Goal: Information Seeking & Learning: Find specific fact

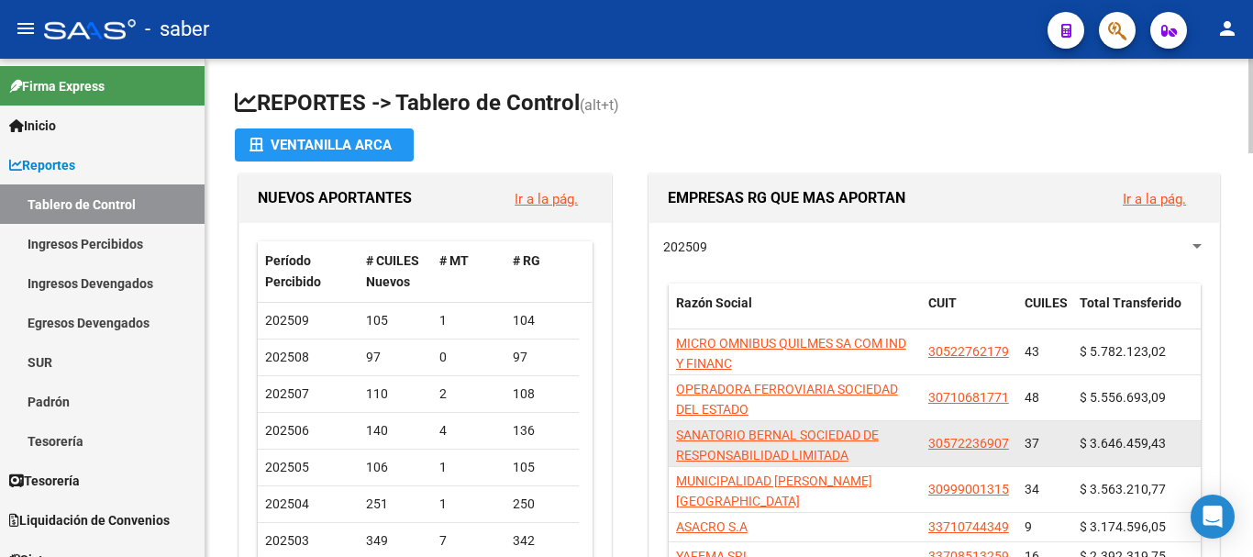
scroll to position [1, 0]
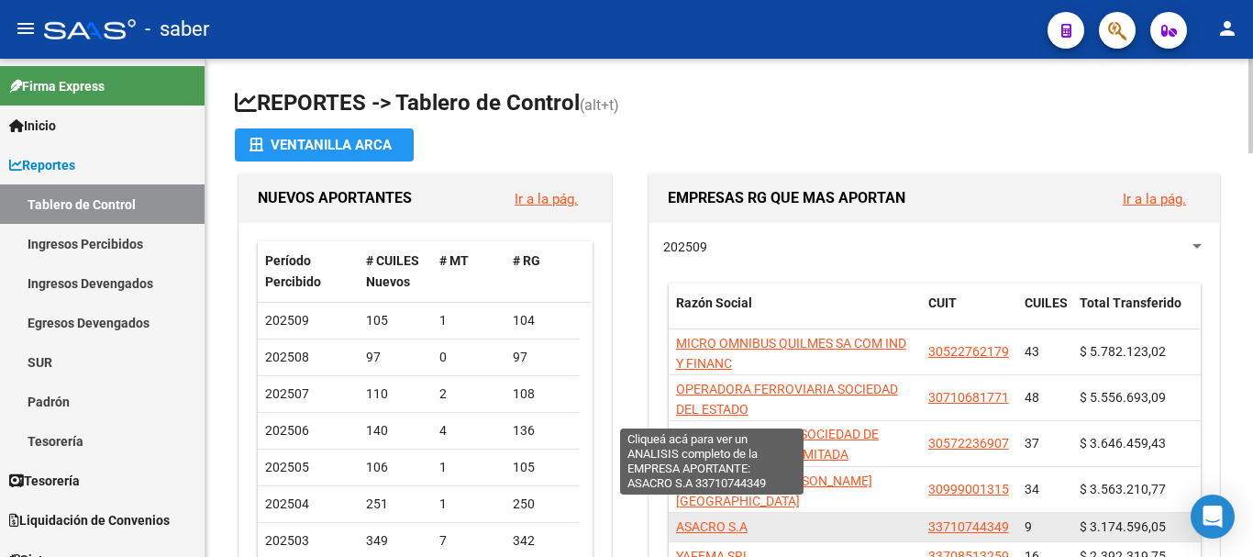
click at [729, 519] on span "ASACRO S.A" at bounding box center [712, 526] width 72 height 15
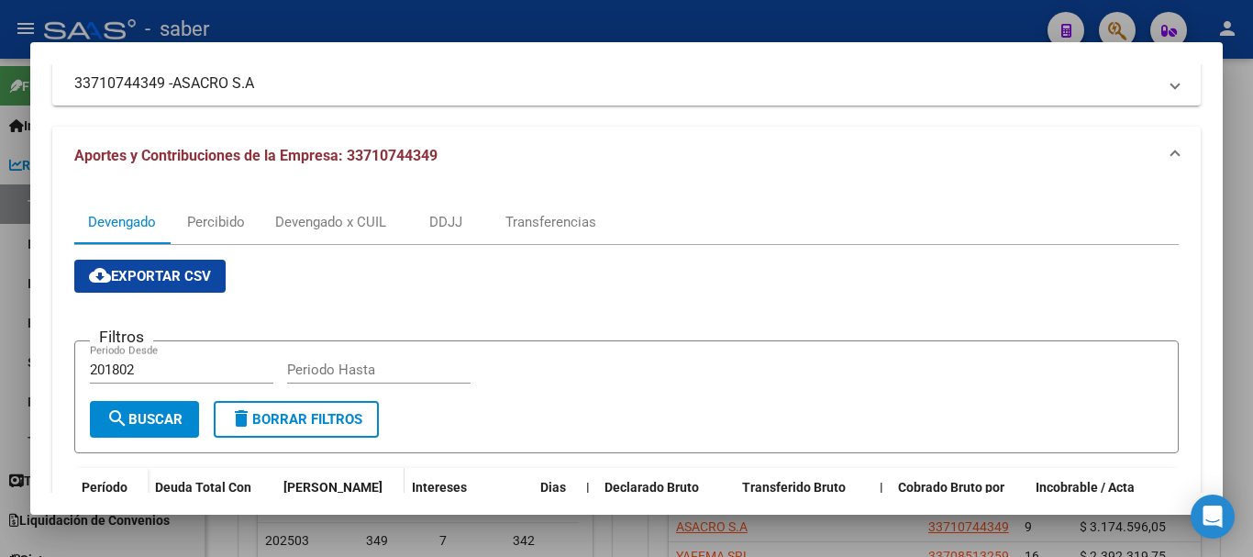
scroll to position [92, 0]
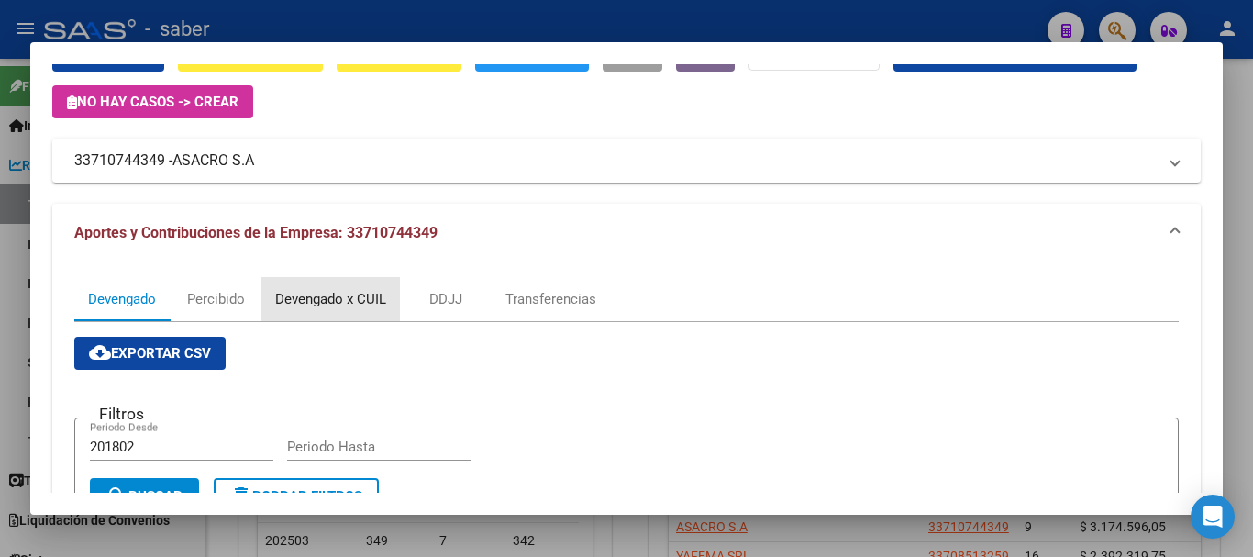
click at [349, 299] on div "Devengado x CUIL" at bounding box center [330, 299] width 111 height 20
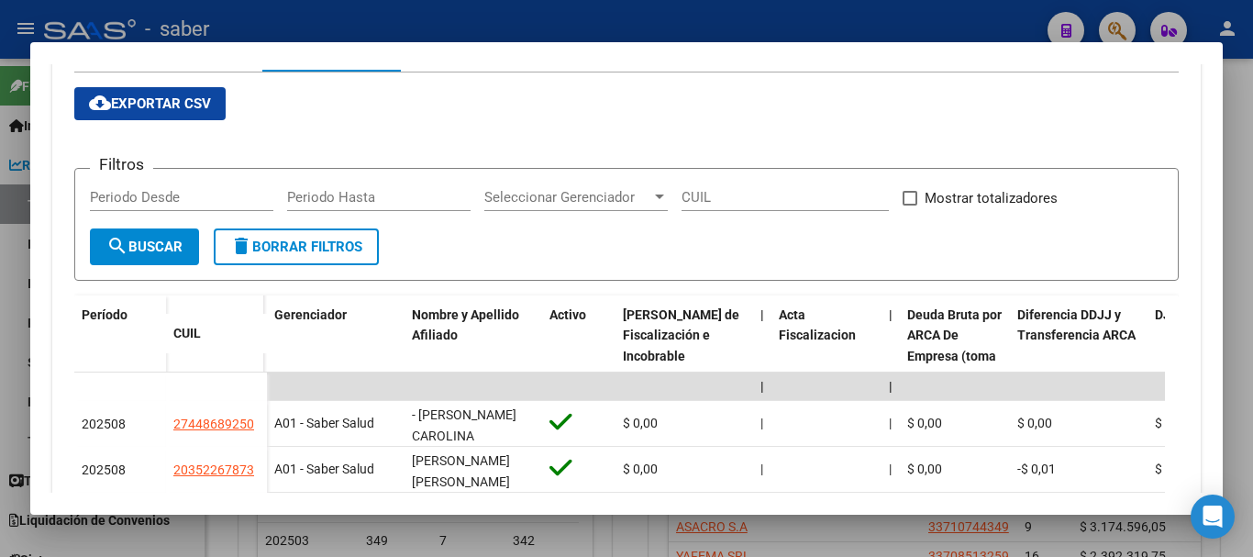
scroll to position [367, 0]
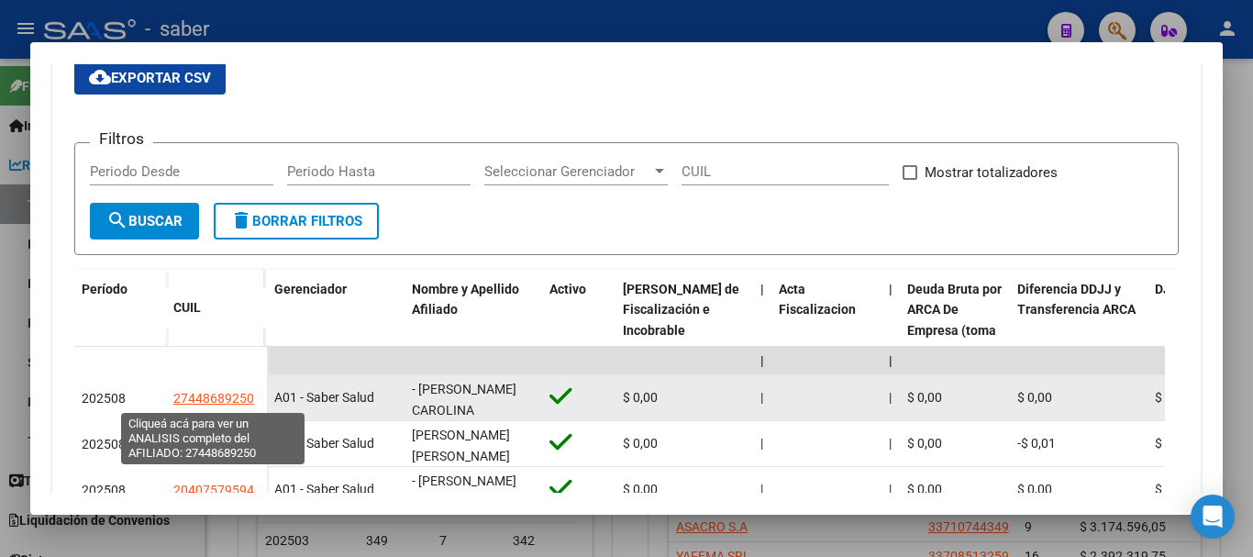
click at [213, 391] on span "27448689250" at bounding box center [213, 398] width 81 height 15
type textarea "27448689250"
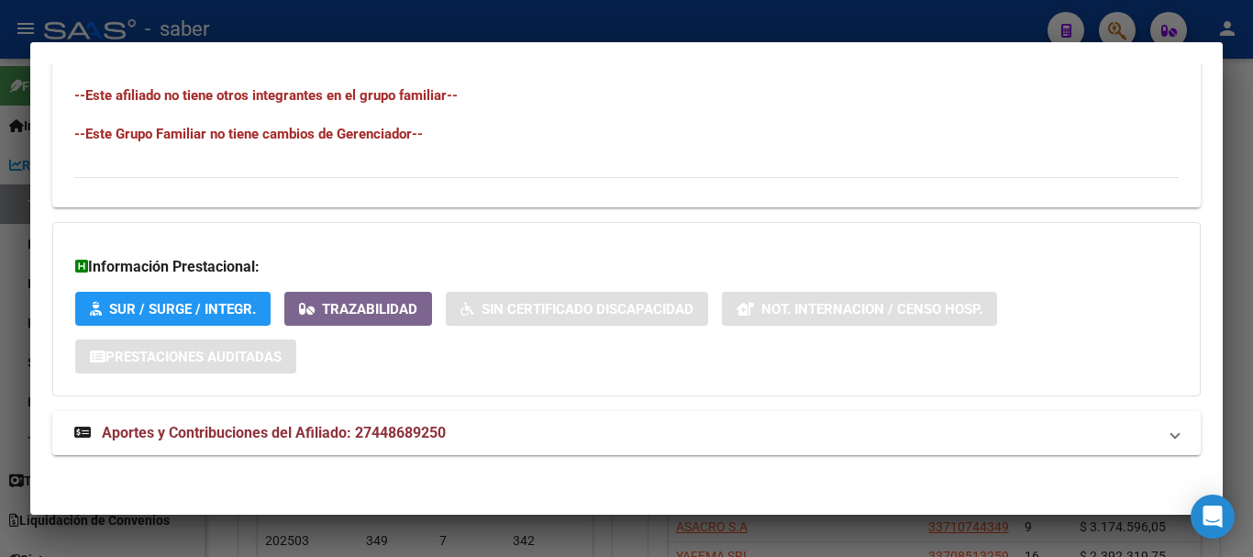
scroll to position [1012, 0]
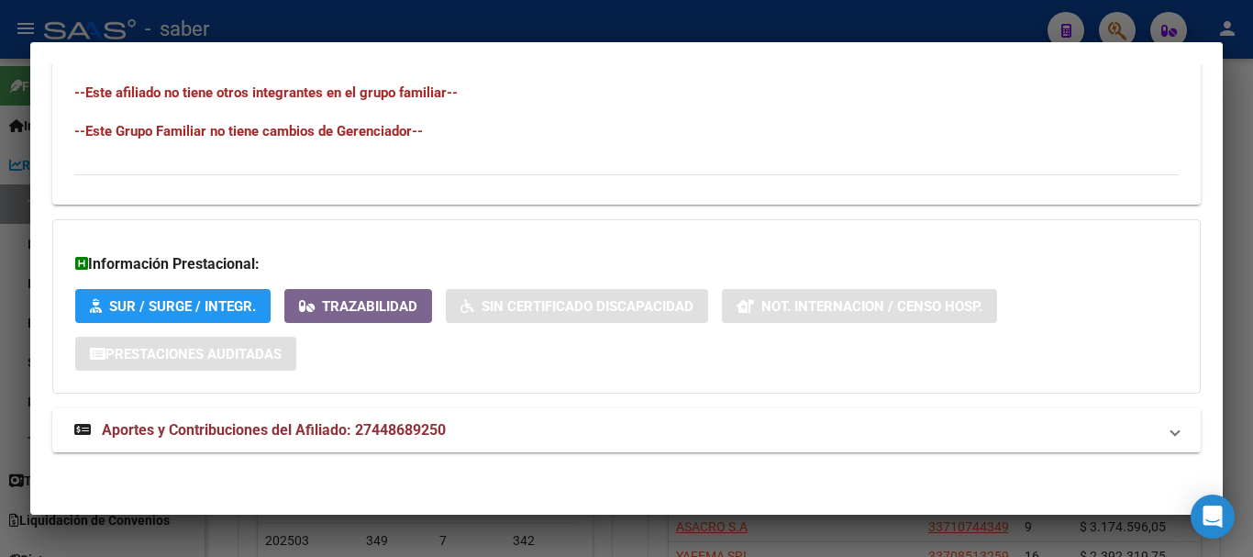
click at [248, 427] on span "Aportes y Contribuciones del Afiliado: 27448689250" at bounding box center [274, 429] width 344 height 17
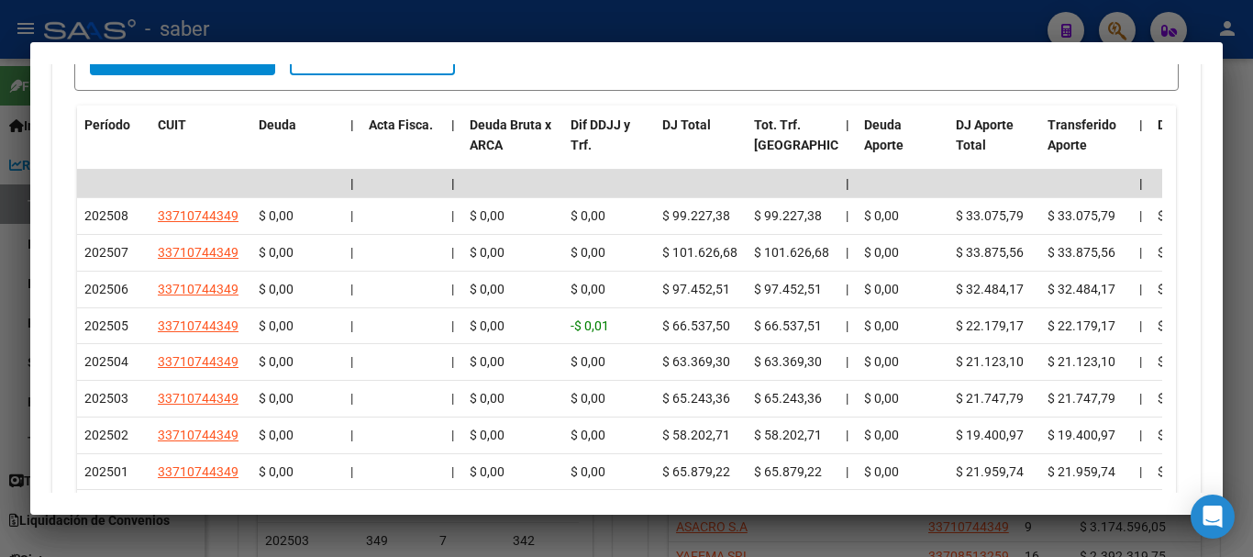
scroll to position [1745, 0]
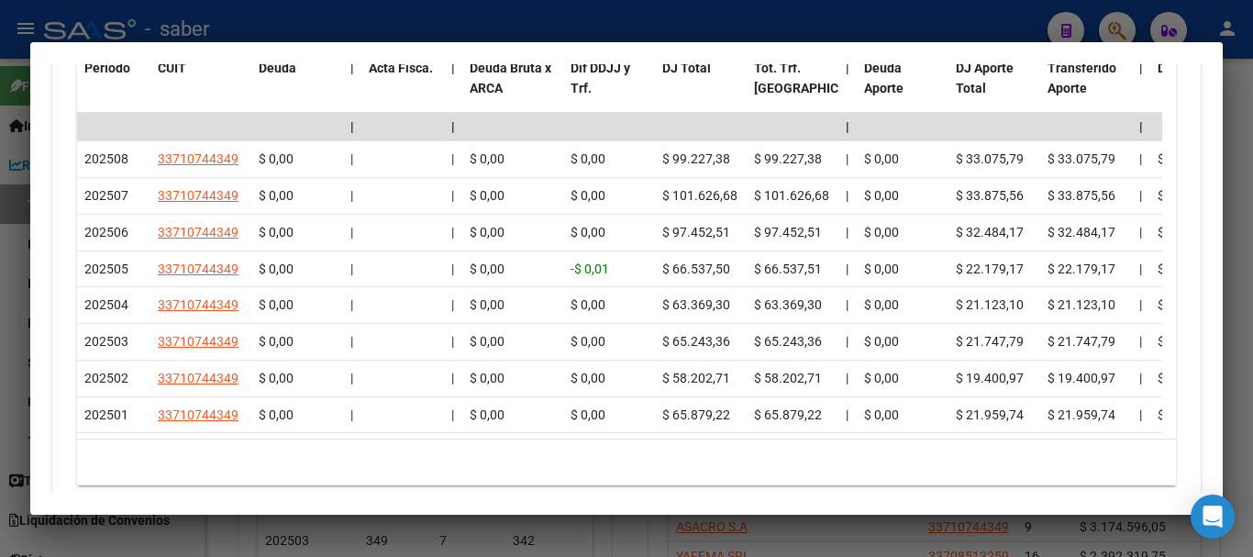
click at [0, 331] on div at bounding box center [626, 278] width 1253 height 557
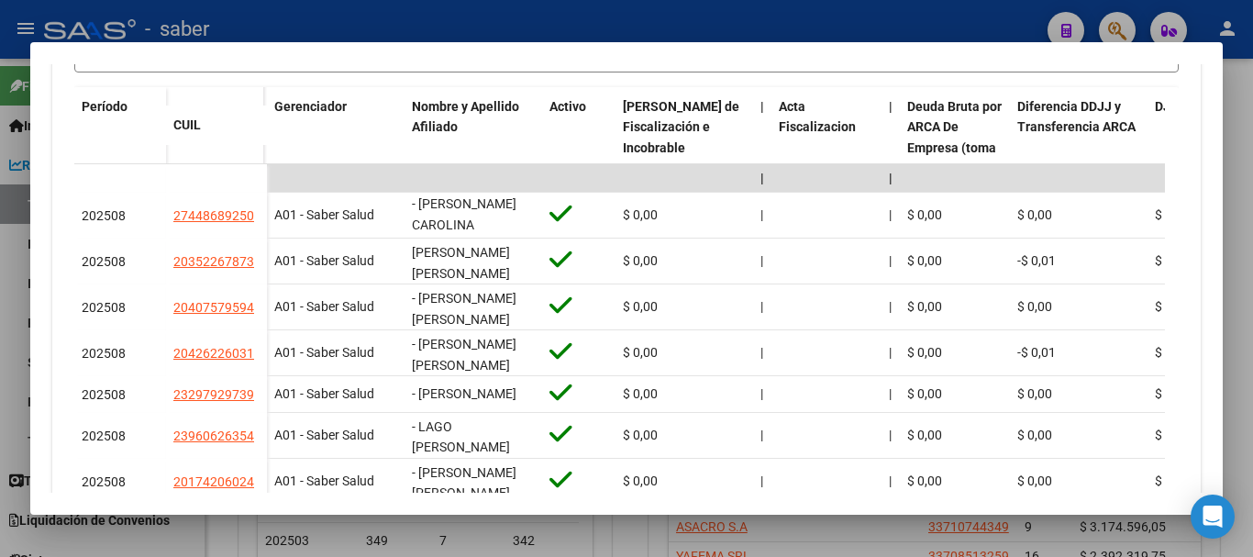
scroll to position [818, 0]
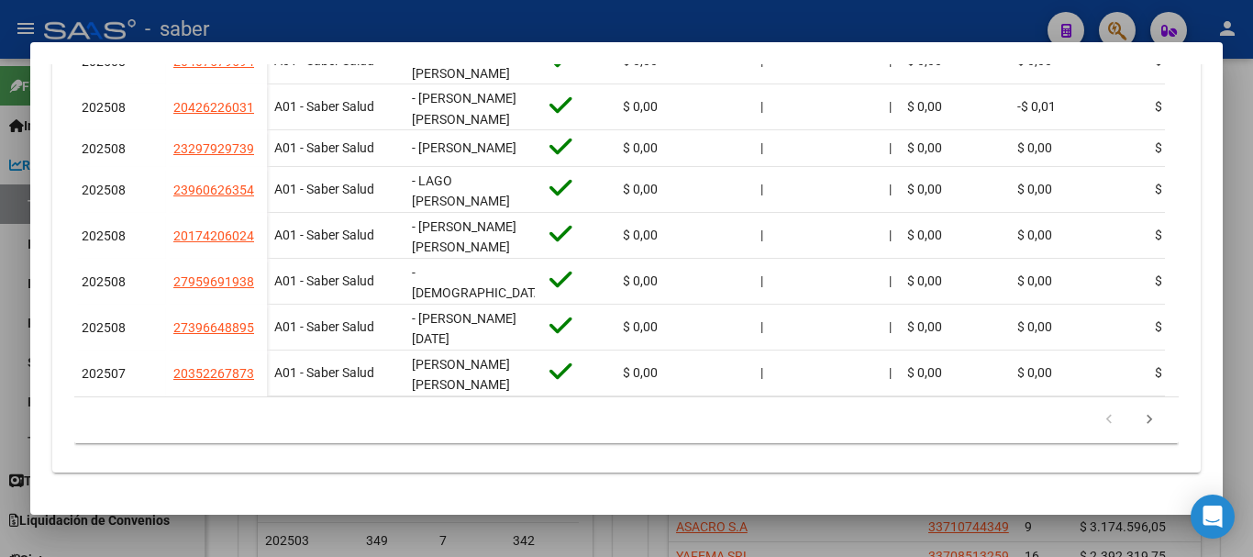
click at [1, 360] on div at bounding box center [626, 278] width 1253 height 557
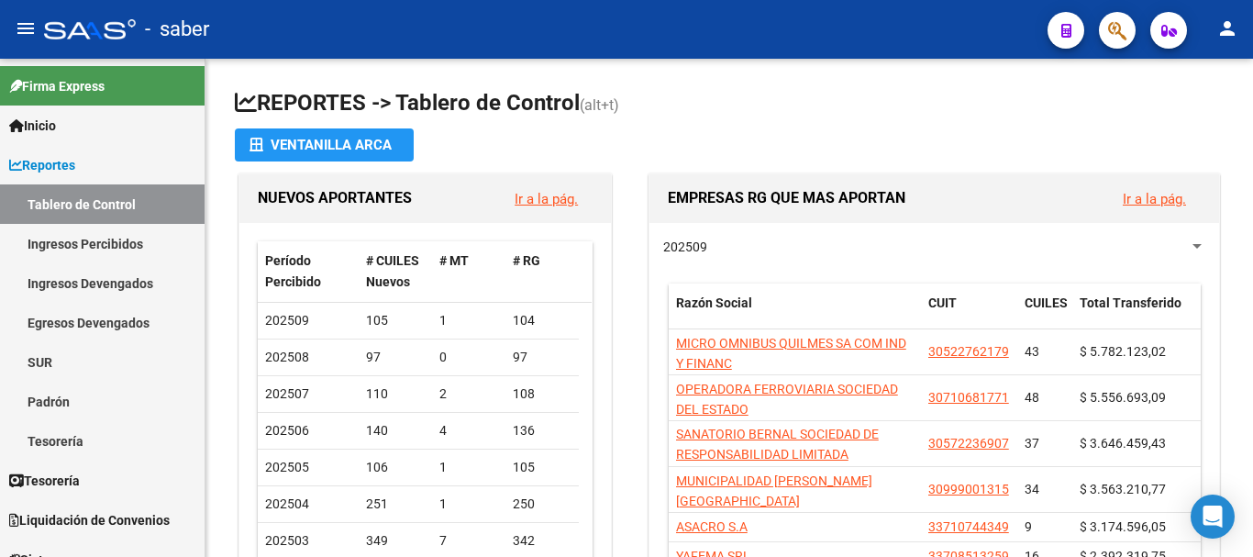
click at [89, 33] on div at bounding box center [90, 29] width 92 height 20
click at [1198, 244] on div at bounding box center [1196, 246] width 9 height 5
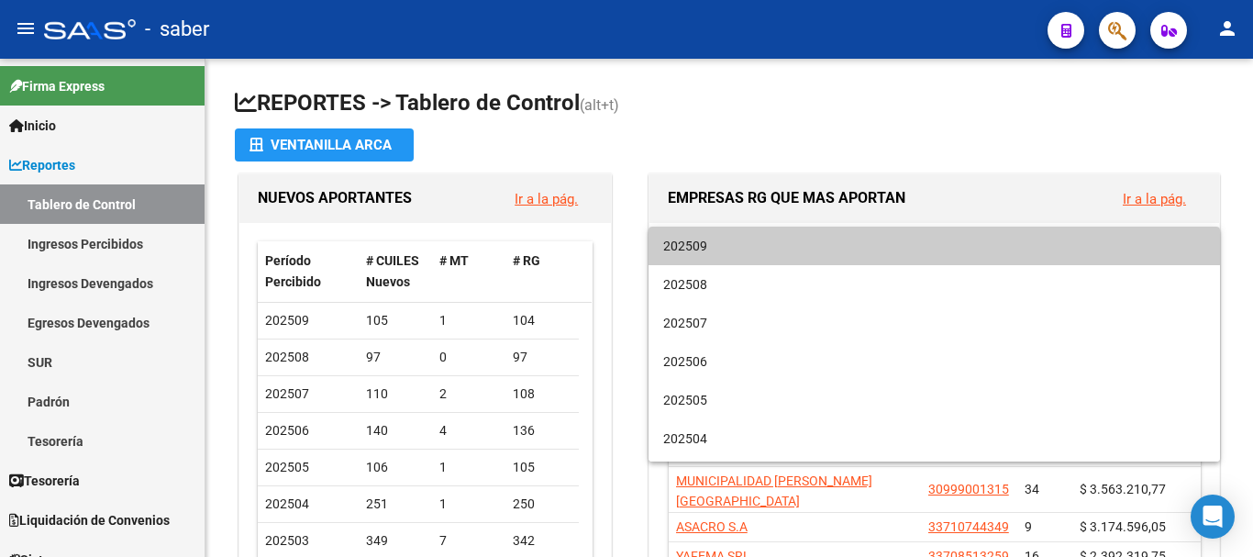
click at [946, 165] on div at bounding box center [626, 278] width 1253 height 557
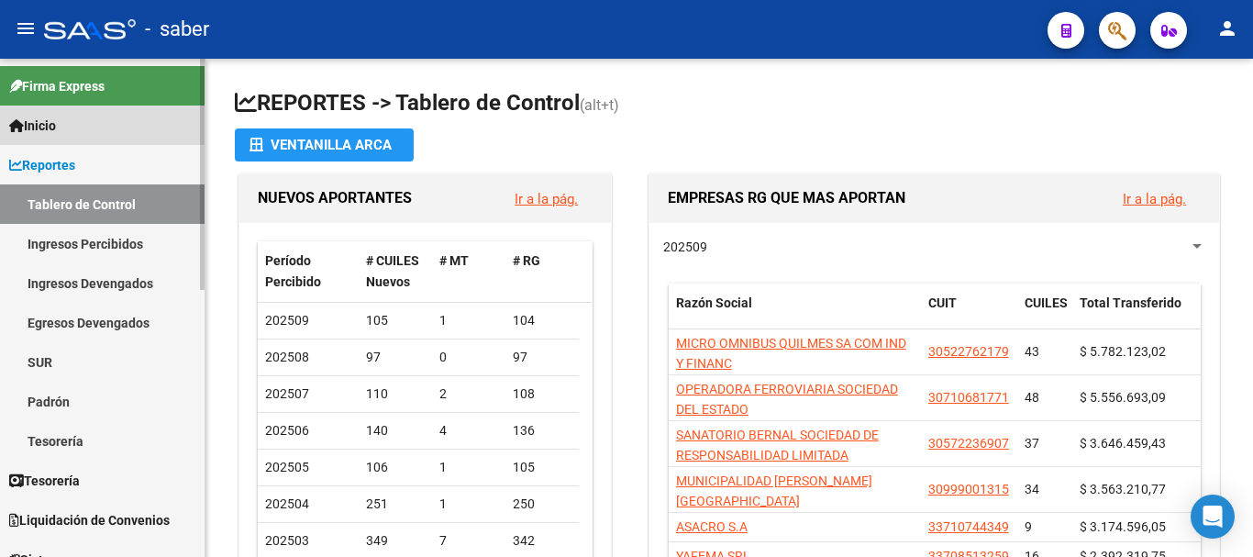
click at [56, 117] on span "Inicio" at bounding box center [32, 126] width 47 height 20
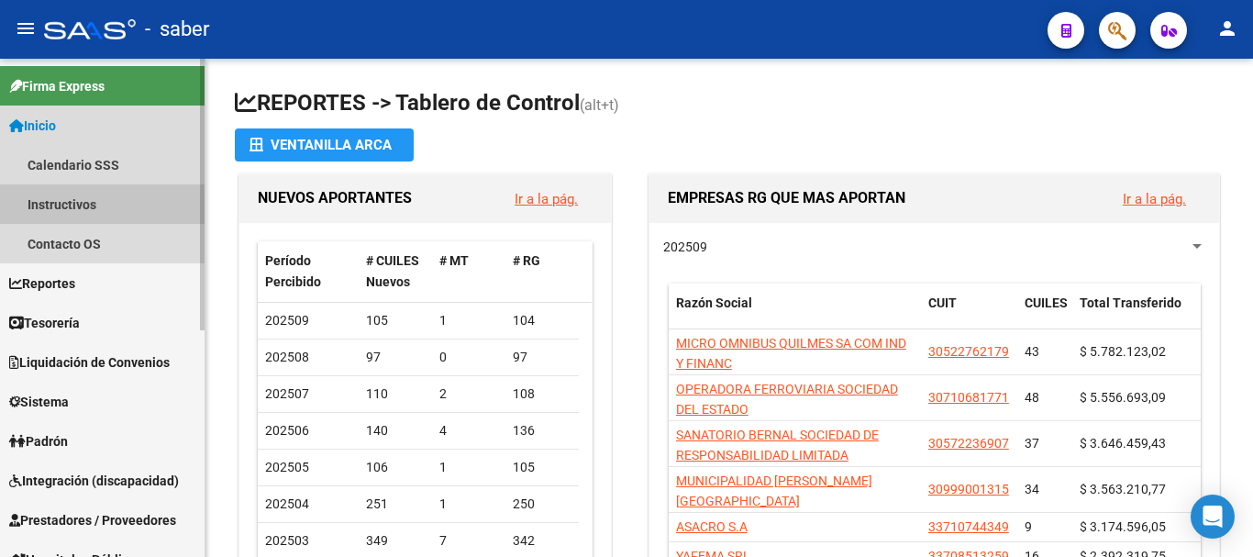
click at [81, 215] on link "Instructivos" at bounding box center [102, 203] width 205 height 39
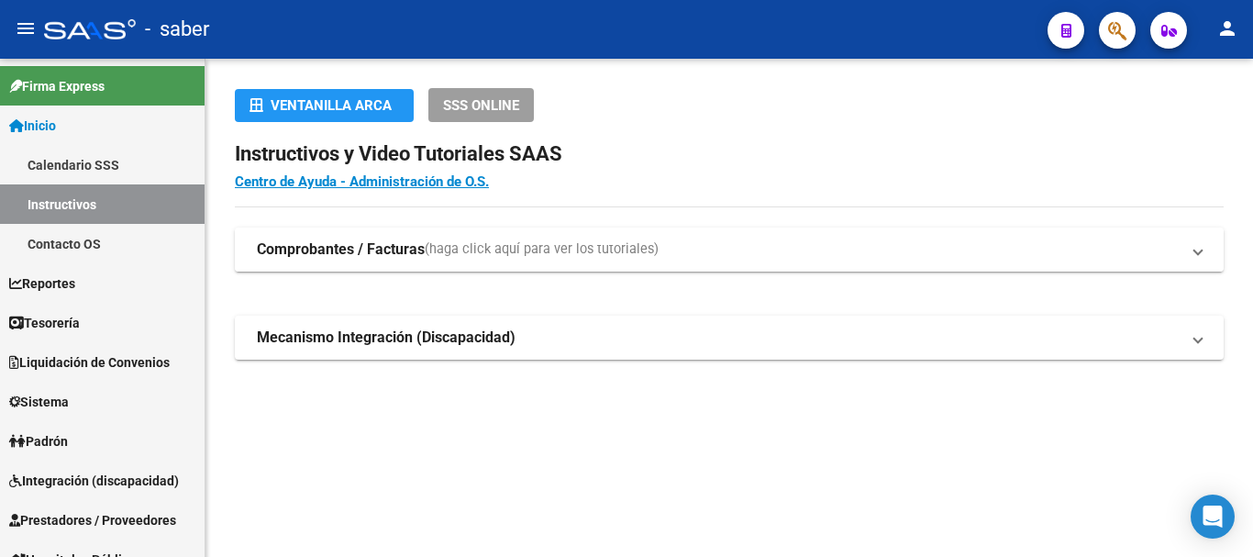
click at [393, 238] on mat-expansion-panel-header "Comprobantes / Facturas (haga click aquí para ver los tutoriales)" at bounding box center [729, 249] width 989 height 44
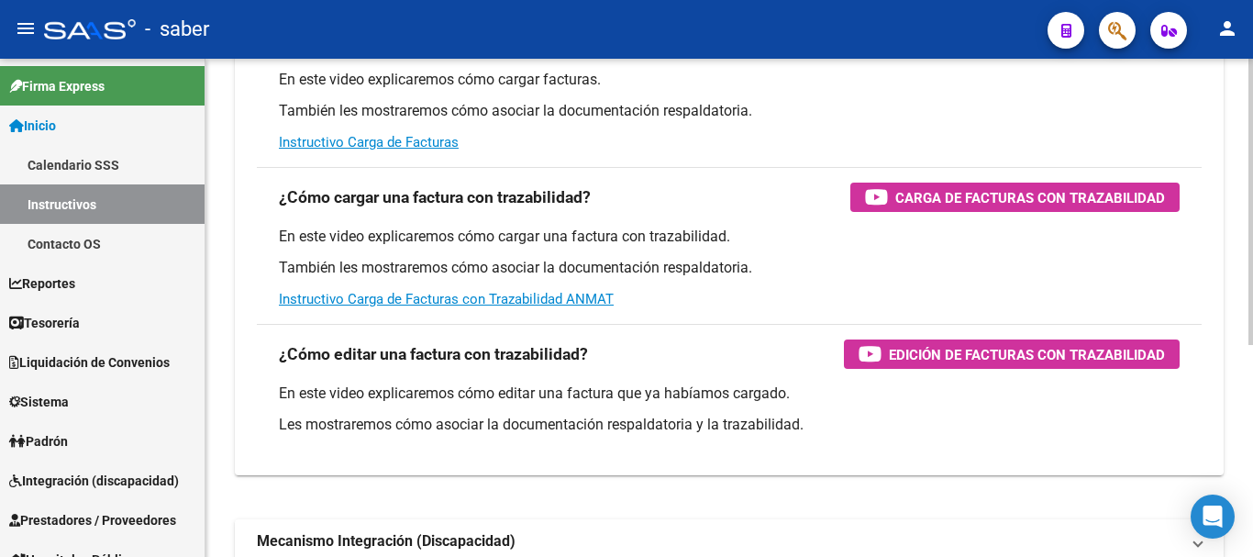
scroll to position [370, 0]
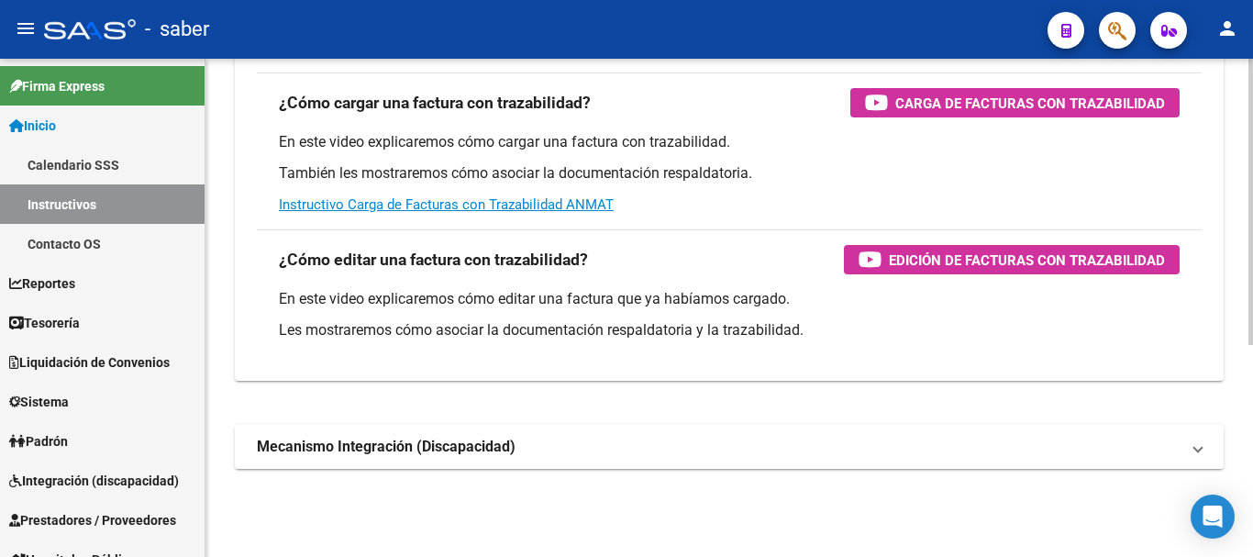
click at [501, 450] on strong "Mecanismo Integración (Discapacidad)" at bounding box center [386, 447] width 259 height 20
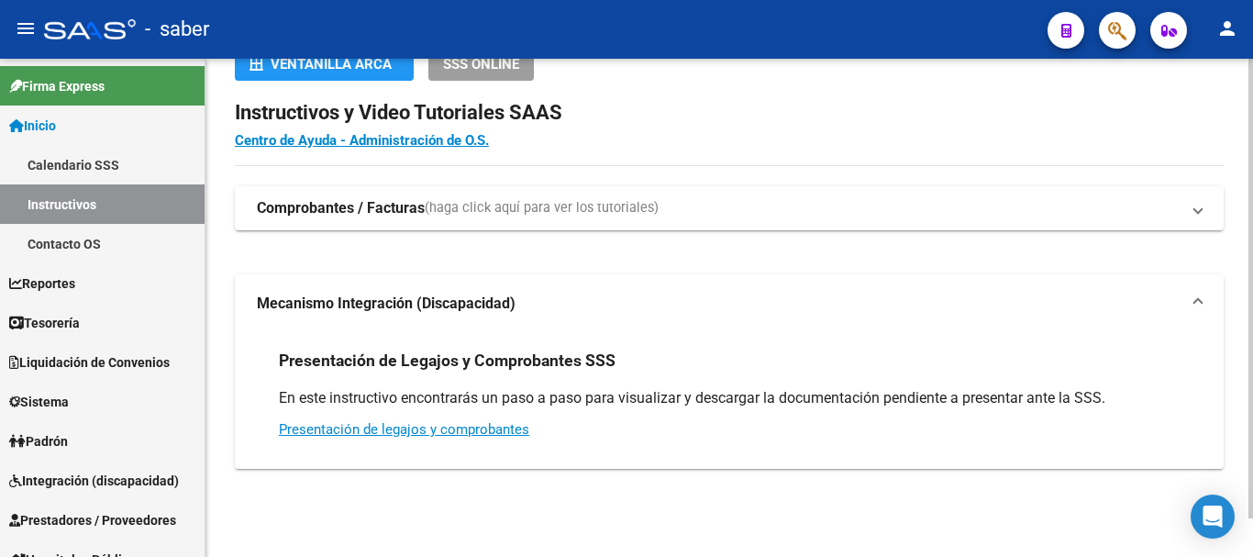
scroll to position [0, 0]
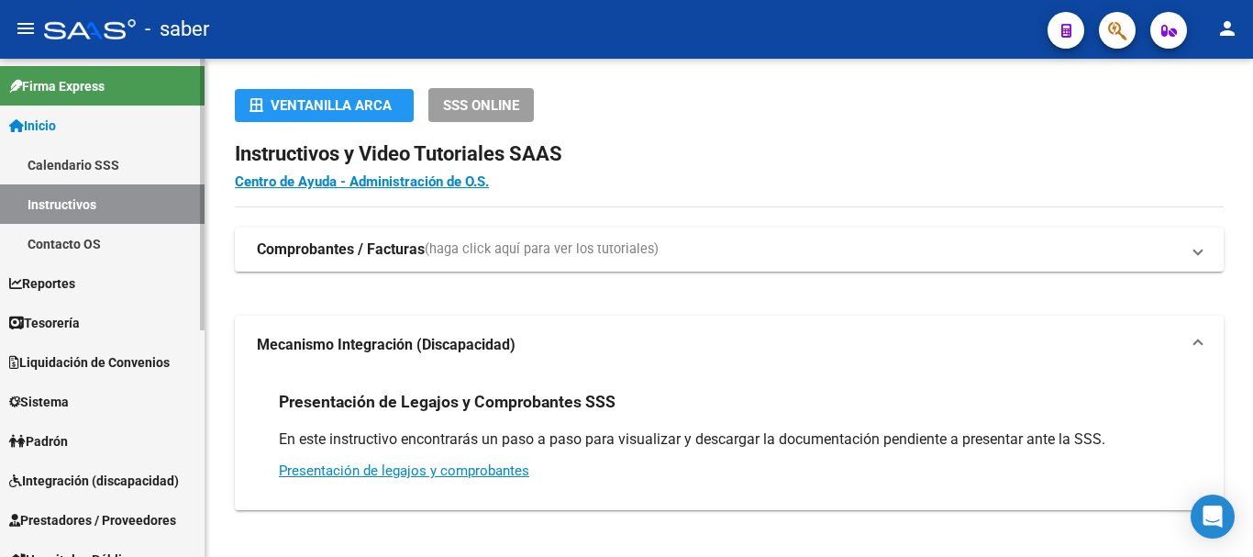
click at [59, 242] on link "Contacto OS" at bounding box center [102, 243] width 205 height 39
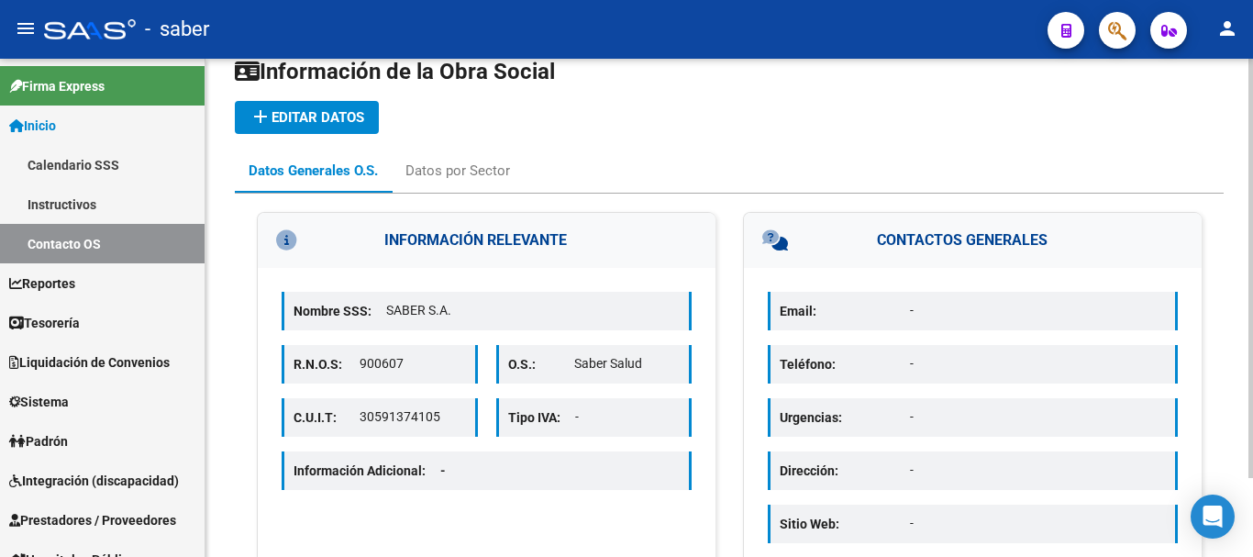
scroll to position [2, 0]
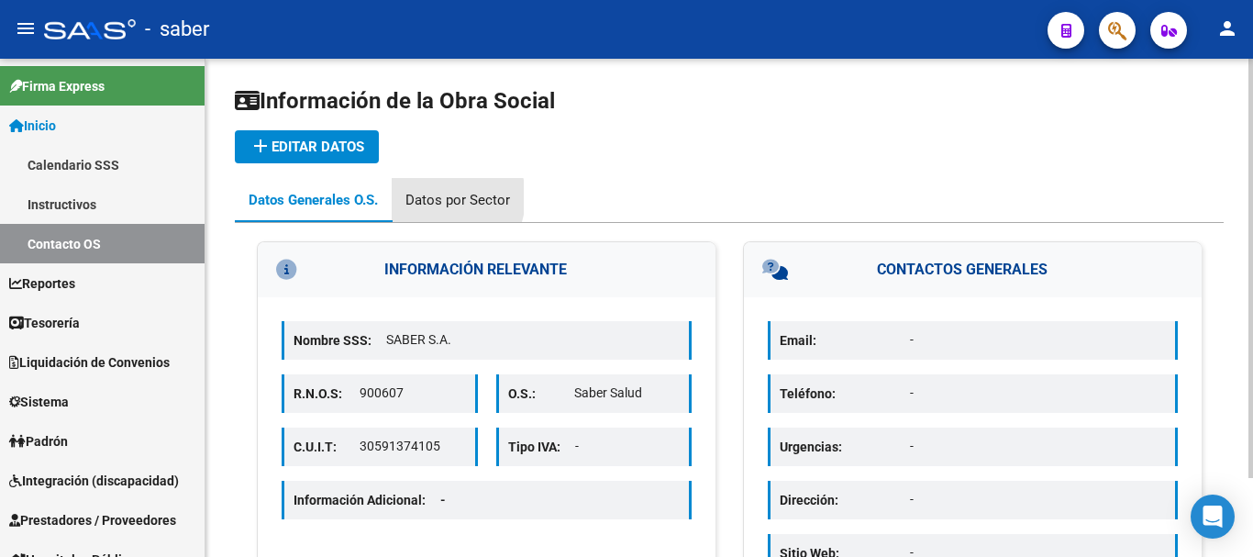
click at [440, 197] on div "Datos por Sector" at bounding box center [457, 200] width 105 height 20
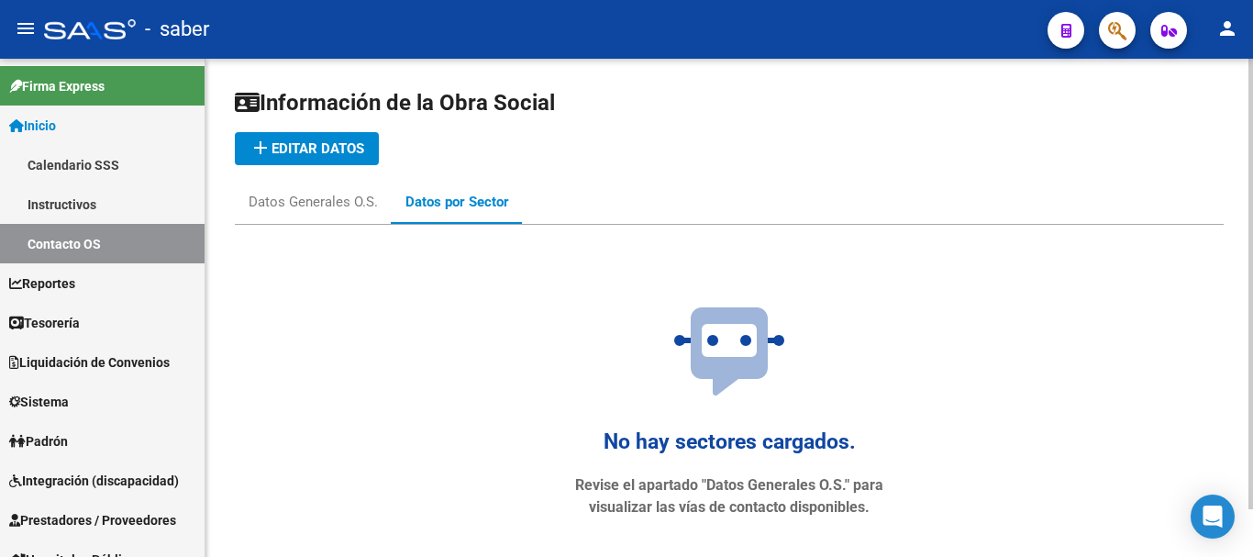
scroll to position [53, 0]
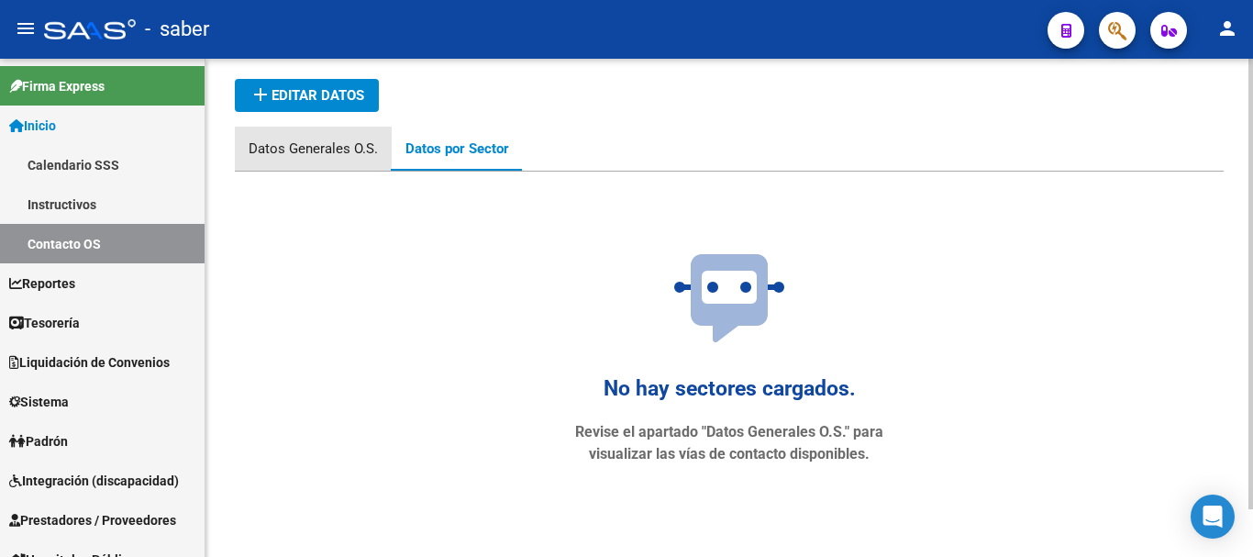
click at [271, 145] on div "Datos Generales O.S." at bounding box center [313, 148] width 129 height 20
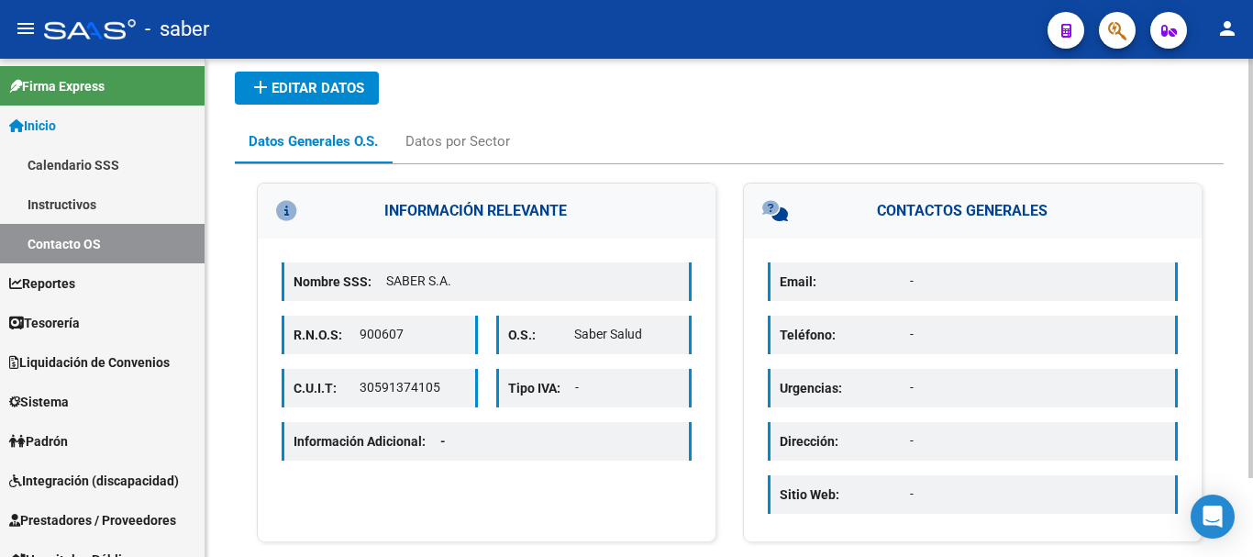
scroll to position [94, 0]
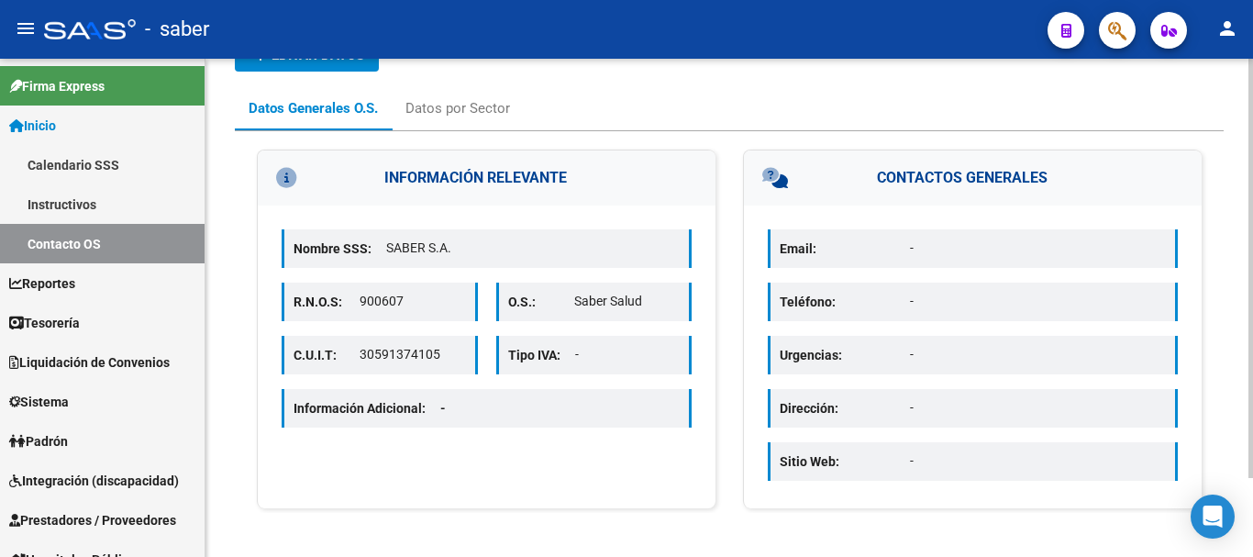
drag, startPoint x: 914, startPoint y: 239, endPoint x: 815, endPoint y: 246, distance: 98.4
click at [911, 239] on p "-" at bounding box center [1038, 247] width 256 height 19
click at [800, 247] on p "Email:" at bounding box center [845, 248] width 130 height 20
click at [935, 255] on p "-" at bounding box center [1038, 247] width 256 height 19
click at [935, 247] on p "-" at bounding box center [1038, 247] width 256 height 19
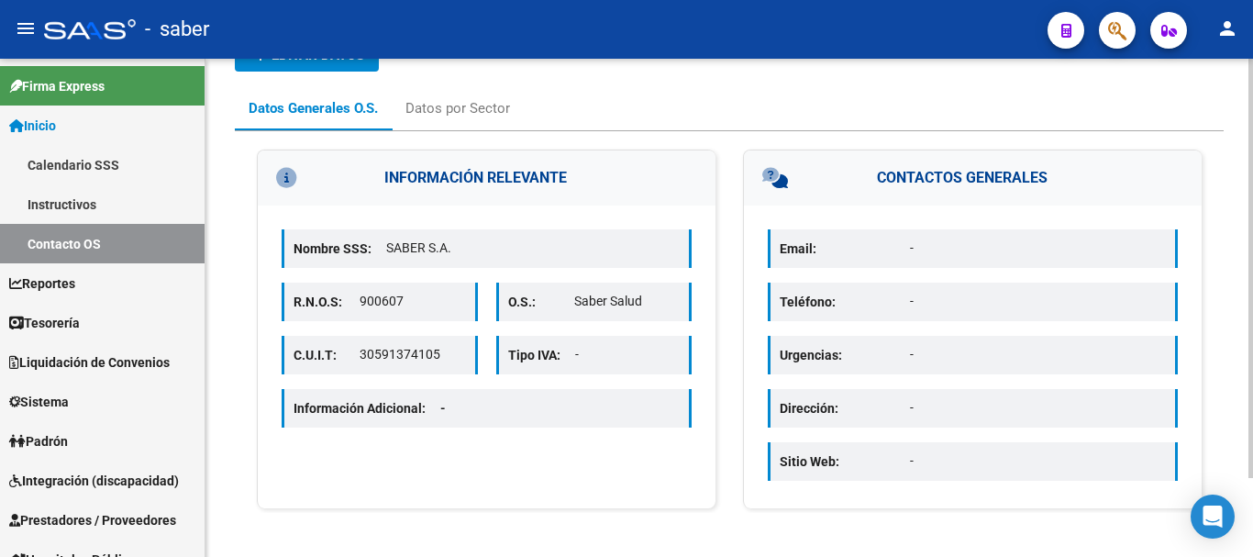
click at [869, 246] on p "Email:" at bounding box center [845, 248] width 130 height 20
drag, startPoint x: 900, startPoint y: 241, endPoint x: 905, endPoint y: 249, distance: 9.9
click at [905, 249] on p "Email:" at bounding box center [845, 248] width 130 height 20
click at [911, 249] on p "-" at bounding box center [1038, 247] width 256 height 19
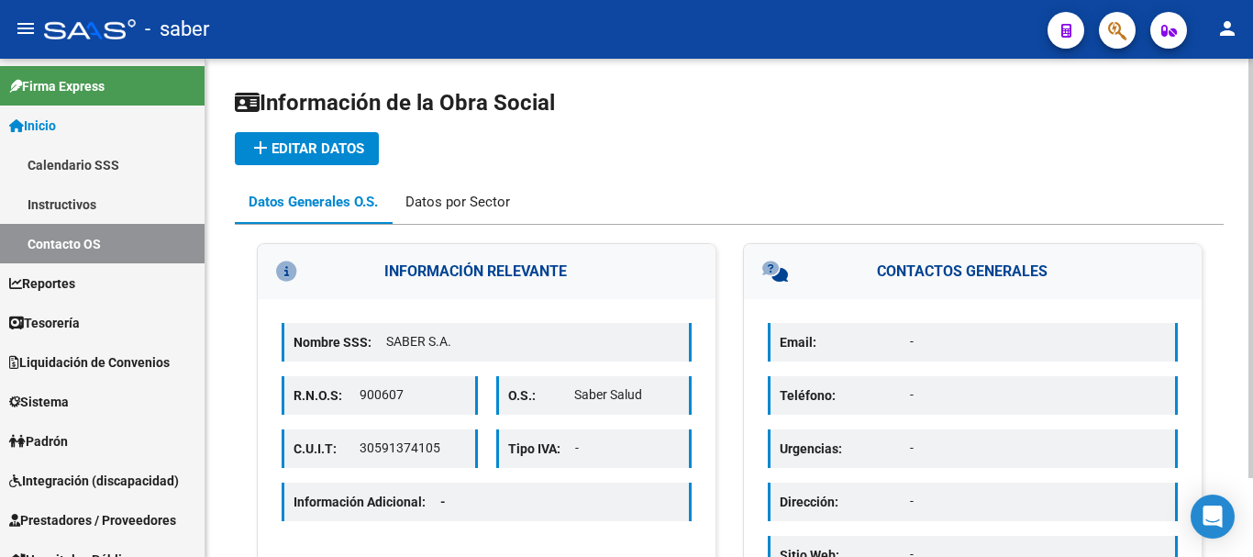
click at [459, 201] on div "Datos por Sector" at bounding box center [457, 202] width 105 height 20
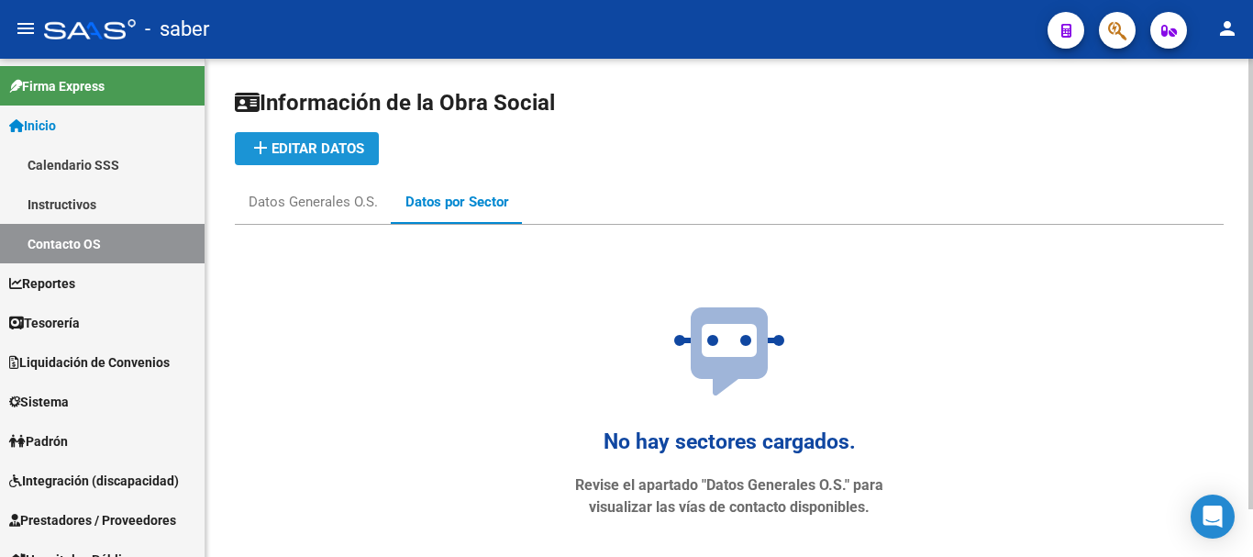
click at [354, 144] on span "add Editar datos" at bounding box center [306, 148] width 115 height 17
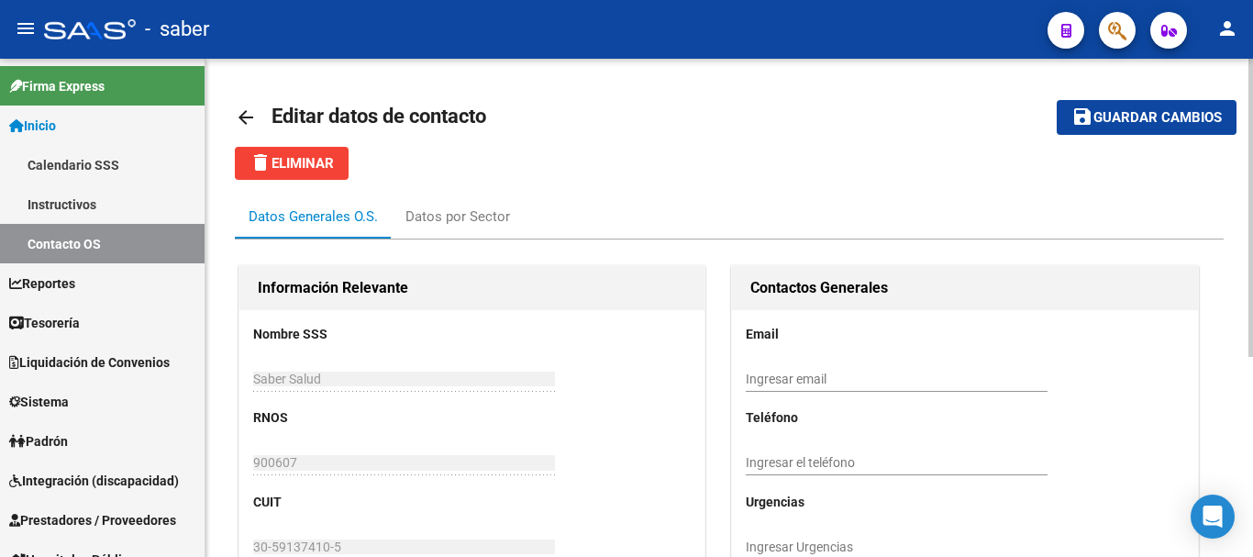
click at [828, 381] on input "Ingresar email" at bounding box center [897, 379] width 302 height 16
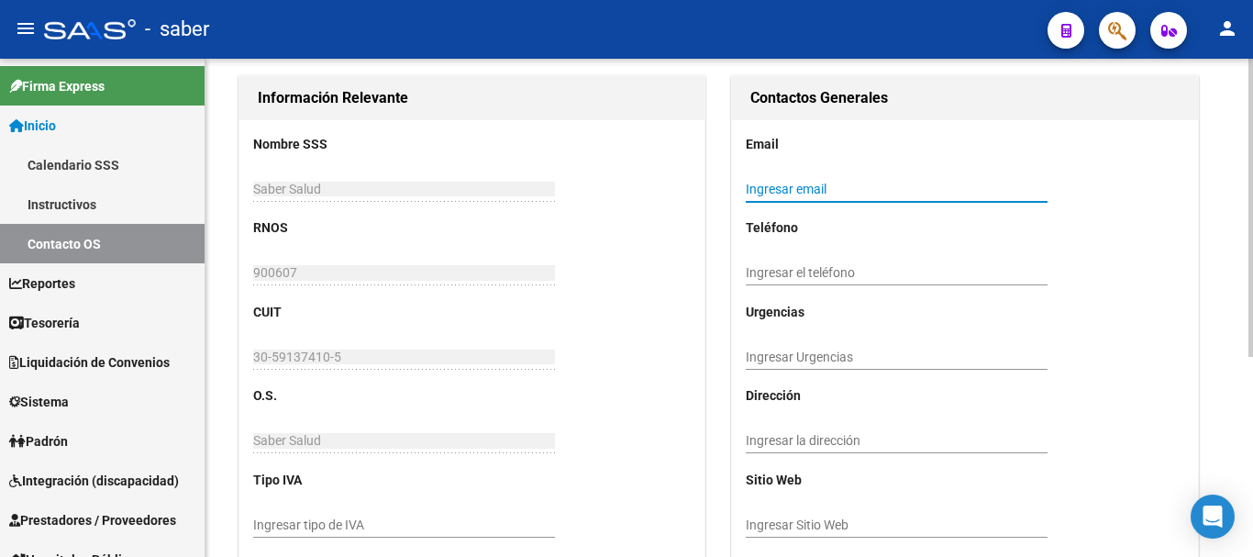
scroll to position [275, 0]
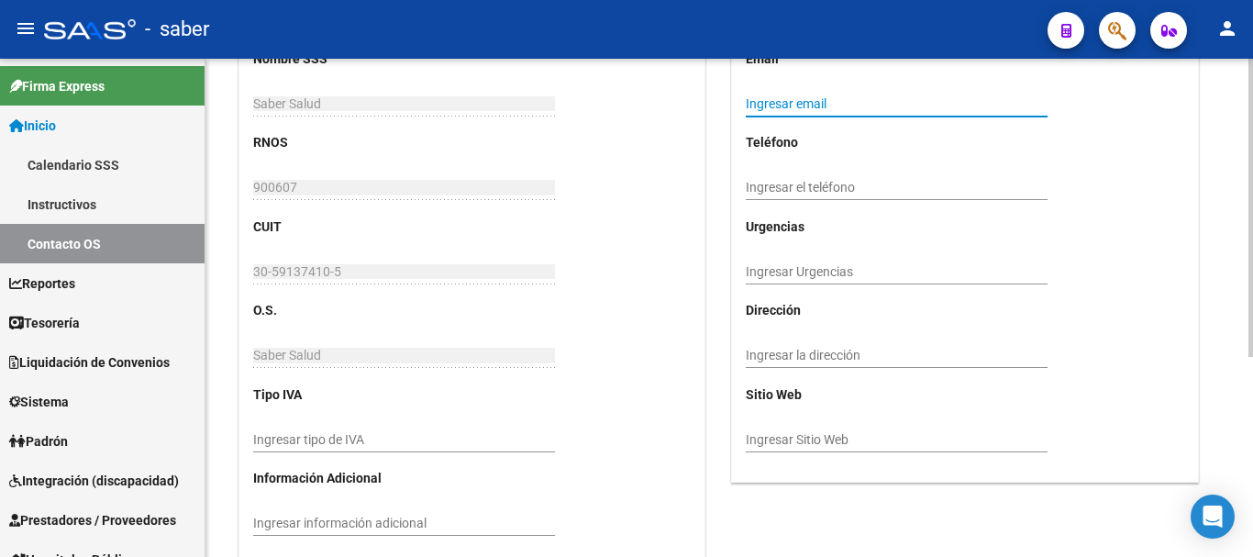
click at [793, 354] on input "Ingresar la dirección" at bounding box center [897, 356] width 302 height 16
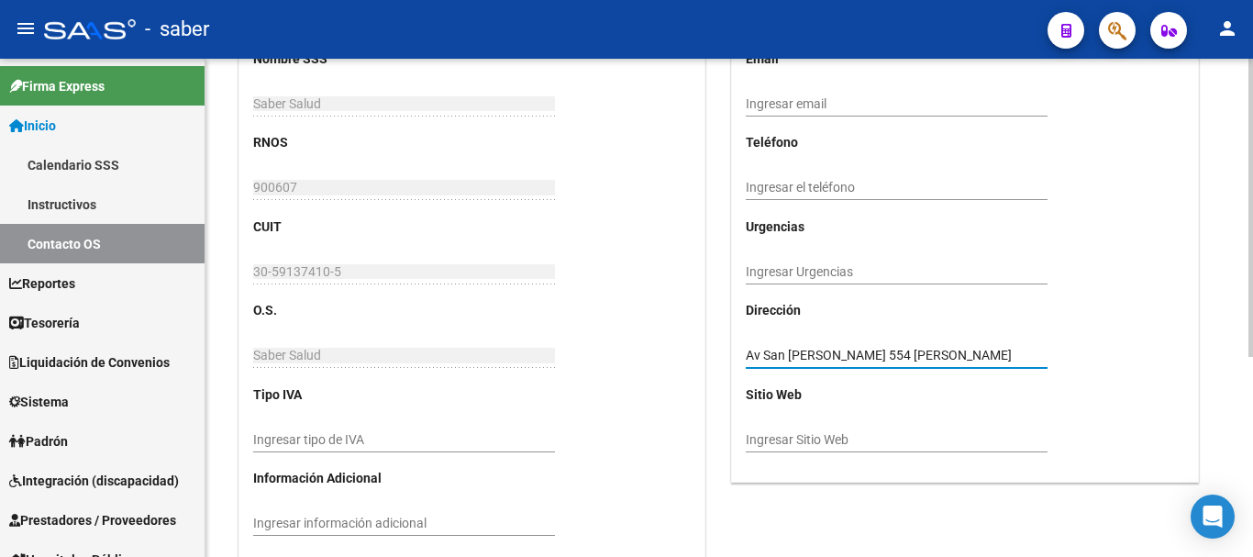
drag, startPoint x: 849, startPoint y: 351, endPoint x: 859, endPoint y: 353, distance: 9.4
click at [850, 351] on input "Av San Martin 554 Bernal" at bounding box center [897, 356] width 302 height 16
type input "Av San Martin 554, Bernal"
click at [845, 432] on input "Ingresar Sitio Web" at bounding box center [897, 440] width 302 height 16
click at [741, 436] on div "Email Ingresar email Teléfono Ingresar el teléfono Urgencias Ingresar Urgencias…" at bounding box center [964, 258] width 465 height 447
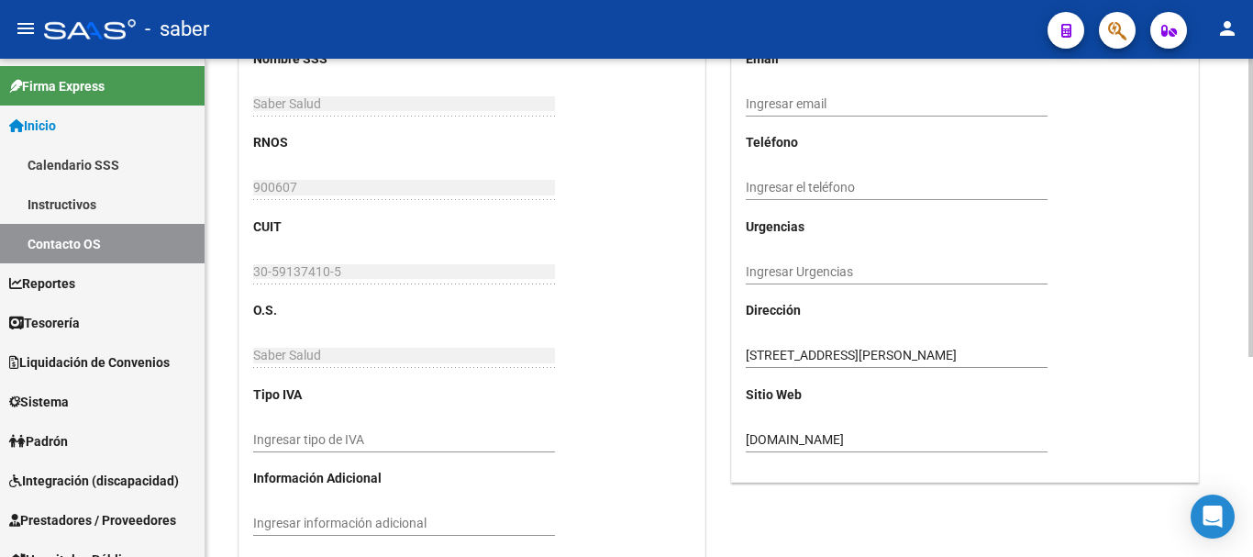
click at [748, 442] on input "sabersalud.com.ar" at bounding box center [897, 440] width 302 height 16
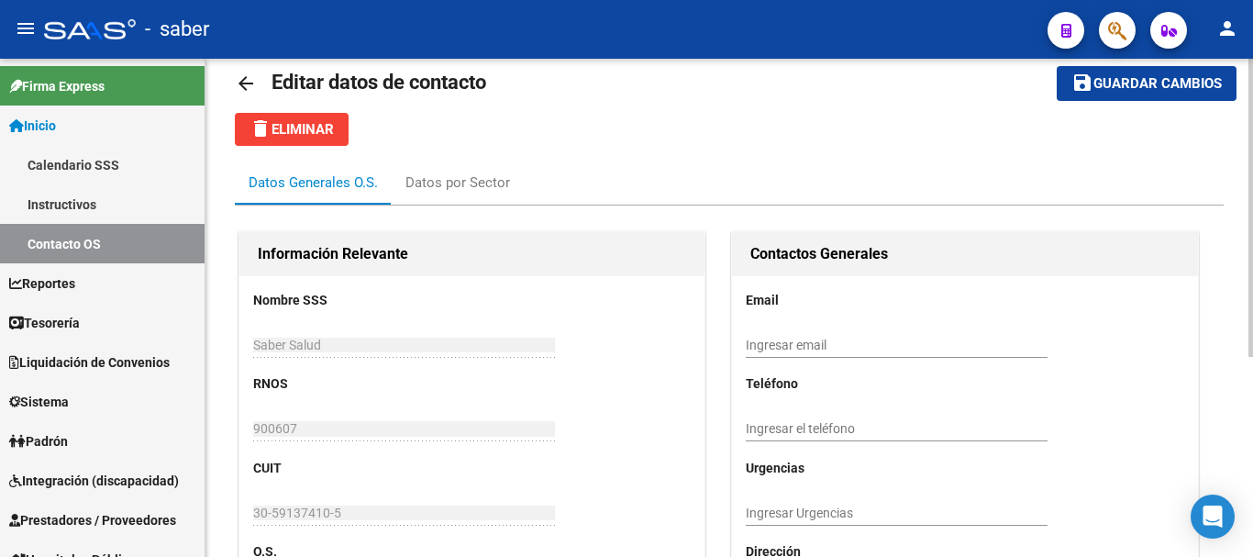
scroll to position [0, 0]
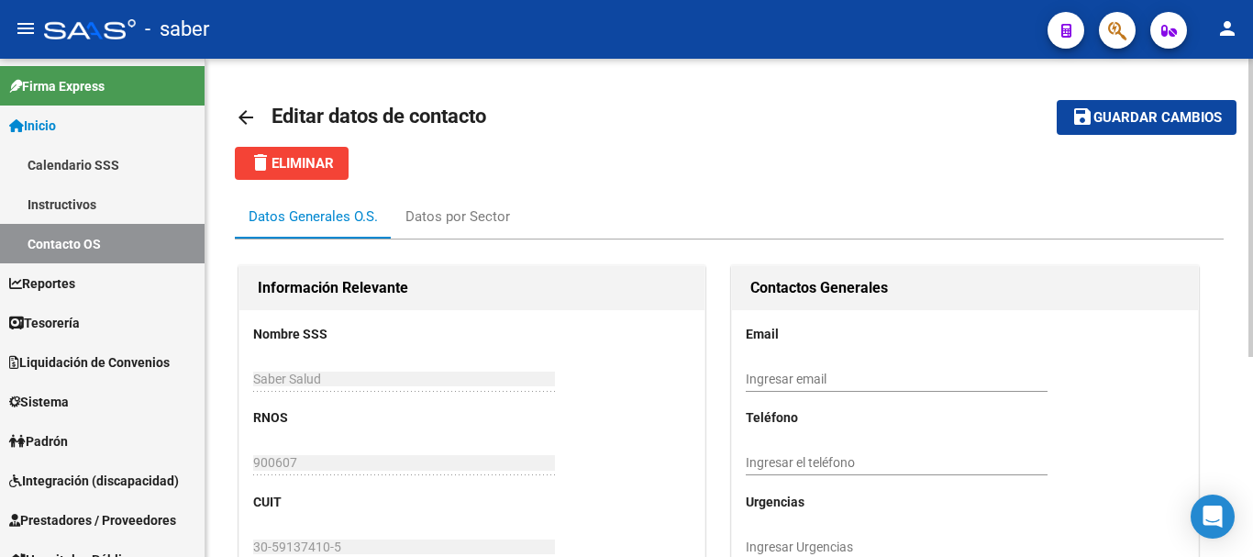
type input "www.sabersalud.com.ar"
click at [796, 382] on input "Ingresar email" at bounding box center [897, 379] width 302 height 16
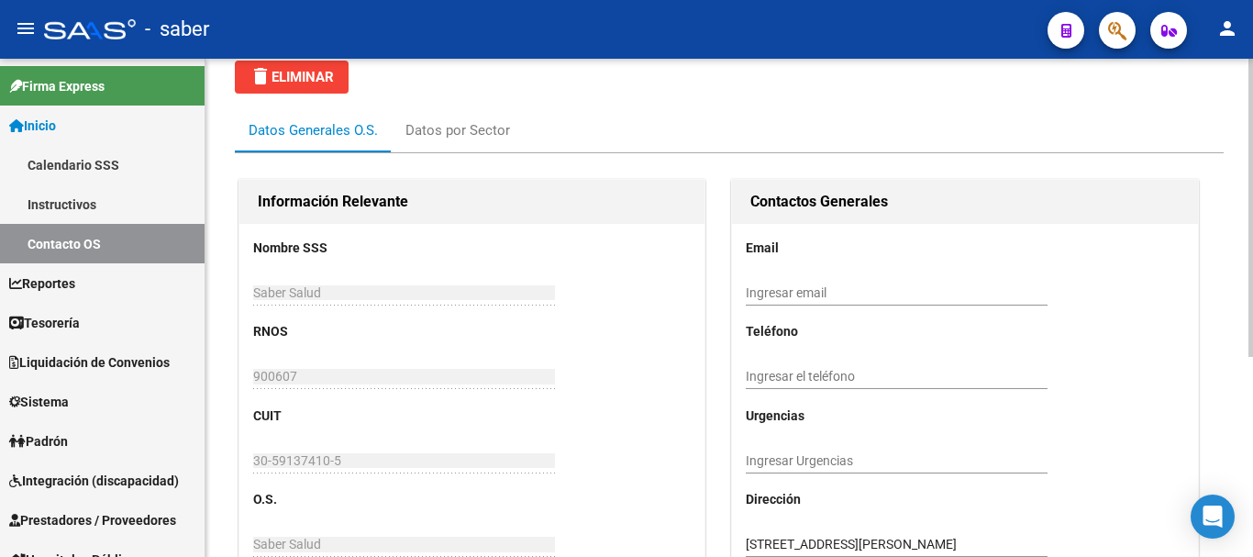
scroll to position [183, 0]
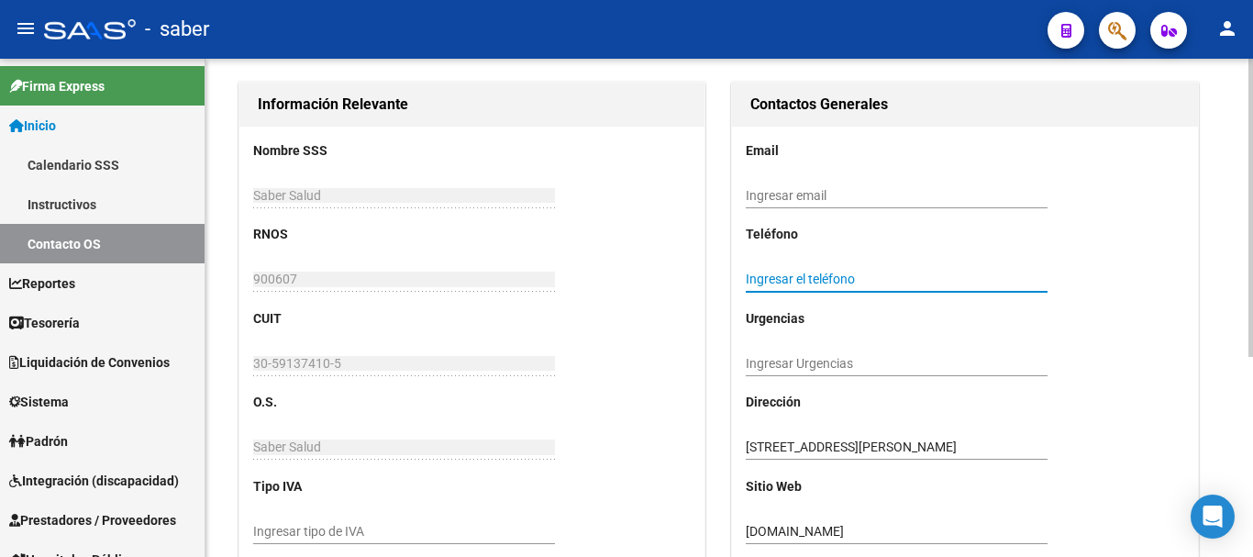
click at [810, 271] on input "Ingresar el teléfono" at bounding box center [897, 279] width 302 height 16
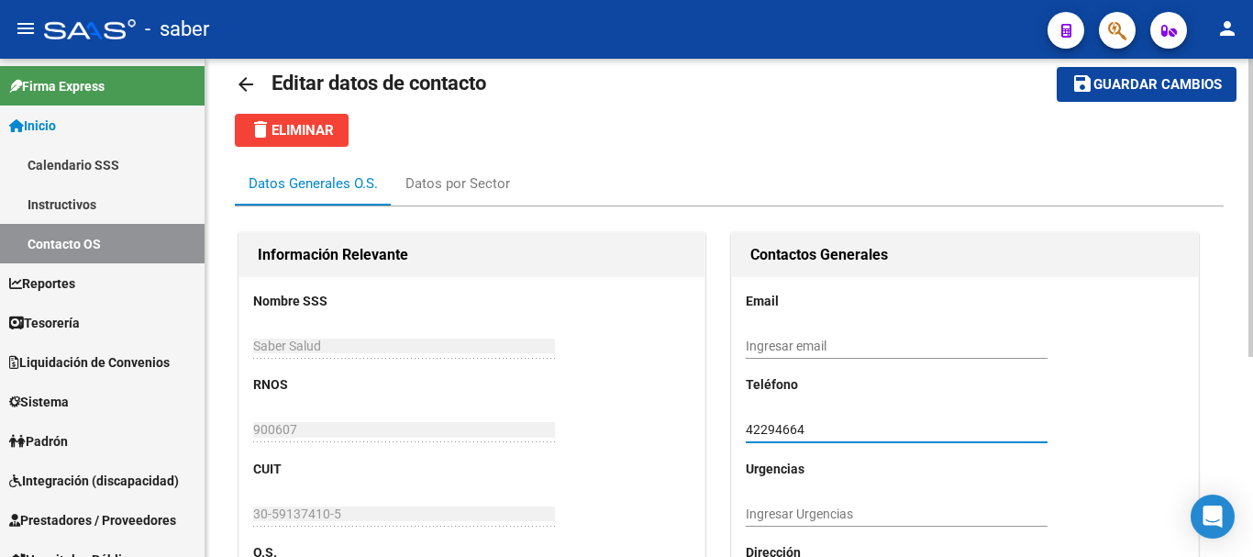
scroll to position [0, 0]
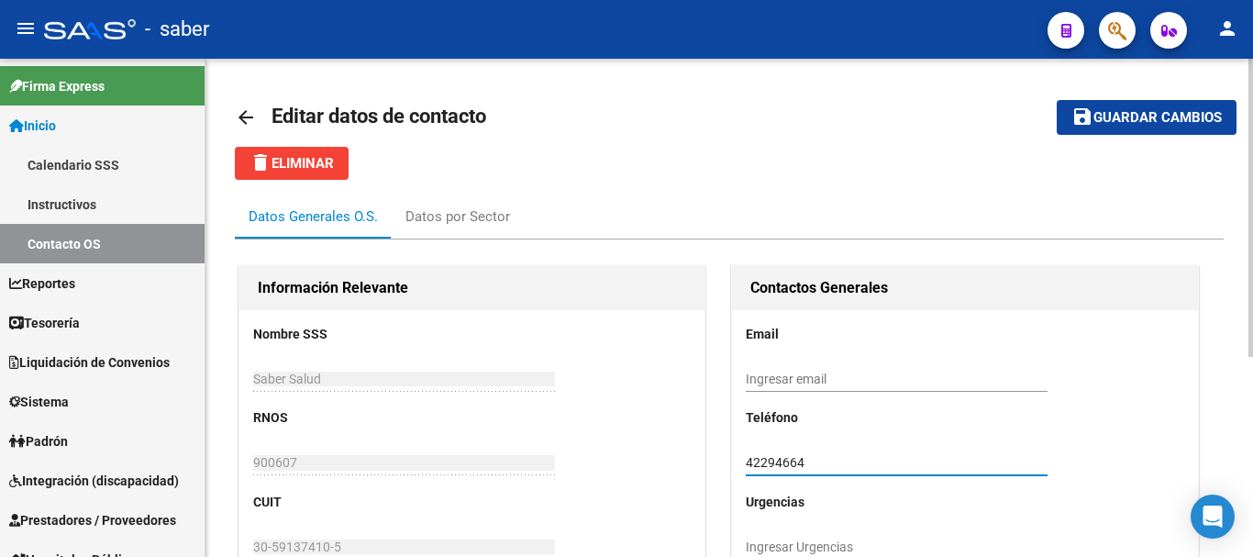
type input "42294664"
click at [1126, 111] on span "Guardar cambios" at bounding box center [1157, 118] width 128 height 17
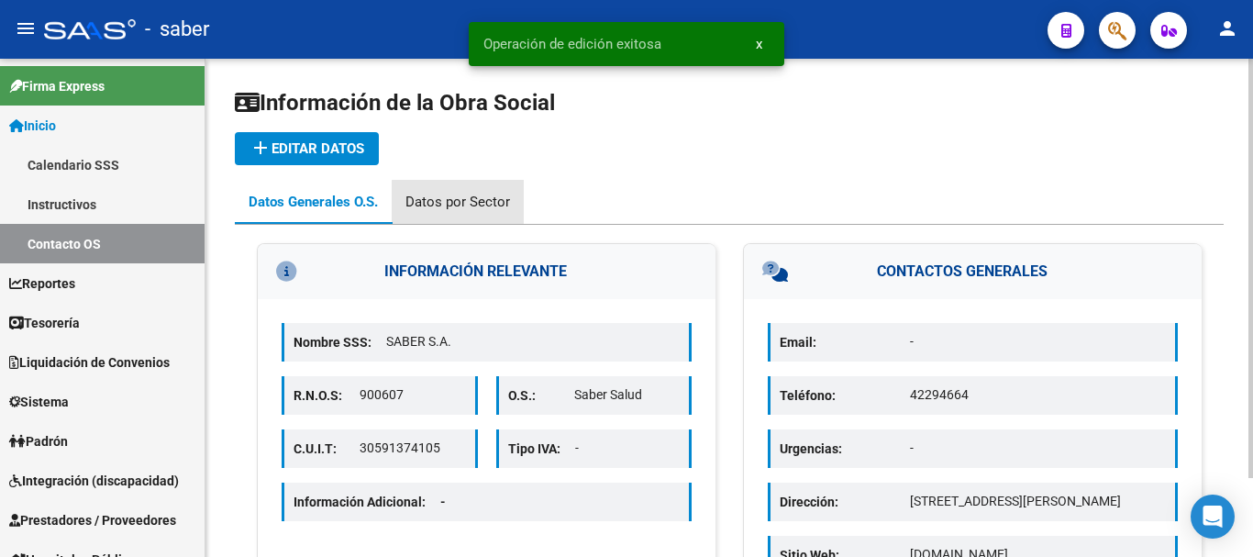
click at [470, 205] on div "Datos por Sector" at bounding box center [457, 202] width 105 height 20
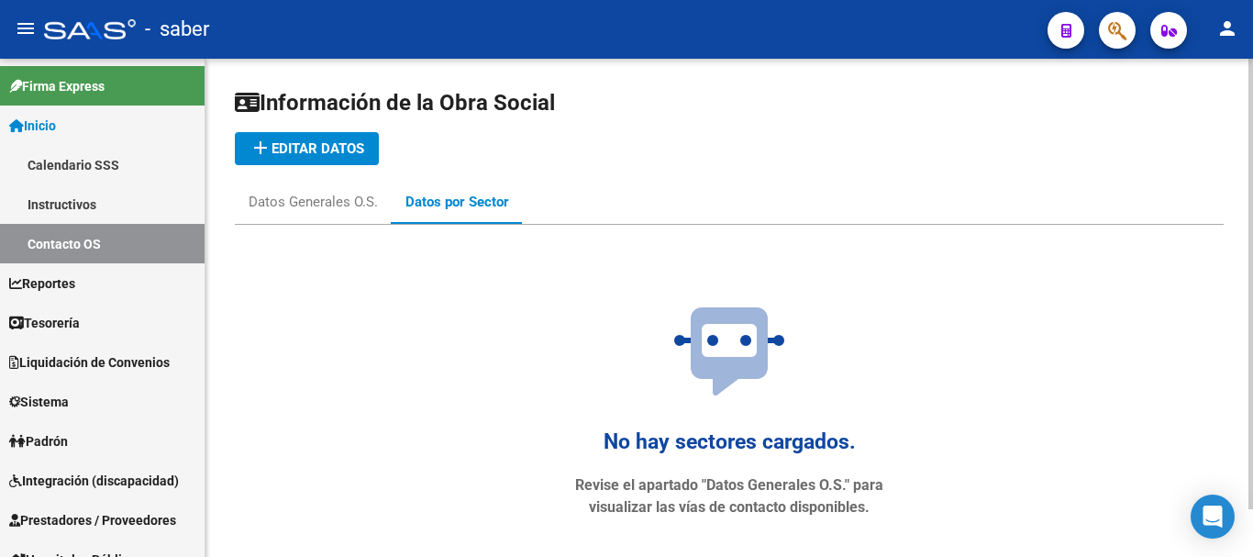
click at [275, 123] on div "Información de la Obra Social add Editar datos Datos Generales O.S. Datos por S…" at bounding box center [729, 327] width 989 height 478
click at [281, 150] on span "add Editar datos" at bounding box center [306, 148] width 115 height 17
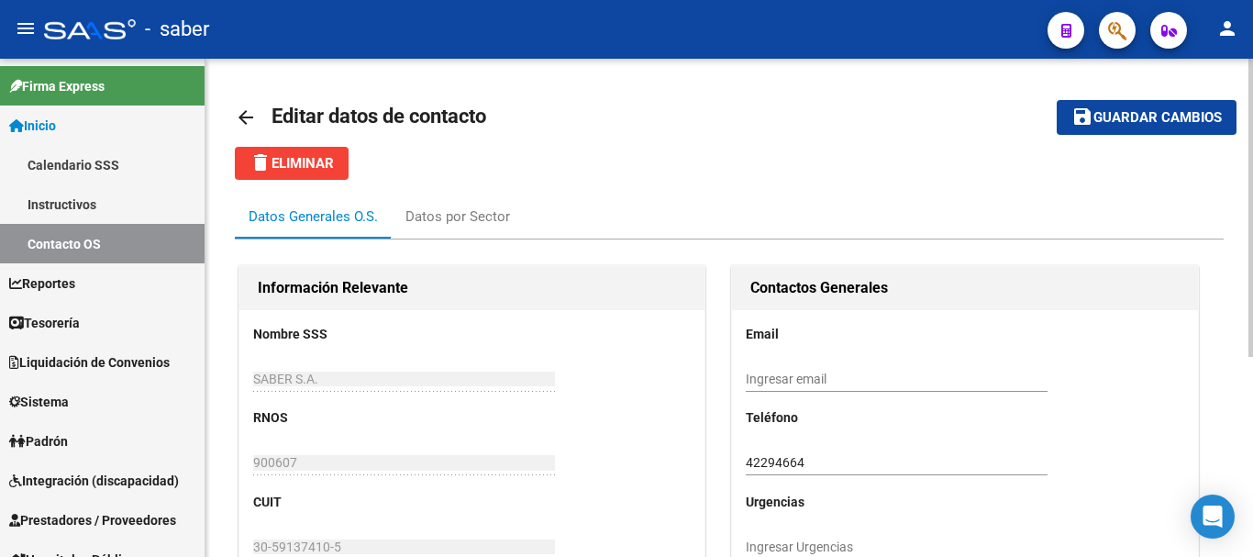
click at [248, 116] on mat-icon "arrow_back" at bounding box center [246, 117] width 22 height 22
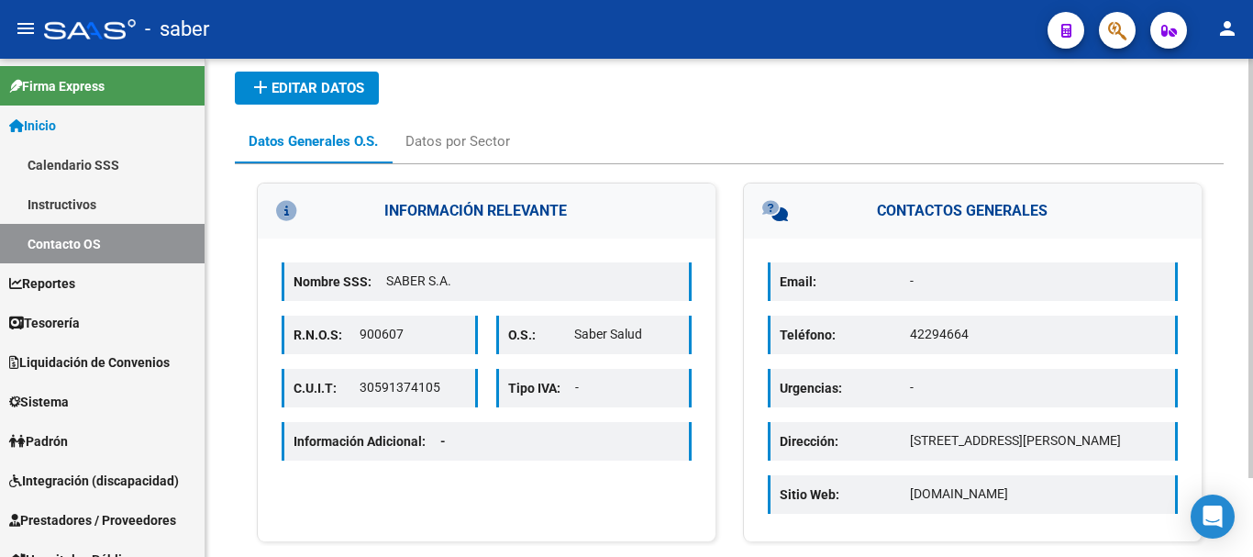
scroll to position [92, 0]
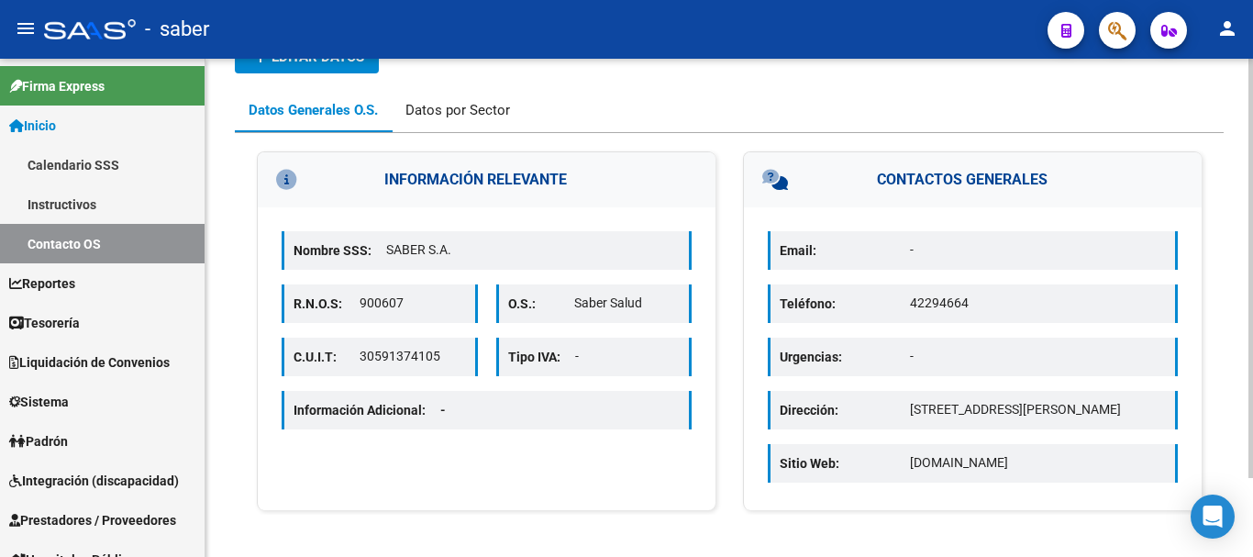
click at [440, 111] on div "Datos por Sector" at bounding box center [457, 110] width 105 height 20
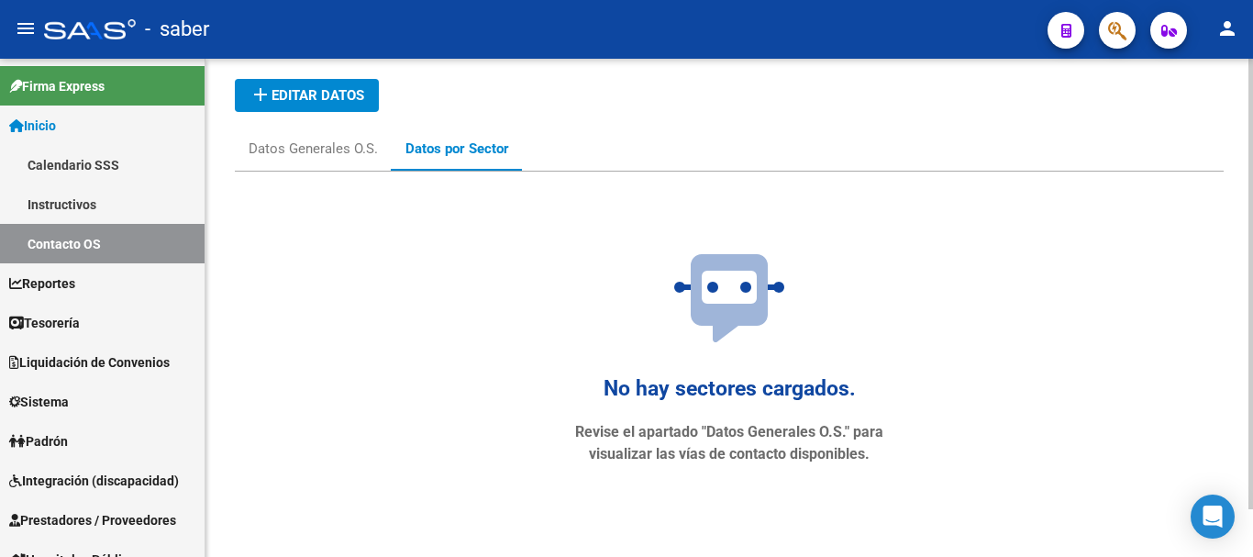
scroll to position [0, 0]
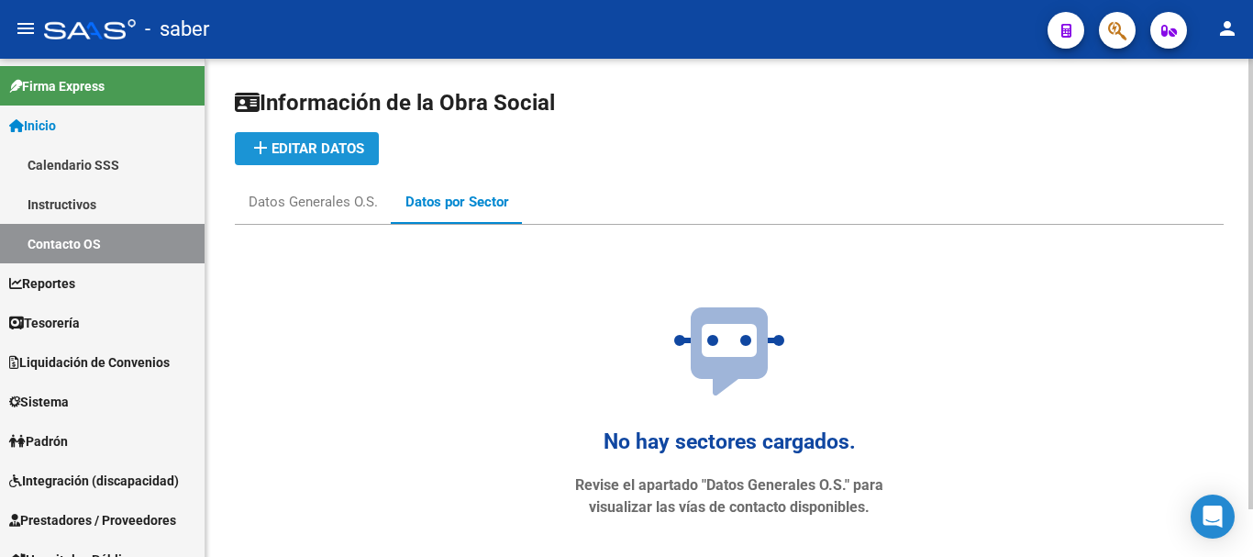
click at [331, 145] on span "add Editar datos" at bounding box center [306, 148] width 115 height 17
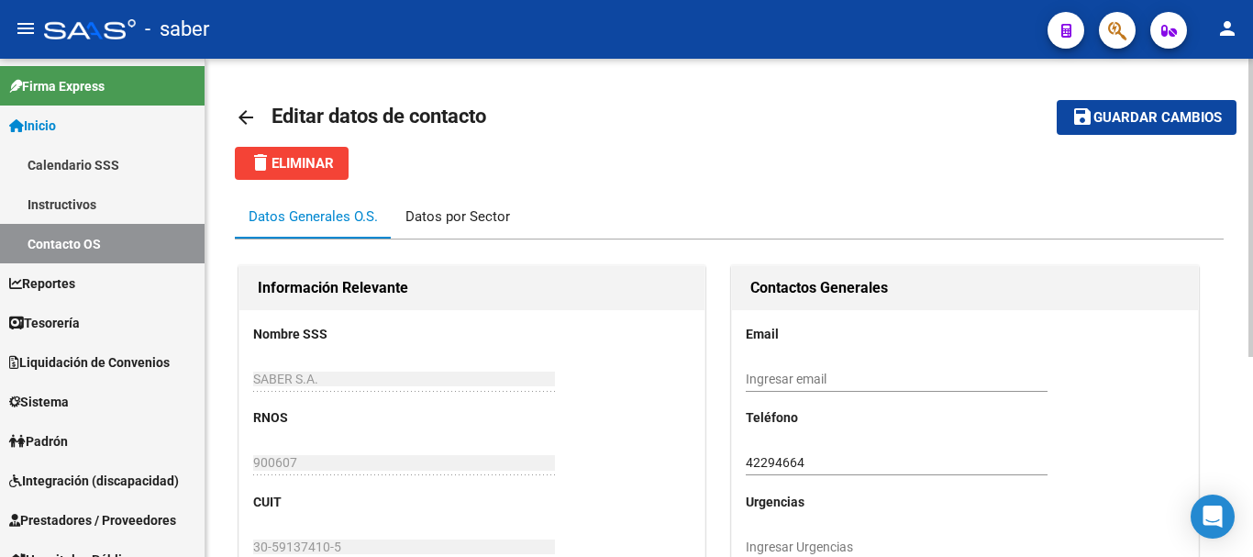
click at [490, 220] on div "Datos por Sector" at bounding box center [457, 216] width 105 height 20
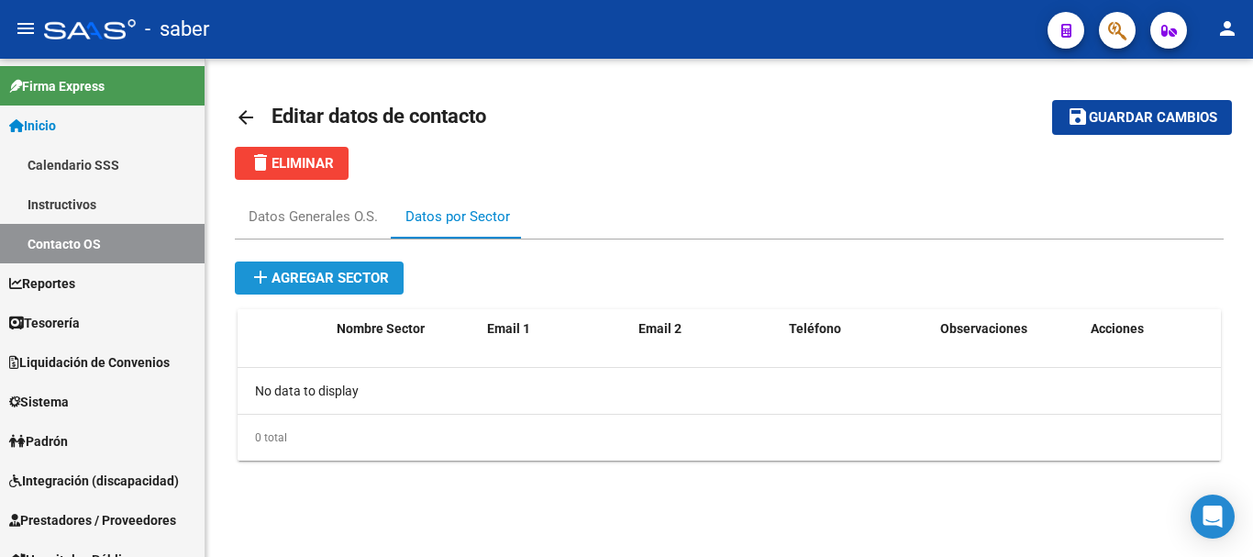
click at [325, 292] on button "add Agregar sector" at bounding box center [319, 277] width 169 height 33
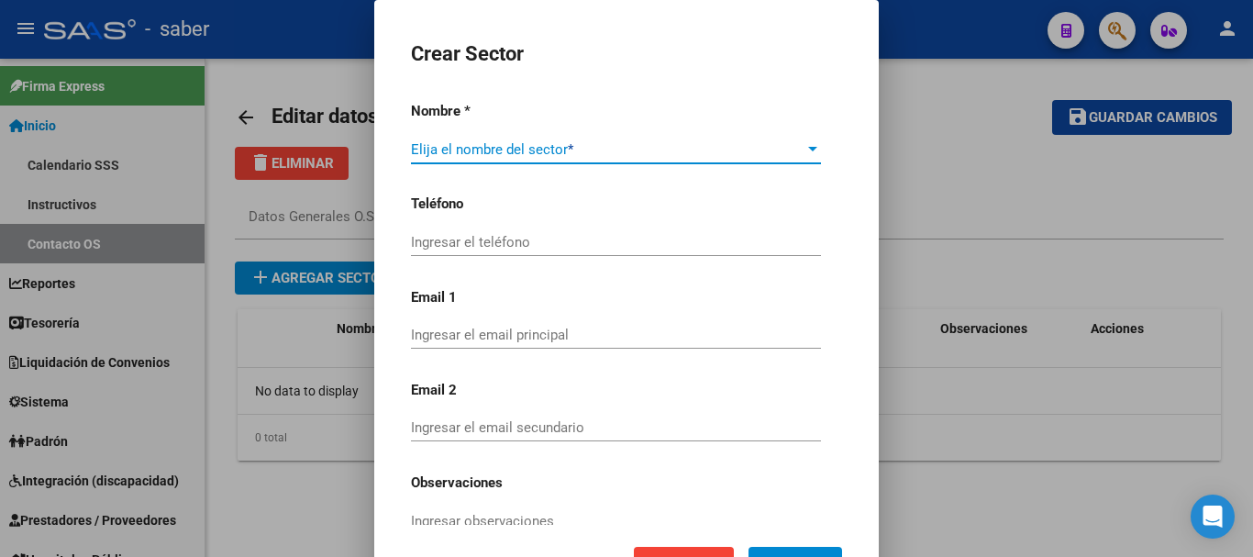
click at [530, 153] on span at bounding box center [607, 149] width 393 height 17
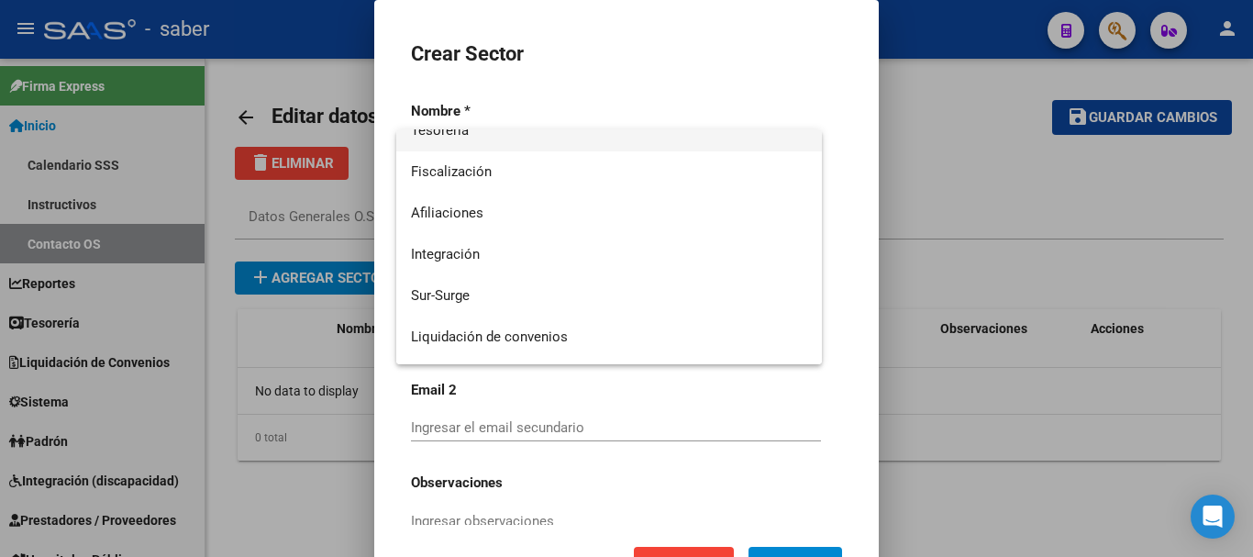
scroll to position [183, 0]
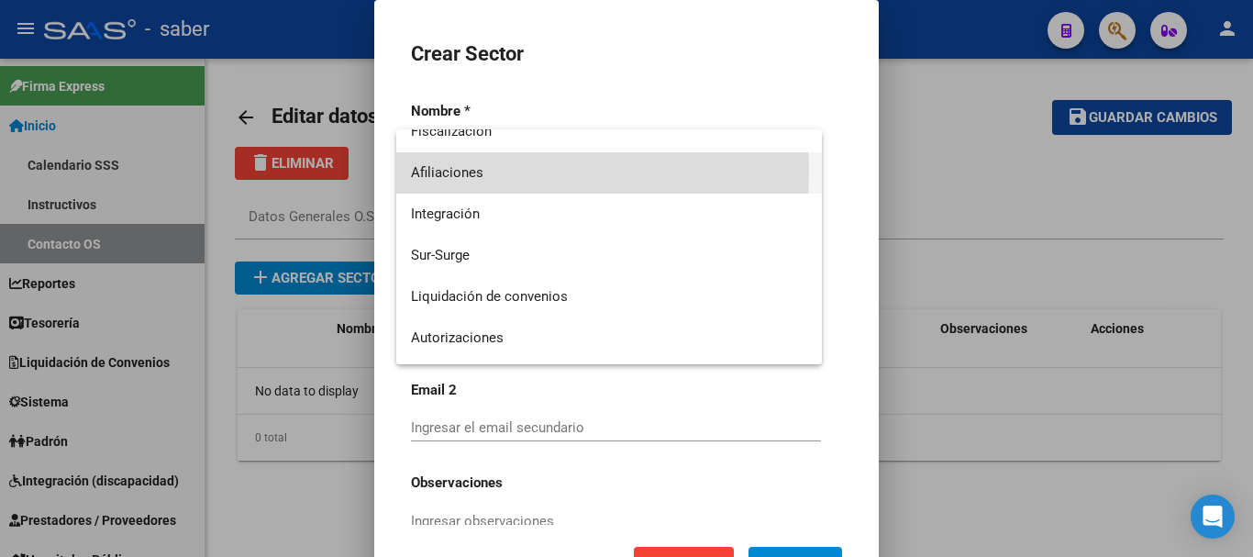
click at [481, 172] on span "Afiliaciones" at bounding box center [609, 172] width 396 height 41
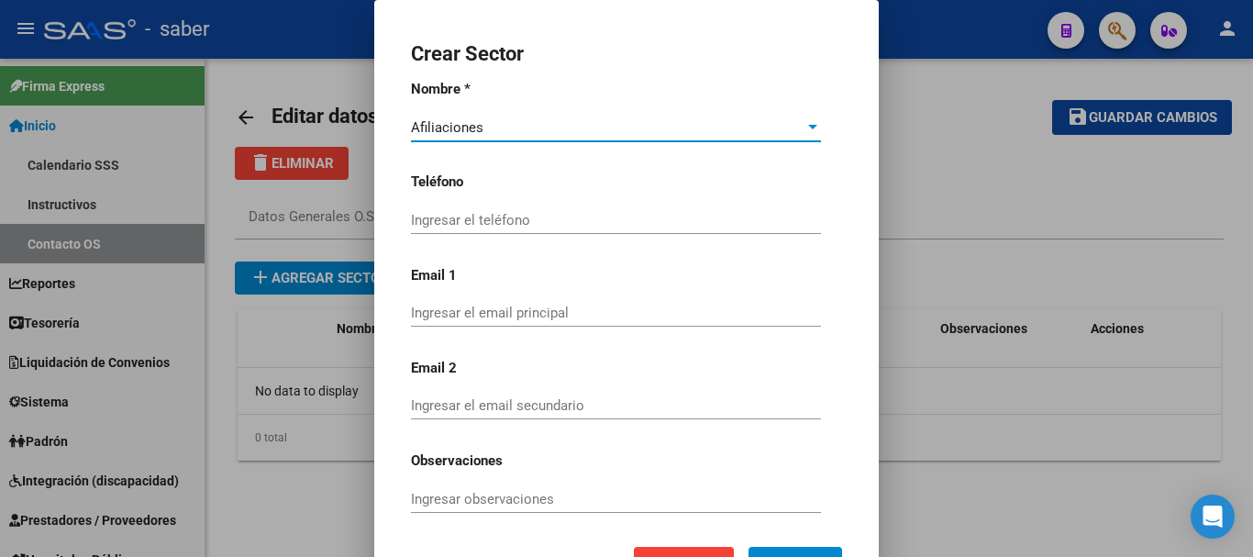
scroll to position [27, 0]
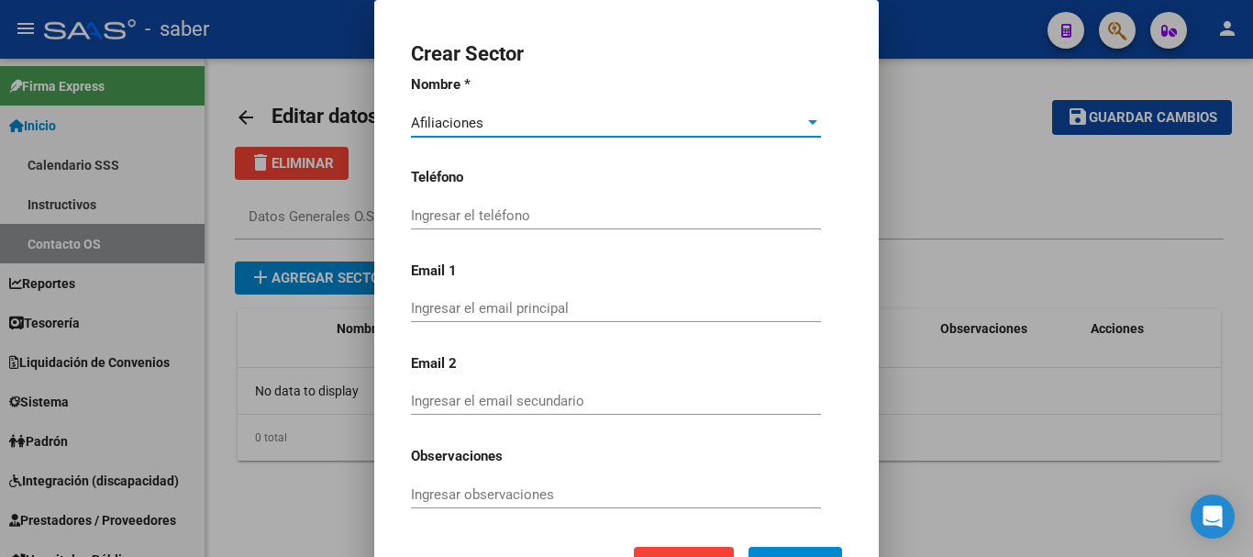
click at [900, 149] on div at bounding box center [626, 278] width 1253 height 557
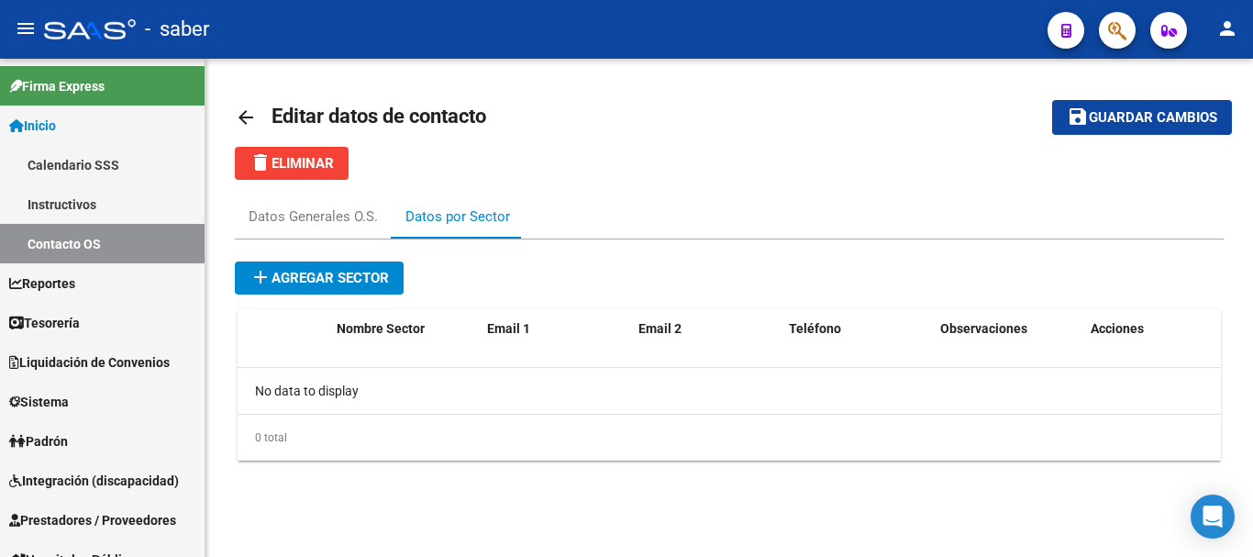
click at [463, 218] on div "Datos por Sector" at bounding box center [457, 216] width 105 height 20
click at [239, 115] on mat-icon "arrow_back" at bounding box center [246, 117] width 22 height 22
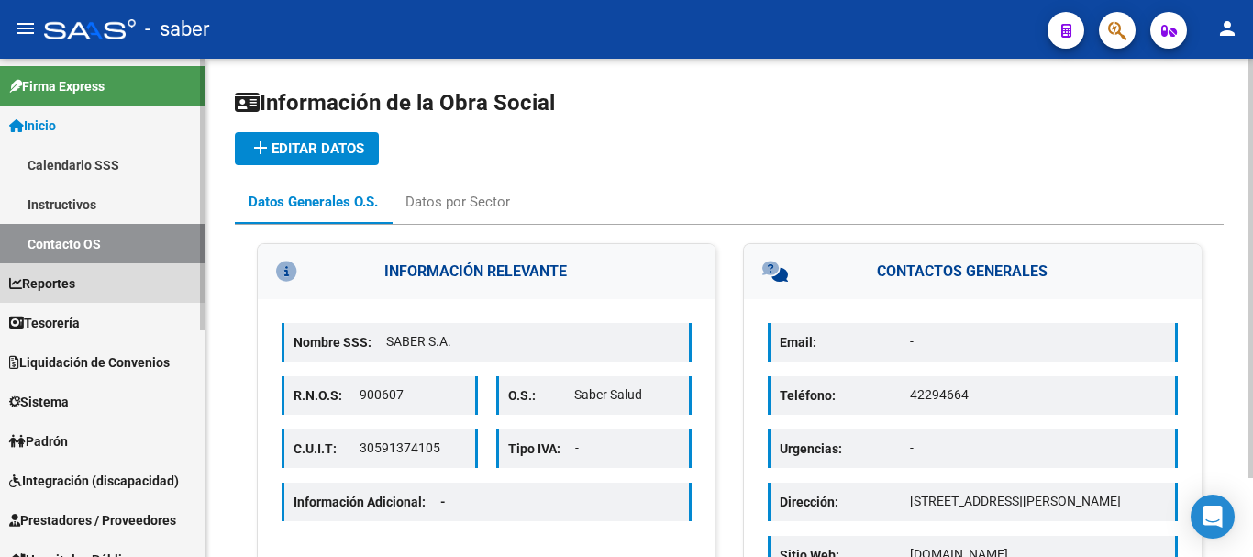
click at [61, 284] on span "Reportes" at bounding box center [42, 283] width 66 height 20
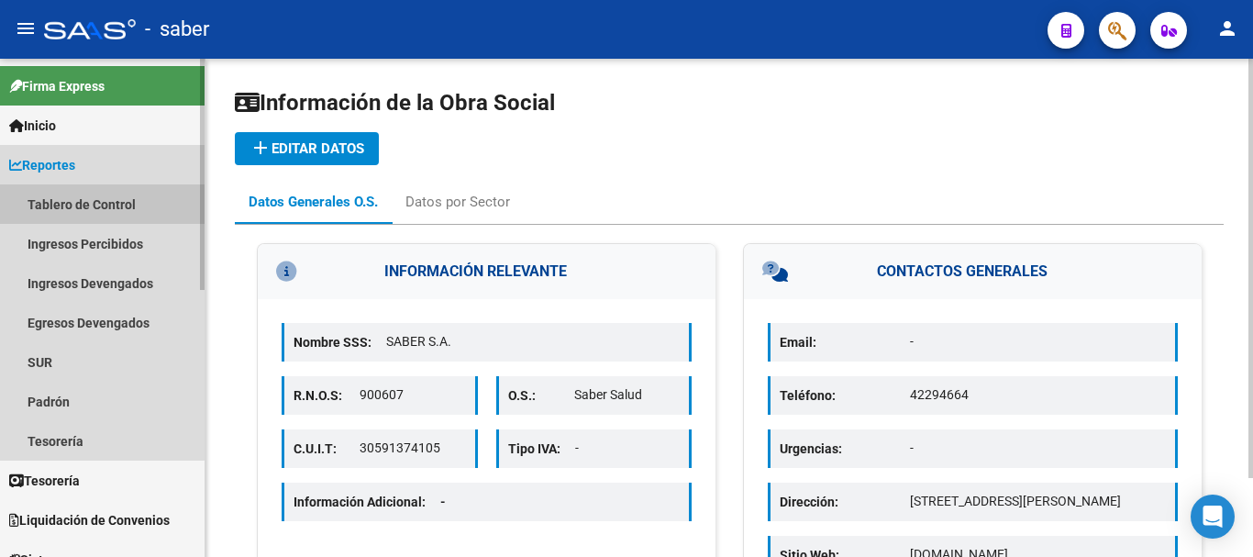
click at [52, 201] on link "Tablero de Control" at bounding box center [102, 203] width 205 height 39
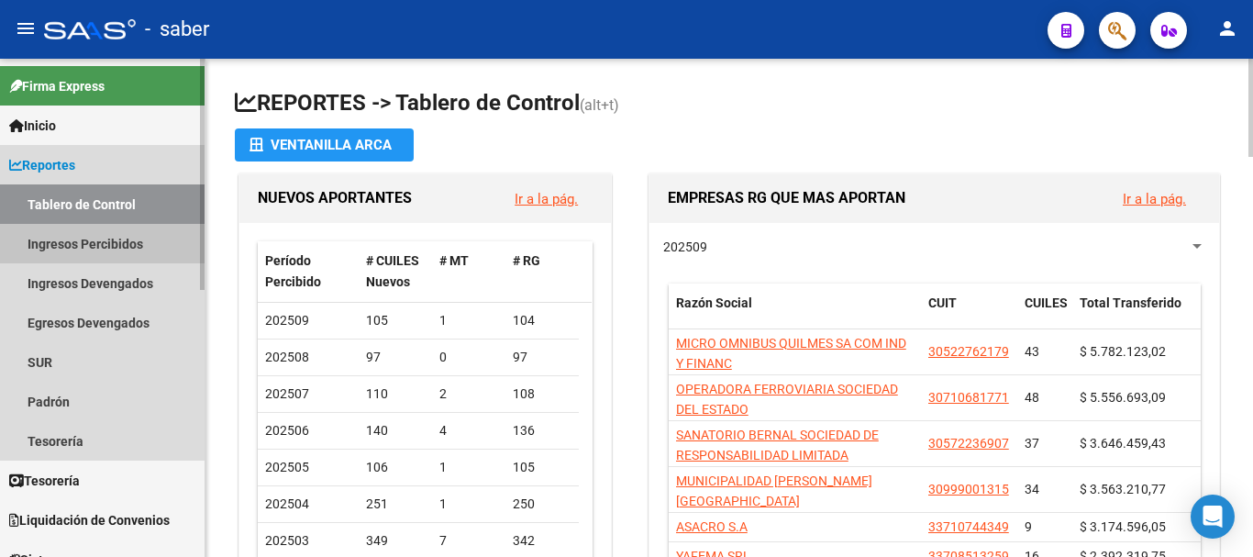
click at [72, 251] on link "Ingresos Percibidos" at bounding box center [102, 243] width 205 height 39
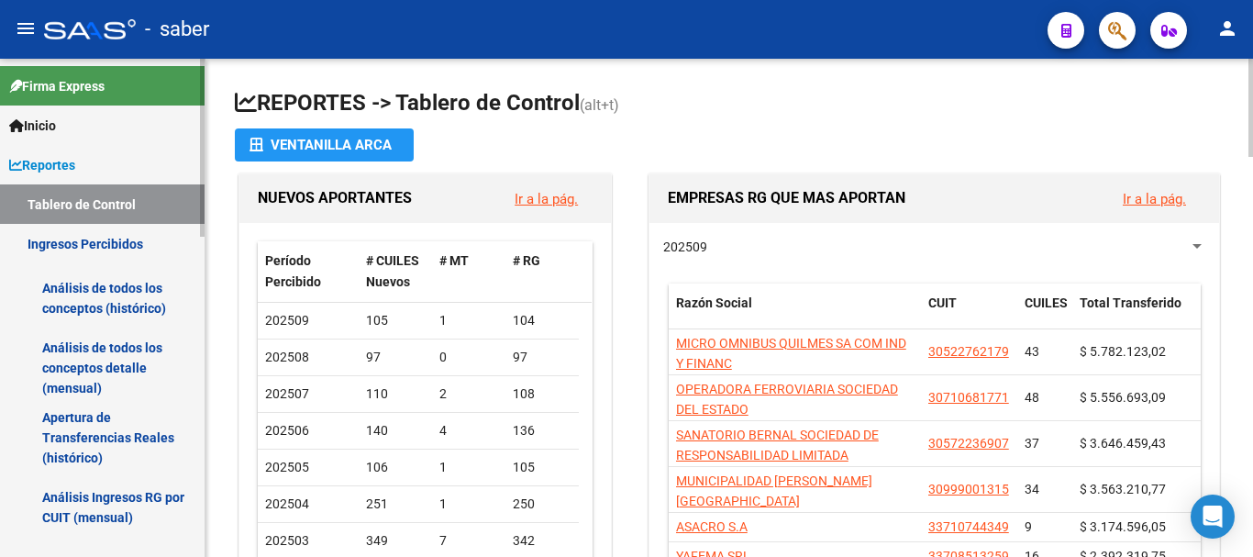
click at [92, 305] on link "Análisis de todos los conceptos (histórico)" at bounding box center [102, 298] width 205 height 70
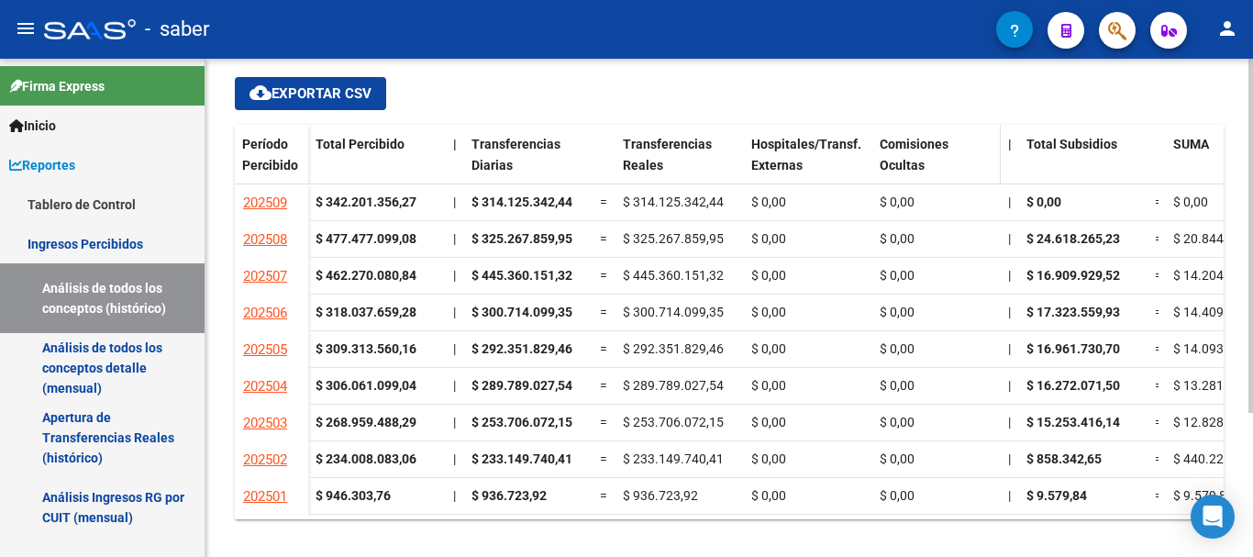
scroll to position [183, 0]
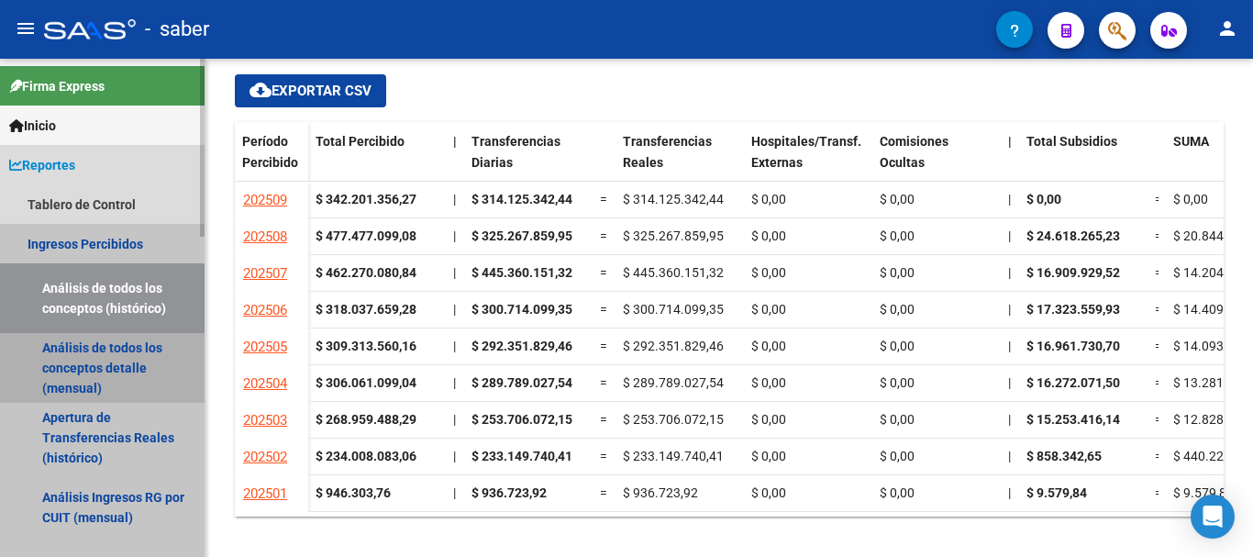
click at [127, 361] on link "Análisis de todos los conceptos detalle (mensual)" at bounding box center [102, 368] width 205 height 70
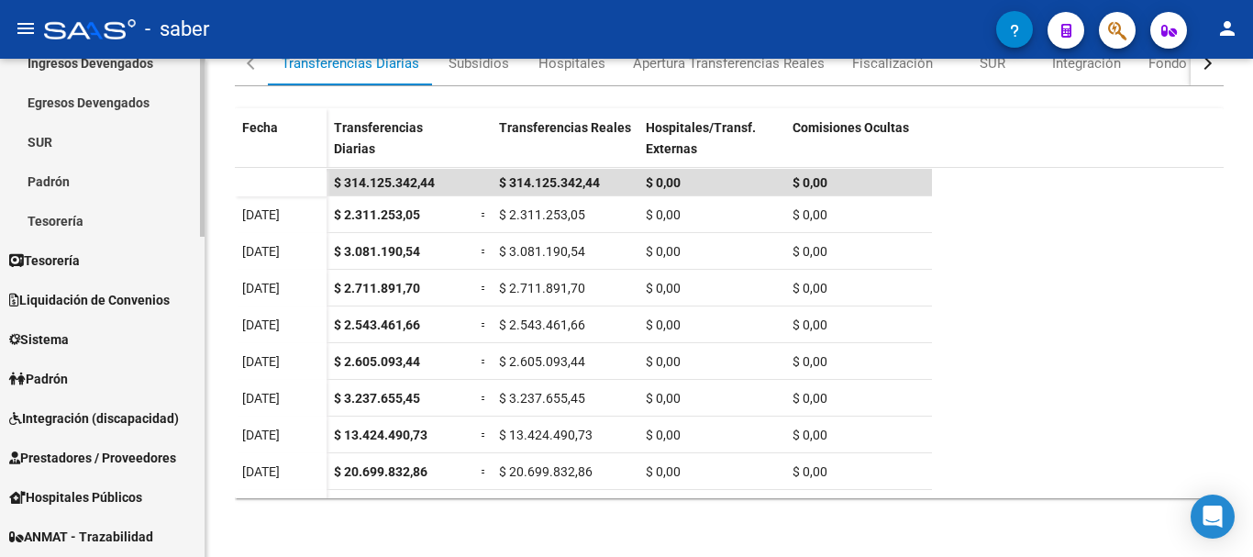
scroll to position [642, 0]
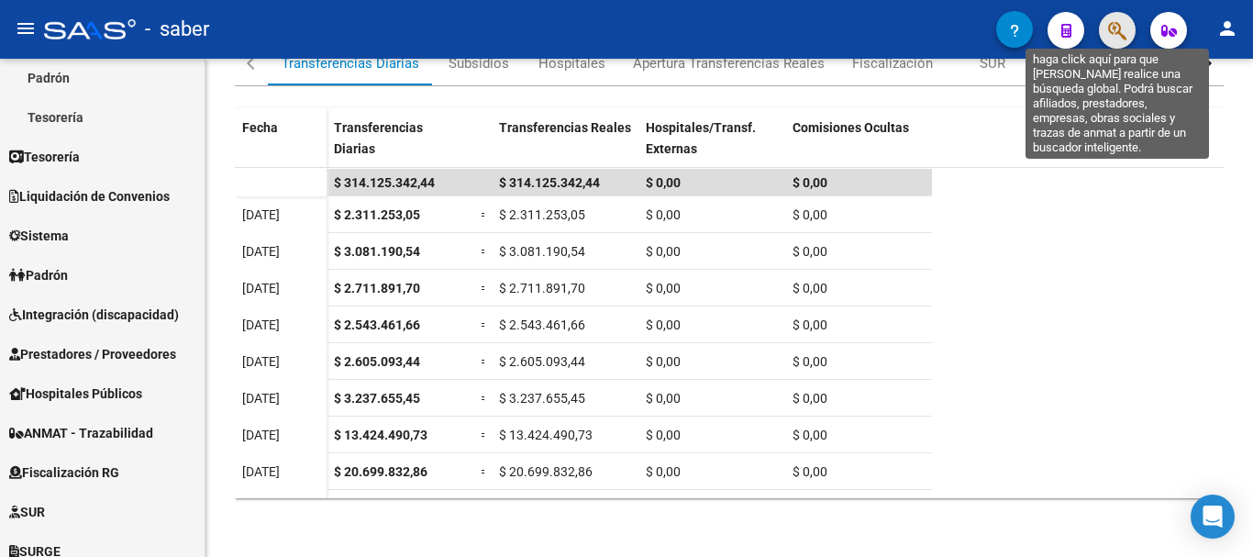
click at [1123, 41] on icon "button" at bounding box center [1117, 30] width 18 height 21
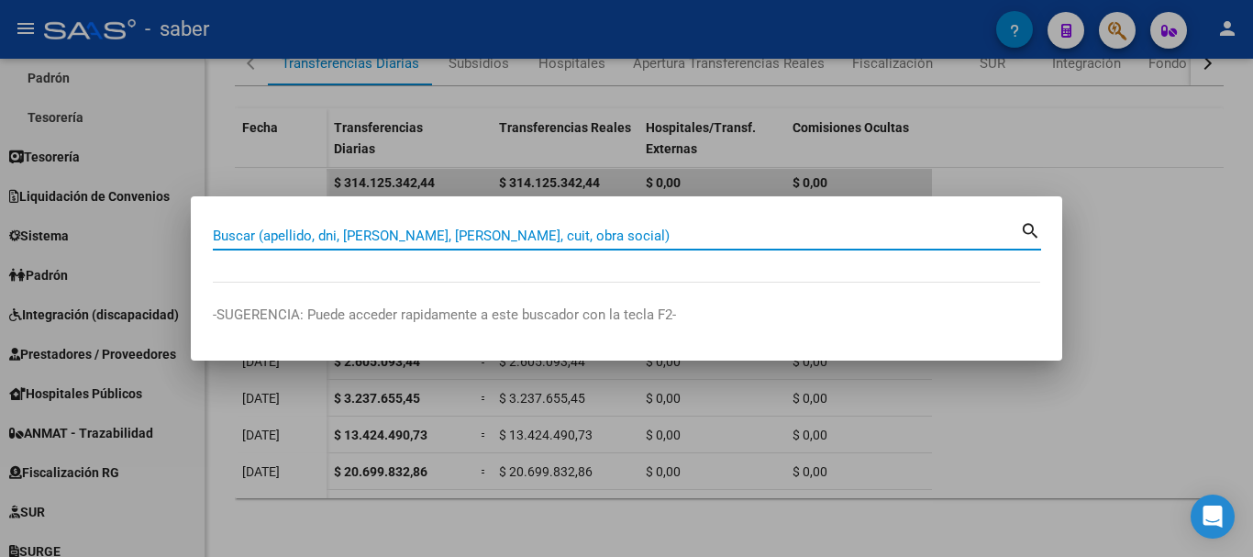
click at [446, 232] on input "Buscar (apellido, dni, cuil, nro traspaso, cuit, obra social)" at bounding box center [616, 235] width 807 height 17
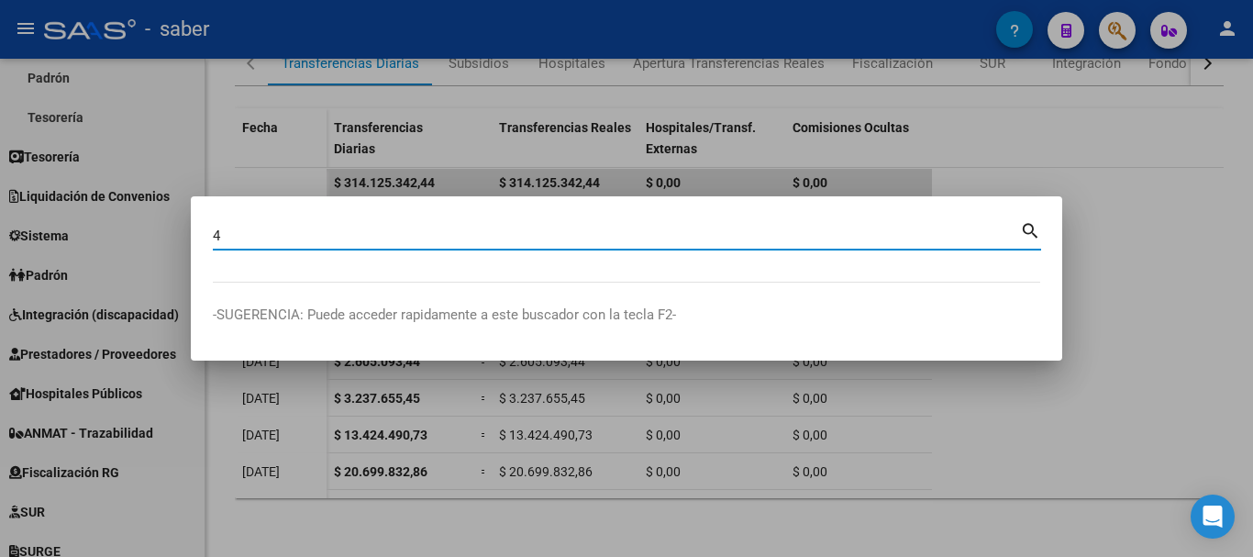
drag, startPoint x: 246, startPoint y: 241, endPoint x: 200, endPoint y: 233, distance: 46.6
click at [200, 233] on mat-dialog-content "4 Buscar (apellido, dni, cuil, nro traspaso, cuit, obra social) search" at bounding box center [626, 250] width 871 height 64
paste input "20327431847"
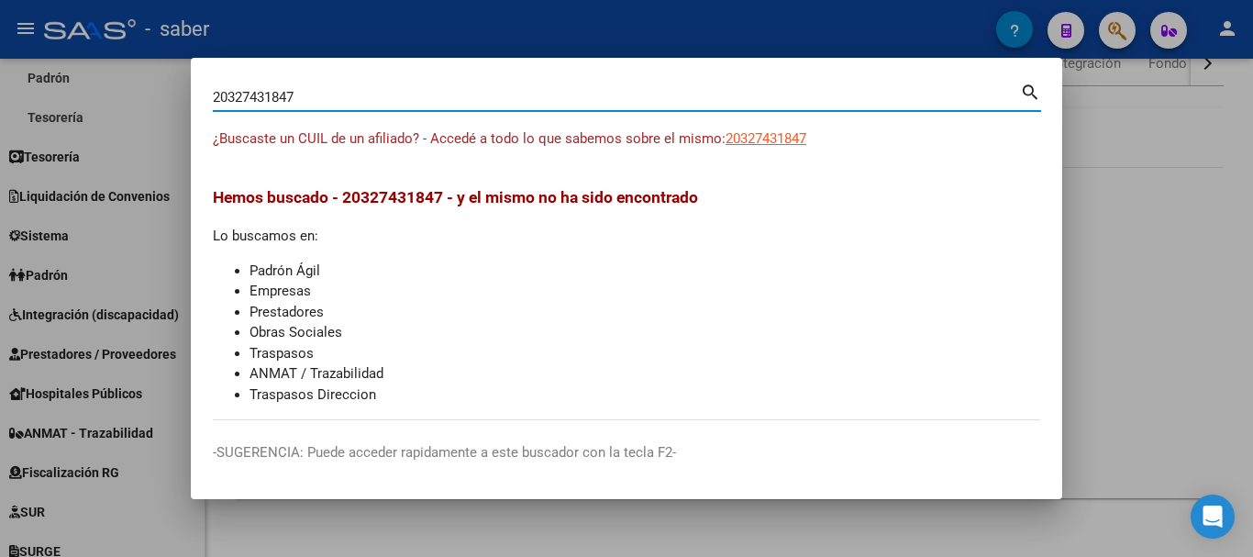
click at [238, 94] on input "20327431847" at bounding box center [616, 97] width 807 height 17
click at [268, 100] on input "20327431847" at bounding box center [616, 97] width 807 height 17
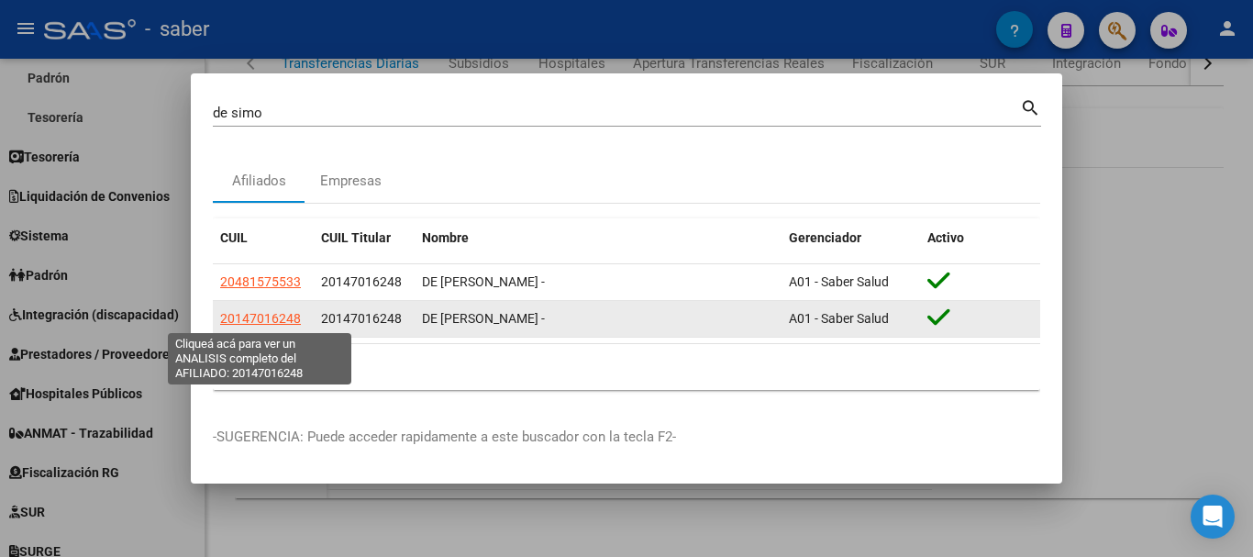
click at [265, 323] on span "20147016248" at bounding box center [260, 318] width 81 height 15
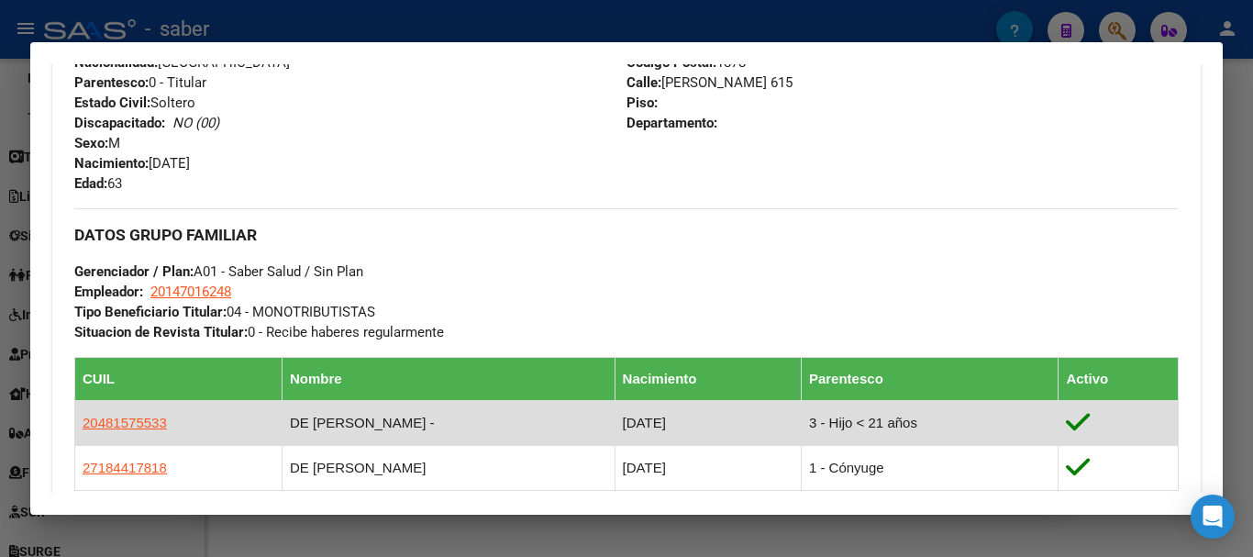
scroll to position [1122, 0]
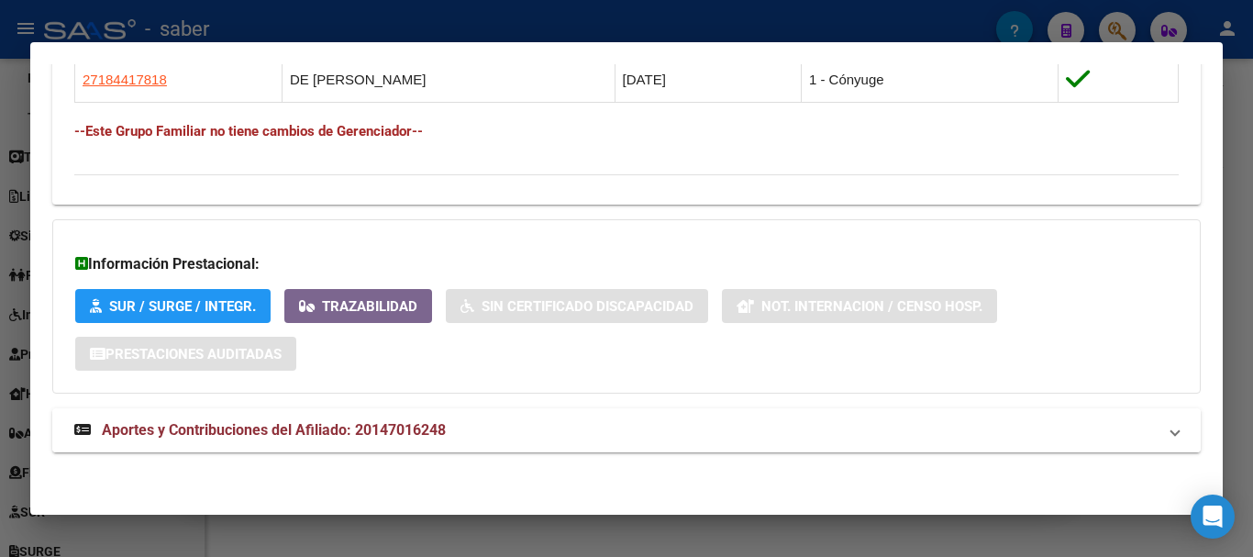
click at [337, 430] on span "Aportes y Contribuciones del Afiliado: 20147016248" at bounding box center [274, 429] width 344 height 17
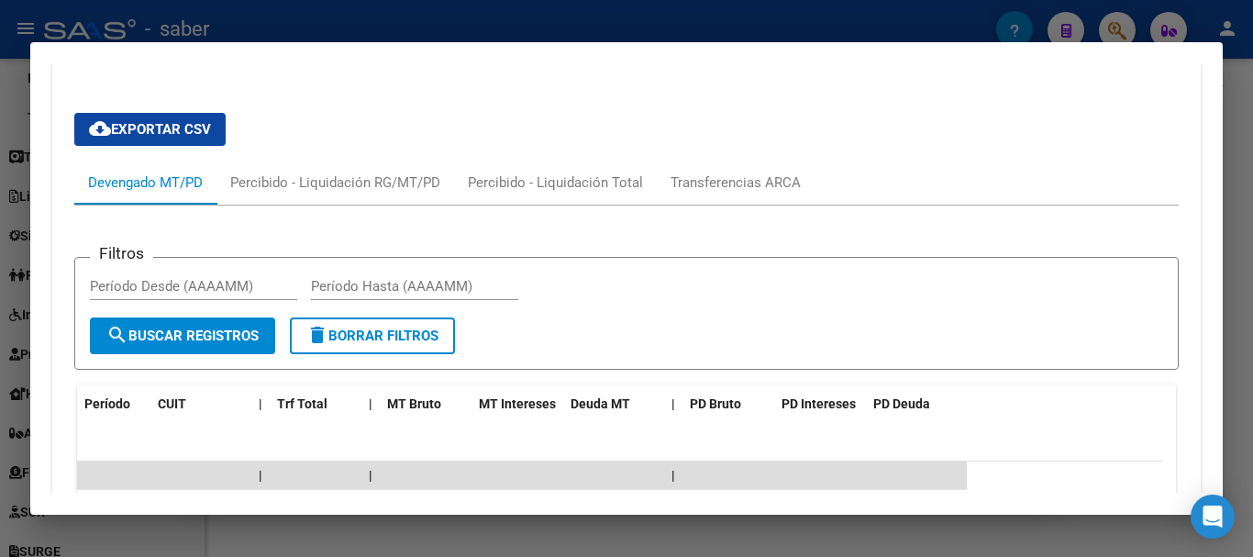
scroll to position [1505, 0]
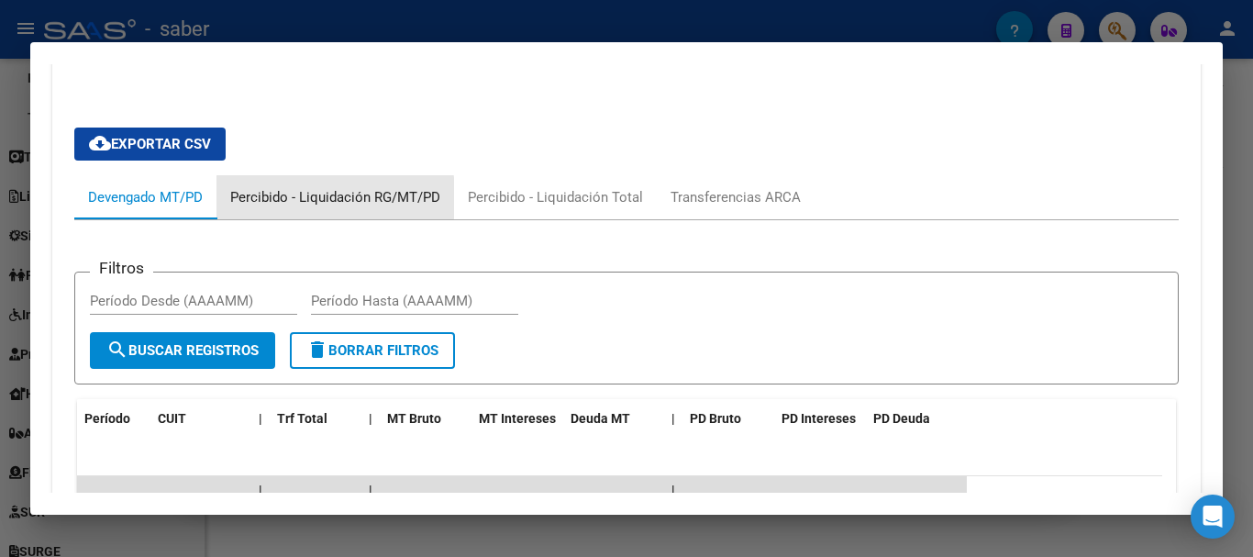
click at [329, 198] on div "Percibido - Liquidación RG/MT/PD" at bounding box center [335, 197] width 210 height 20
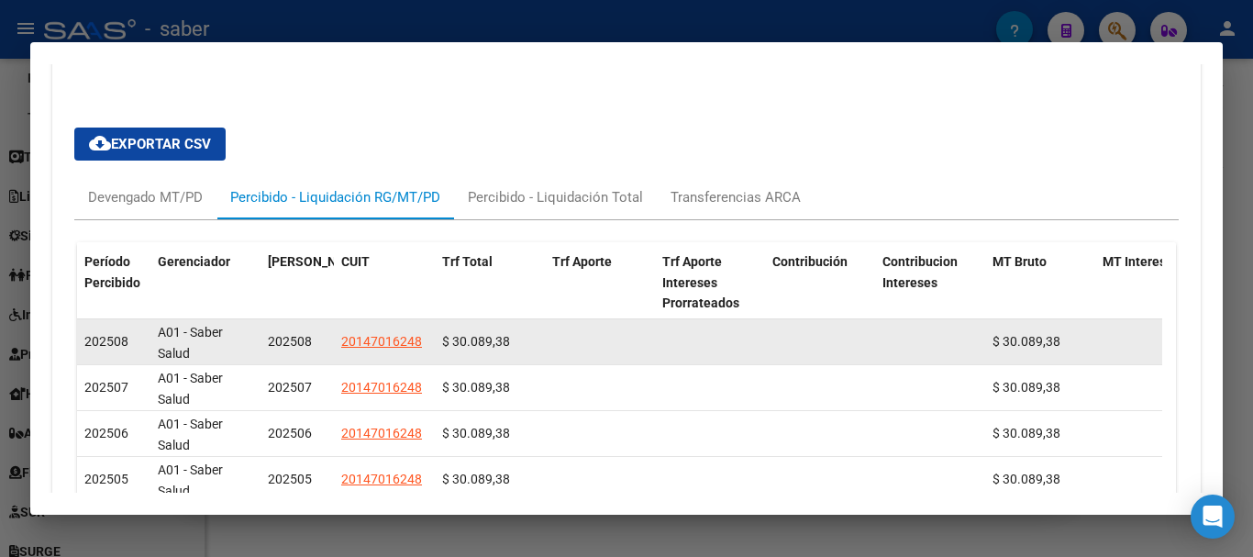
drag, startPoint x: 348, startPoint y: 343, endPoint x: 438, endPoint y: 355, distance: 91.6
click at [470, 356] on div "202508 A01 - Saber Salud 202508 20147016248 $ 30.089,38 $ 30.089,38 % 0 % 0 % 0" at bounding box center [1081, 342] width 2009 height 46
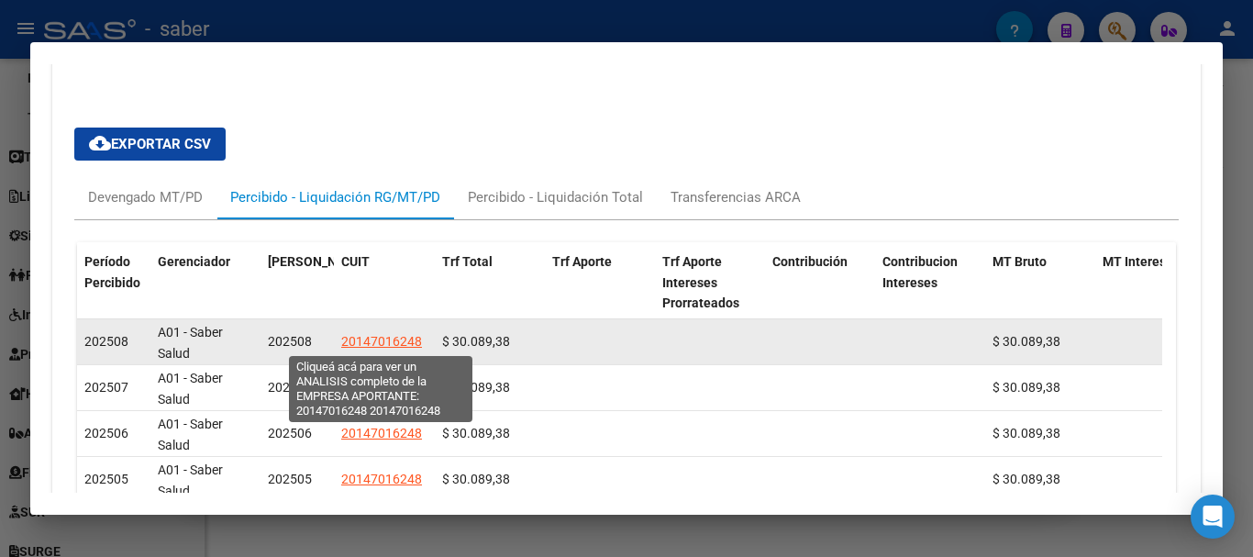
drag, startPoint x: 339, startPoint y: 337, endPoint x: 420, endPoint y: 340, distance: 80.8
click at [420, 340] on datatable-body-cell "20147016248" at bounding box center [384, 341] width 101 height 45
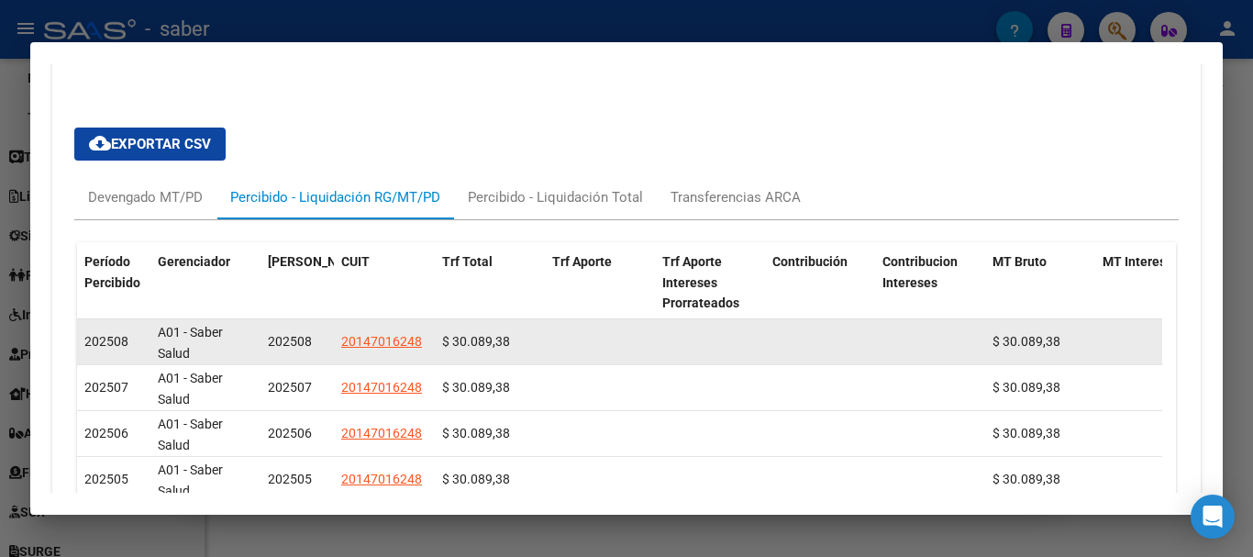
copy span "20147016248"
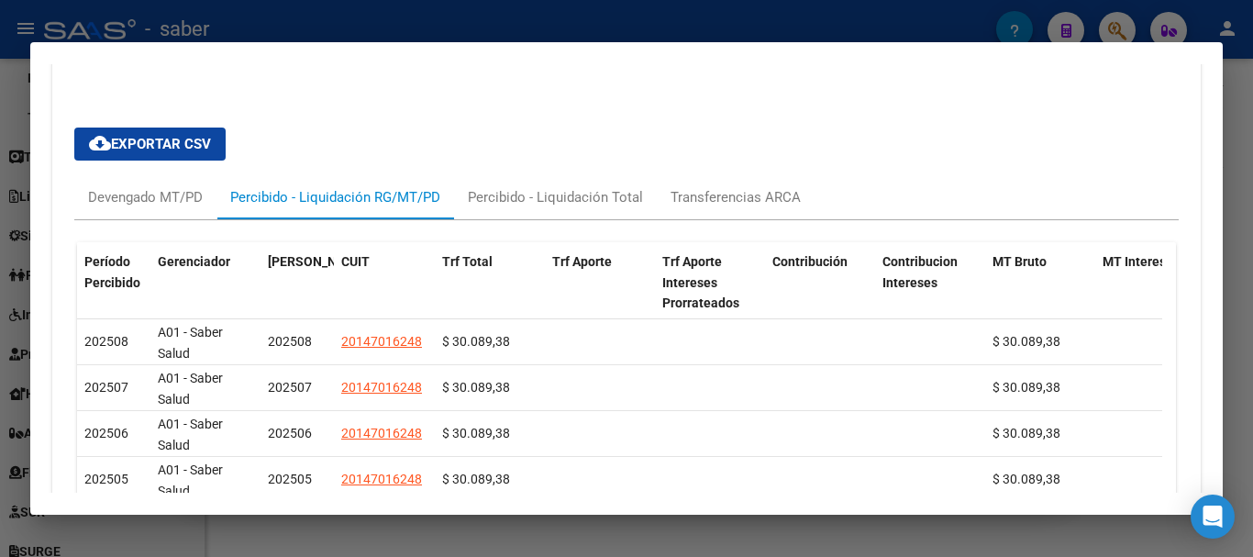
click at [684, 534] on div at bounding box center [626, 278] width 1253 height 557
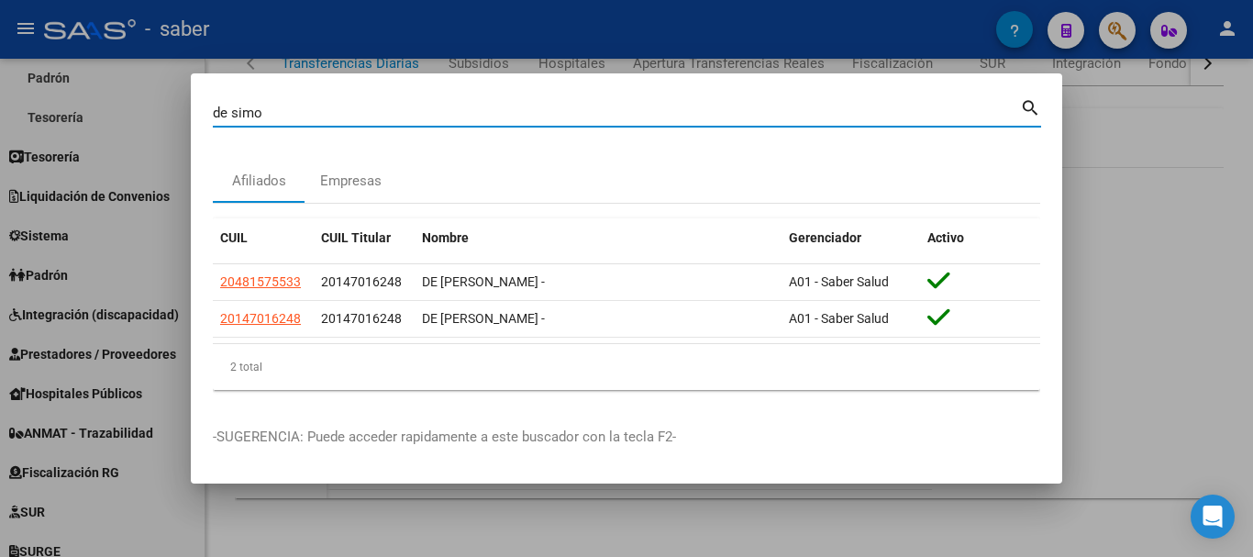
click at [238, 110] on input "de simo" at bounding box center [616, 113] width 807 height 17
paste input "20147016248"
type input "20147016248"
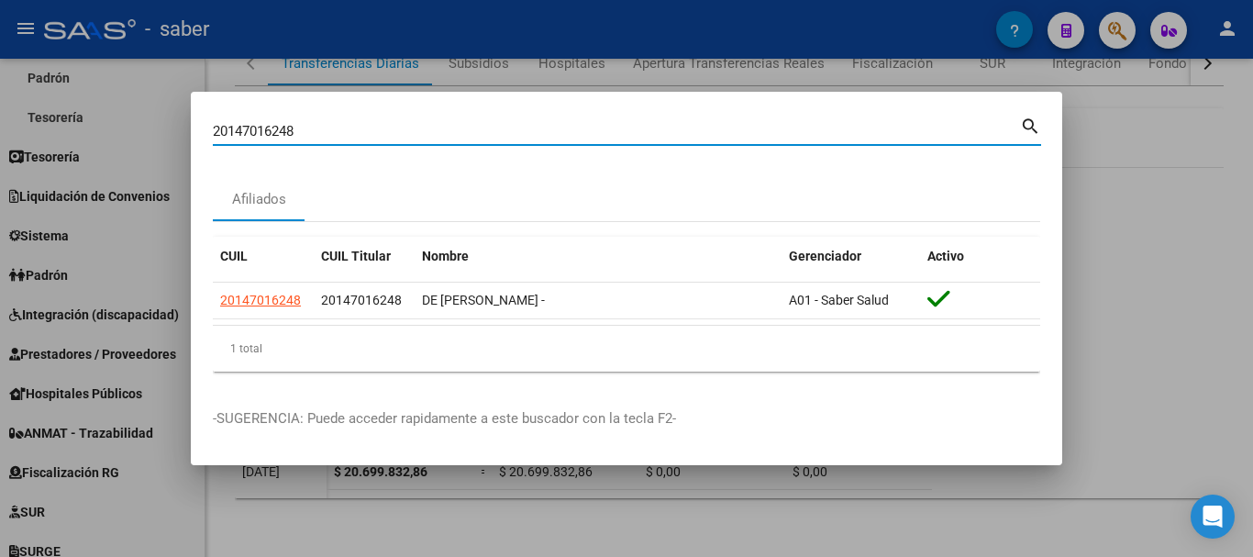
click at [160, 240] on div at bounding box center [626, 278] width 1253 height 557
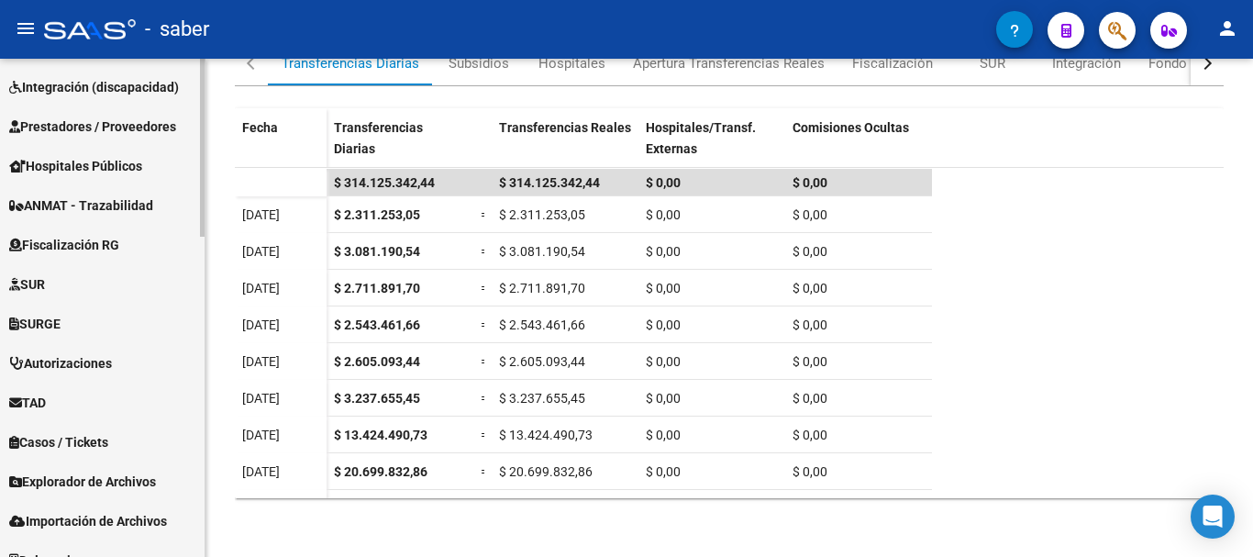
scroll to position [892, 0]
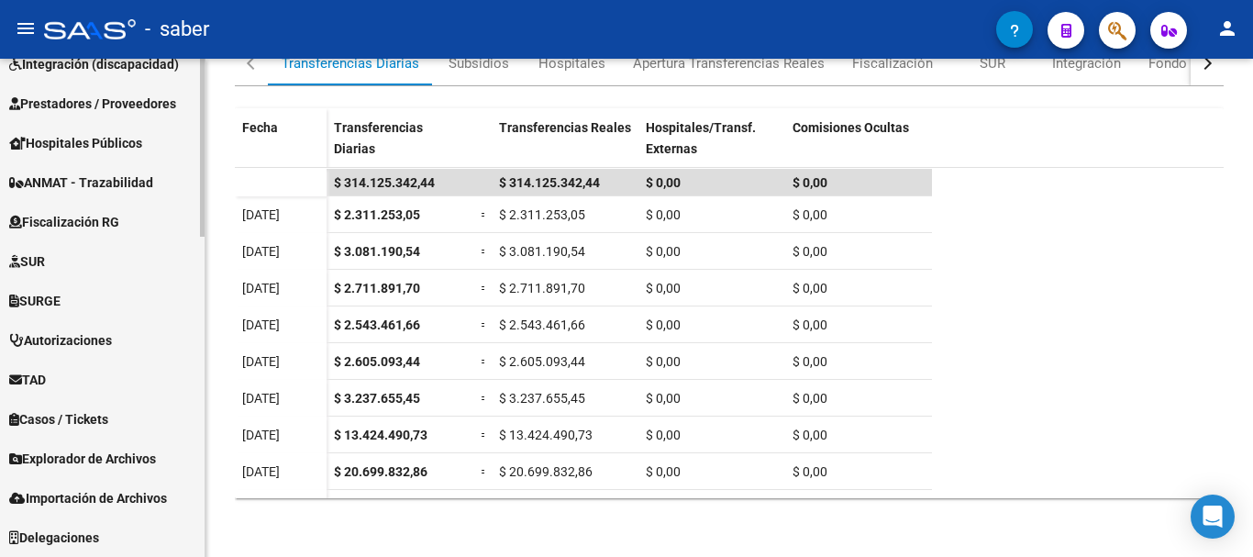
click at [108, 451] on span "Explorador de Archivos" at bounding box center [82, 459] width 147 height 20
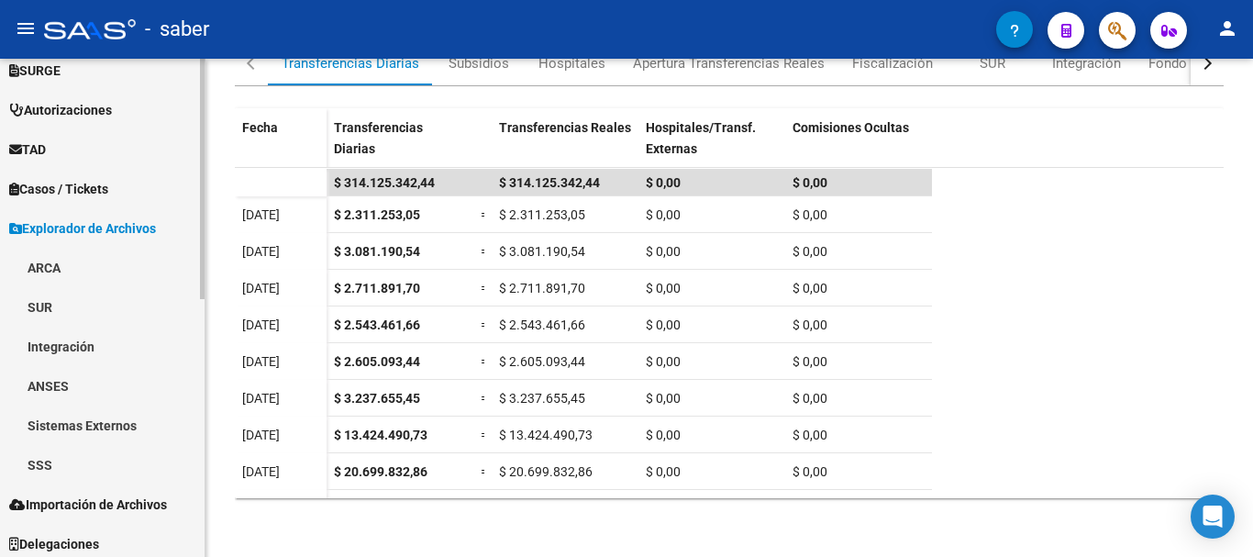
scroll to position [535, 0]
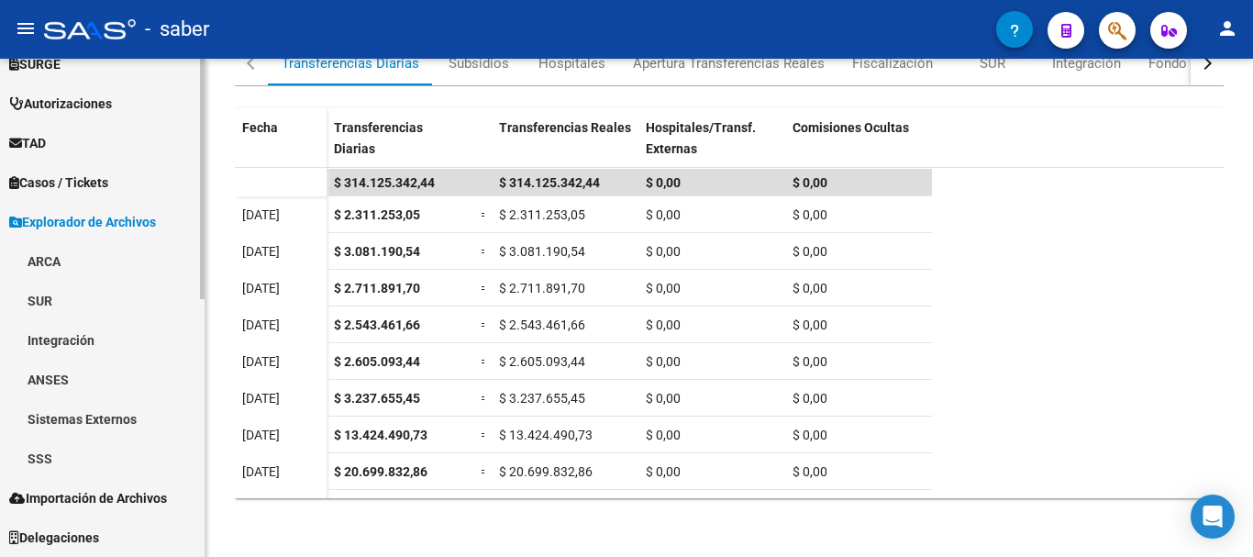
click at [34, 260] on link "ARCA" at bounding box center [102, 260] width 205 height 39
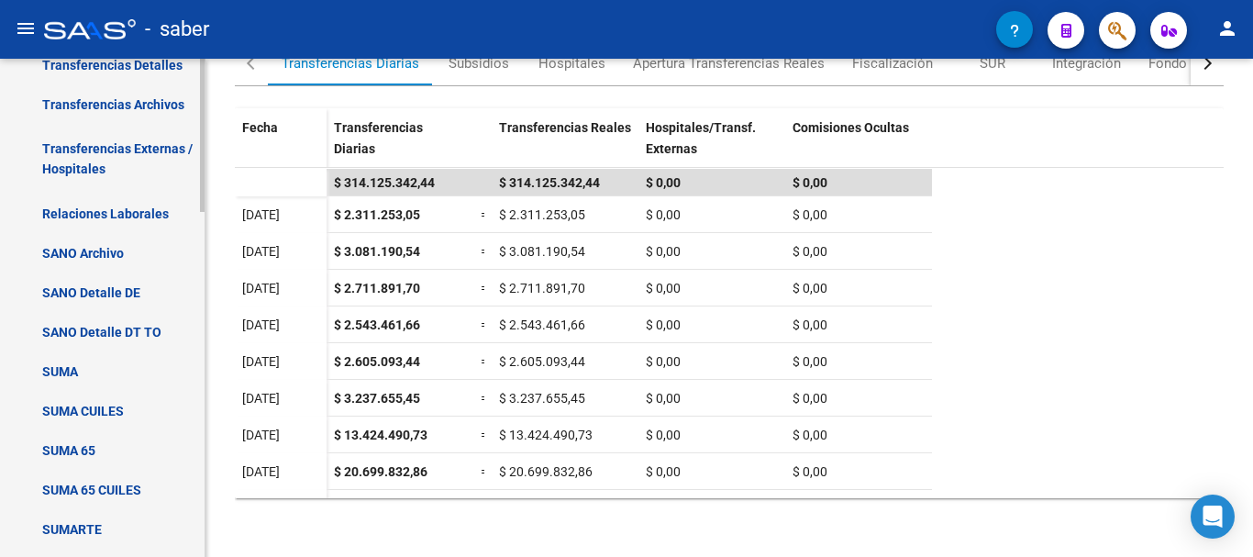
scroll to position [902, 0]
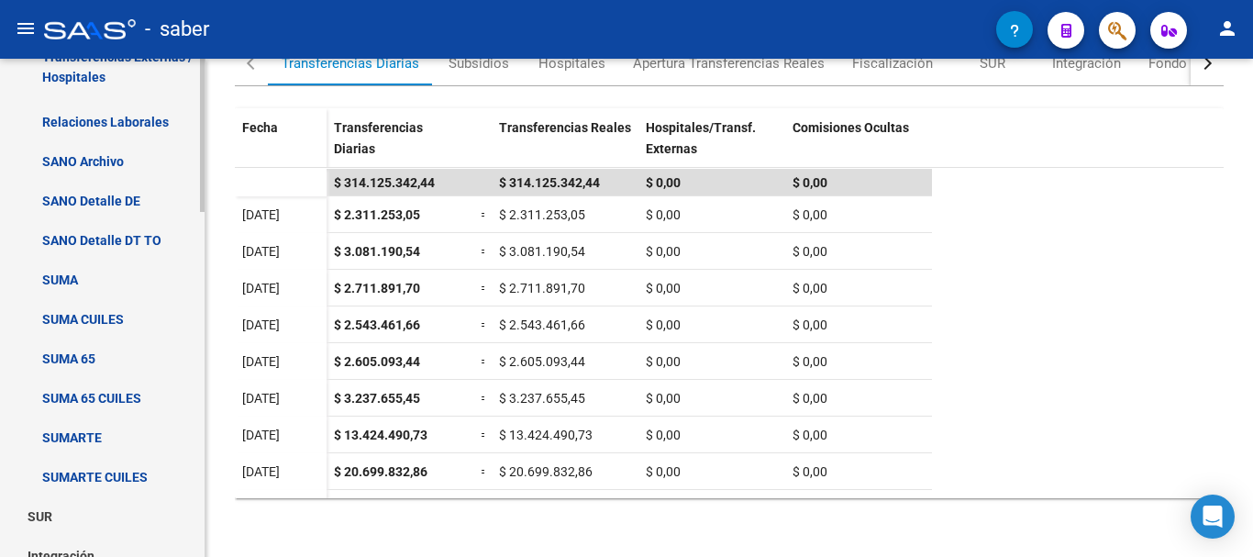
click at [76, 433] on link "SUMARTE" at bounding box center [102, 436] width 205 height 39
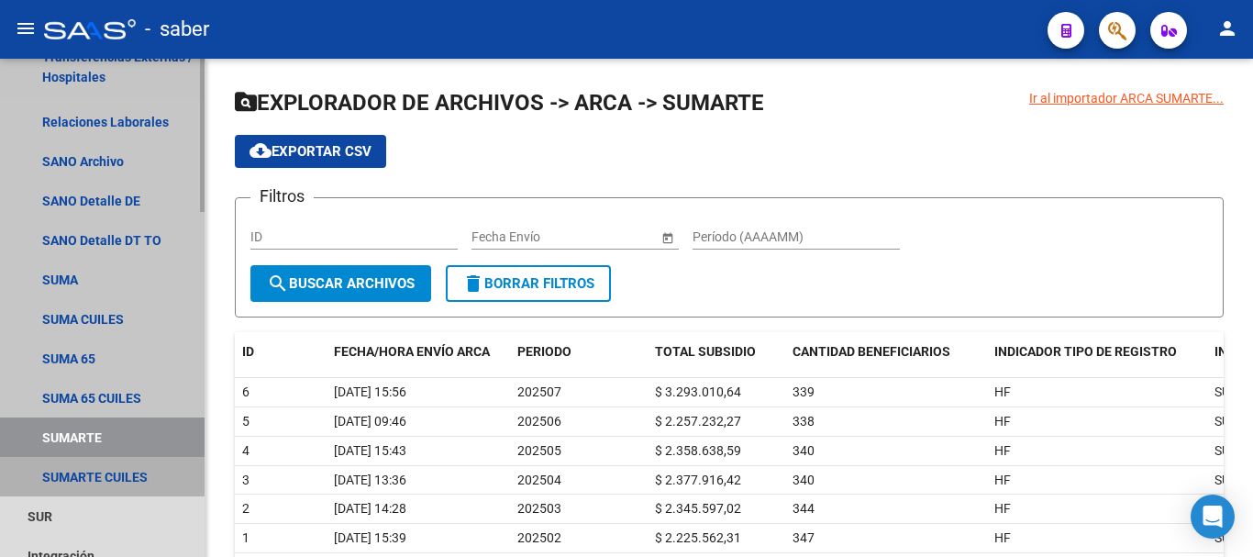
click at [93, 478] on link "SUMARTE CUILES" at bounding box center [102, 476] width 205 height 39
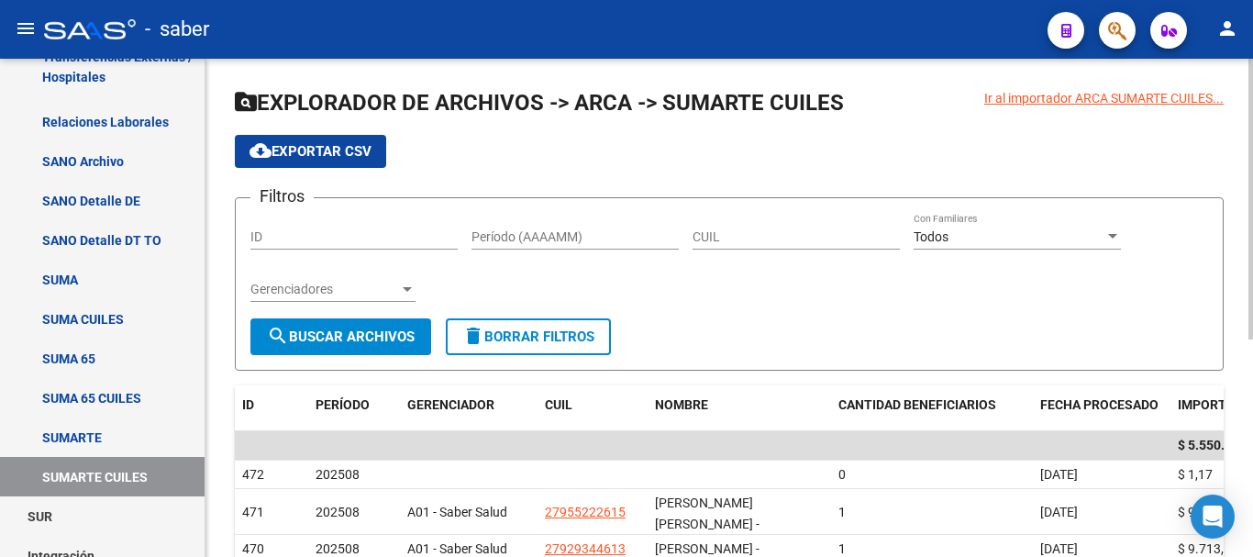
click at [767, 231] on input "CUIL" at bounding box center [795, 237] width 207 height 16
paste input "20-14701624-8"
type input "20-14701624-8"
click at [327, 341] on span "search Buscar Archivos" at bounding box center [341, 336] width 148 height 17
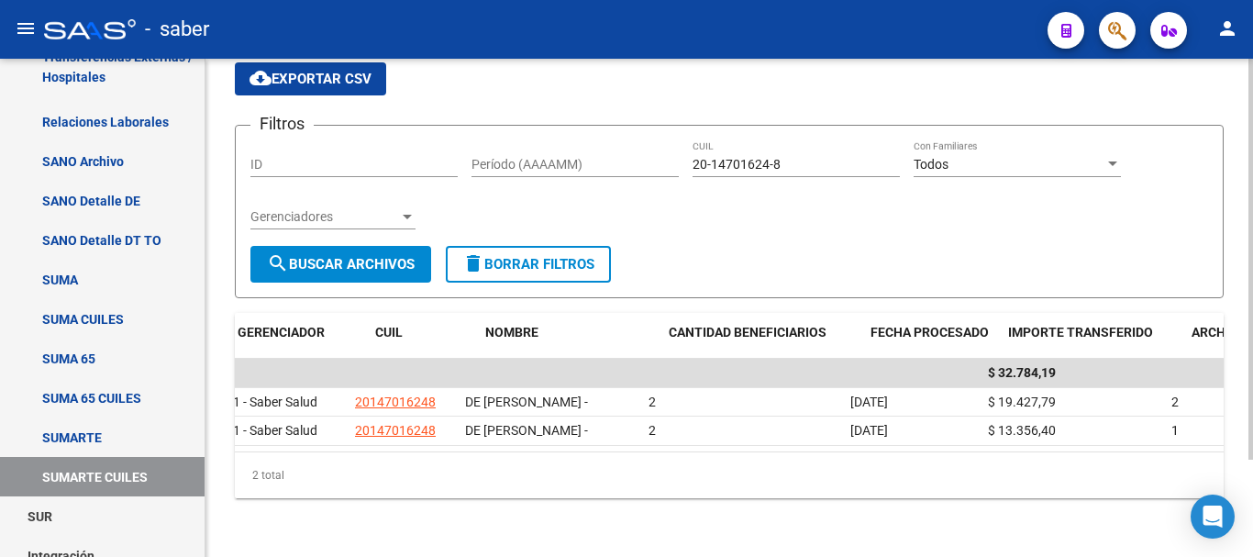
scroll to position [0, 222]
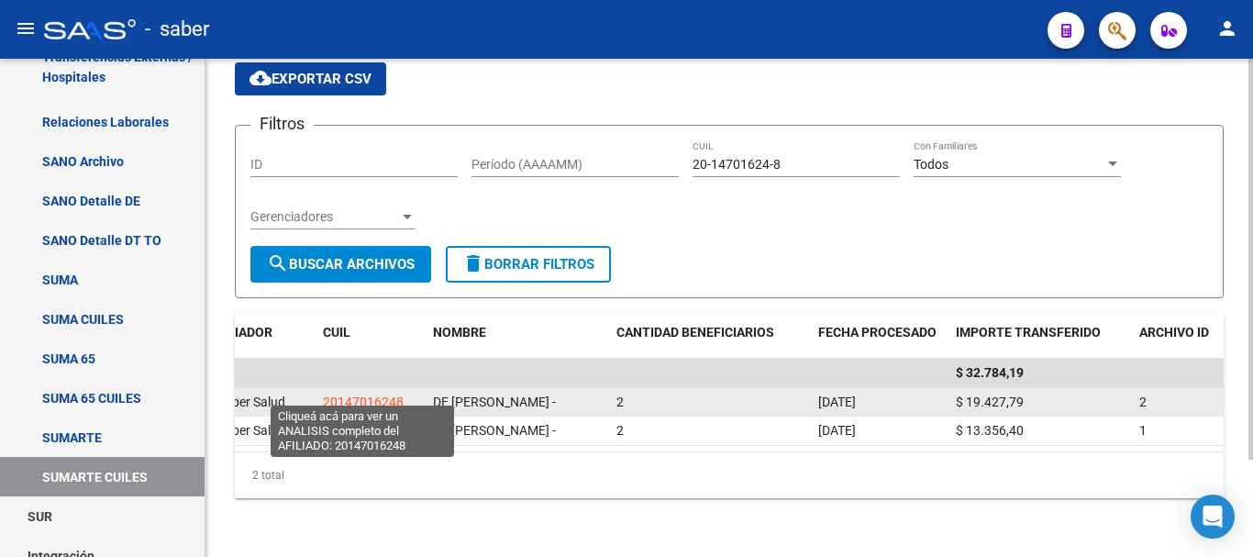
click at [362, 394] on span "20147016248" at bounding box center [363, 401] width 81 height 15
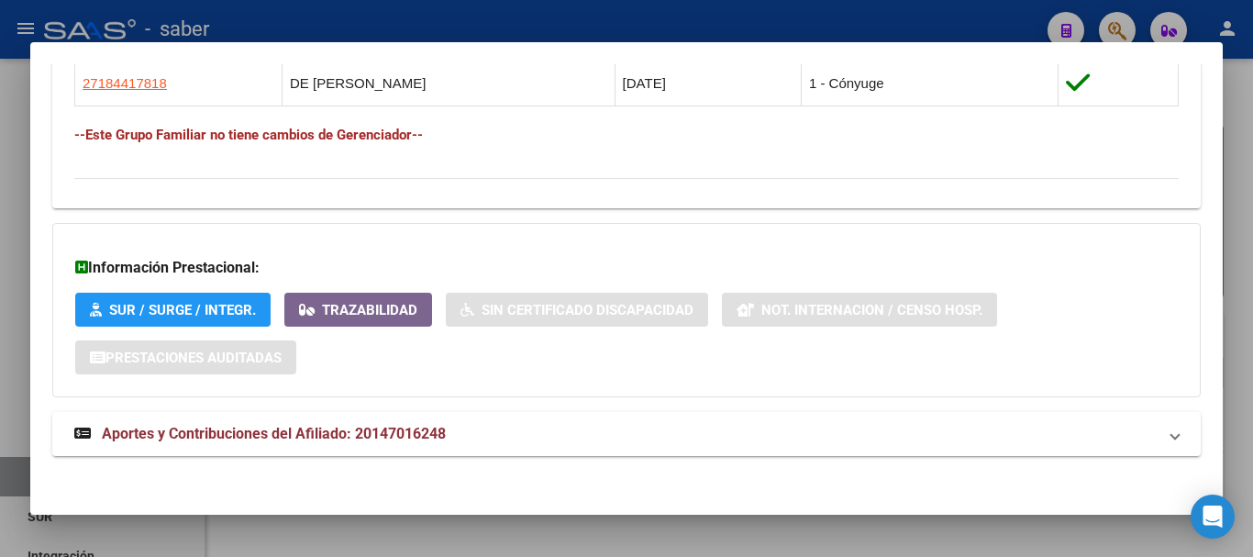
scroll to position [1122, 0]
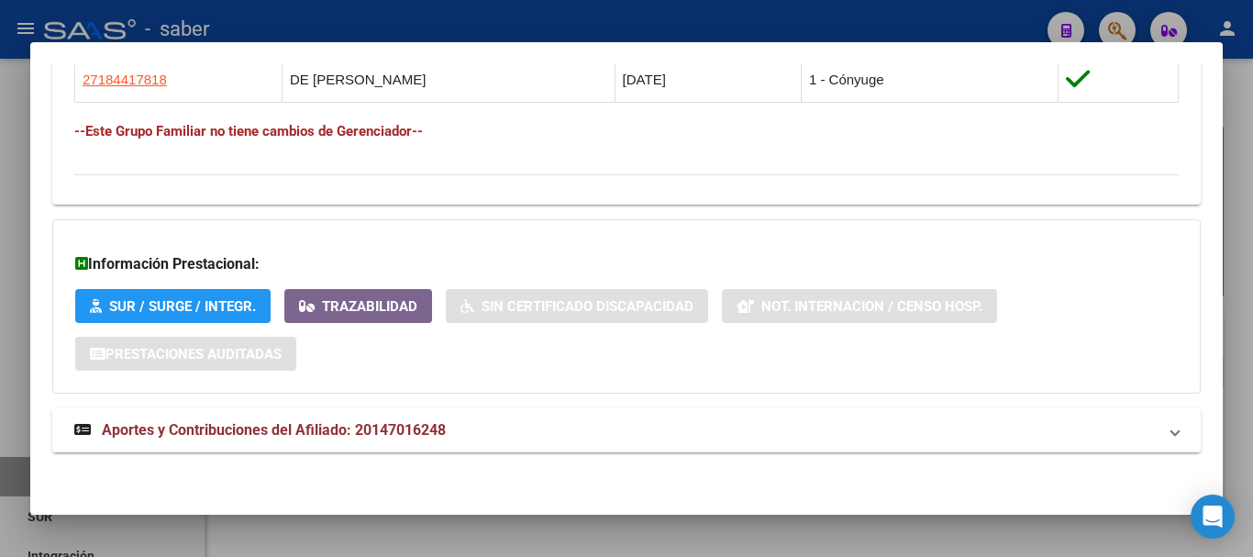
click at [317, 444] on mat-expansion-panel-header "Aportes y Contribuciones del Afiliado: 20147016248" at bounding box center [626, 430] width 1148 height 44
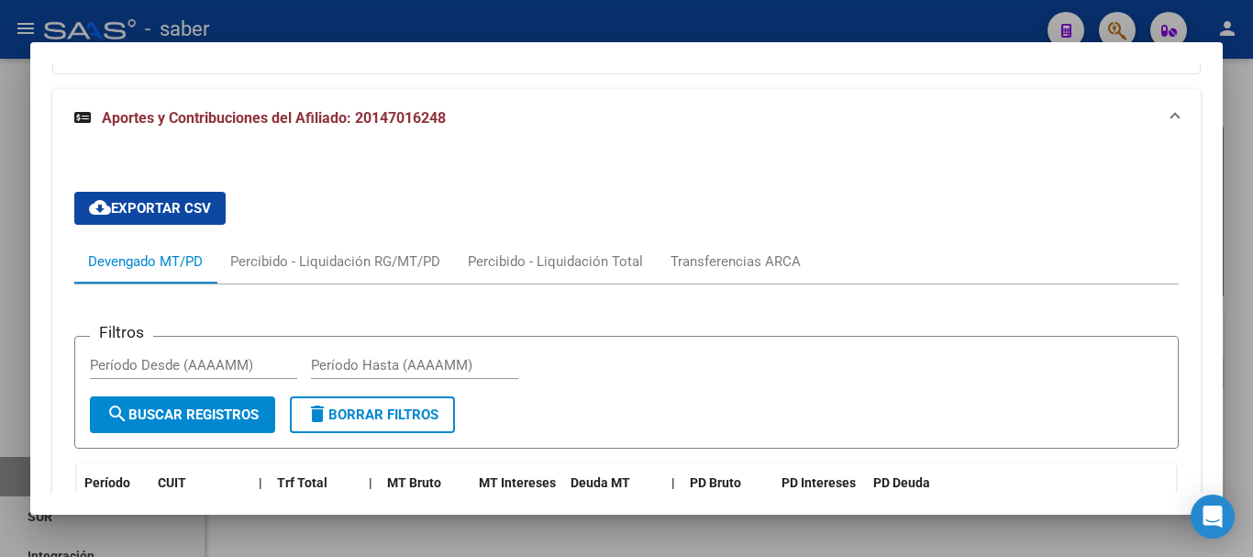
scroll to position [1429, 0]
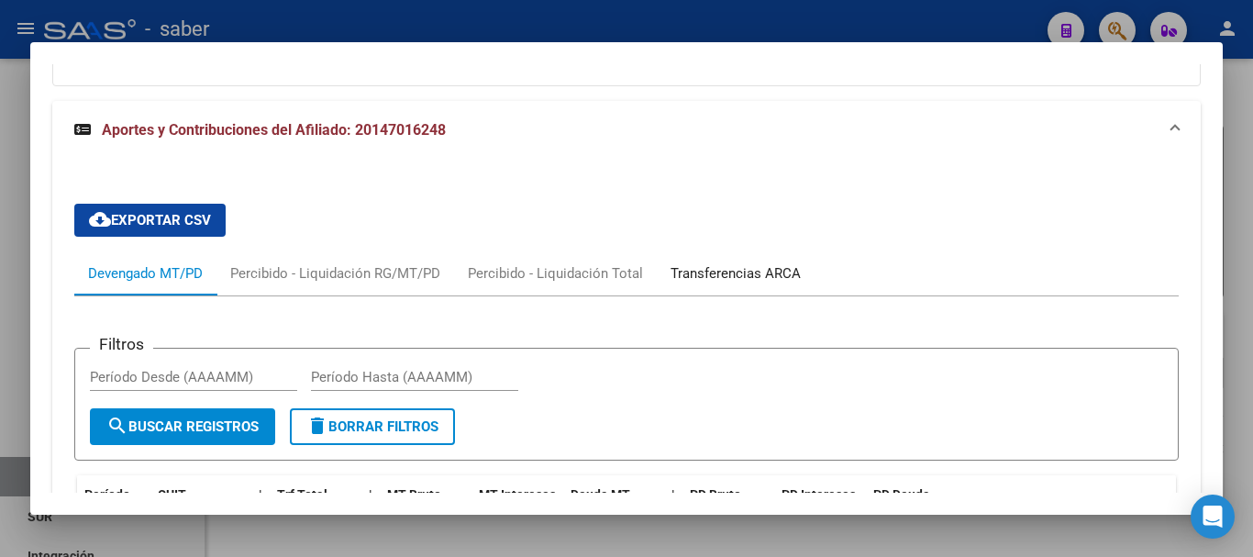
click at [721, 268] on div "Transferencias ARCA" at bounding box center [735, 273] width 130 height 20
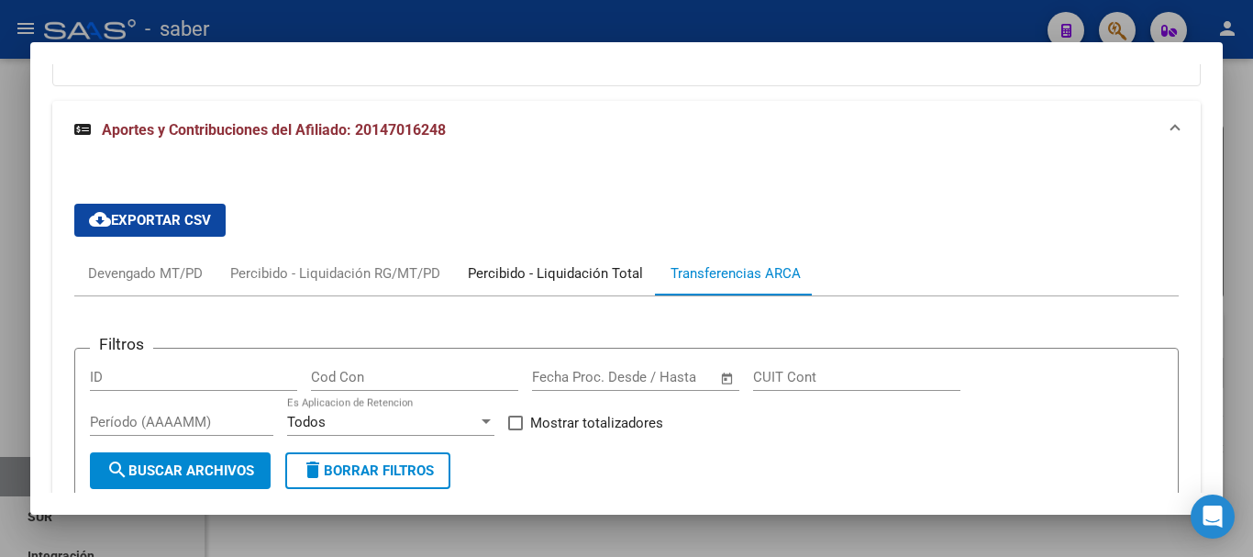
click at [612, 278] on div "Percibido - Liquidación Total" at bounding box center [555, 273] width 175 height 20
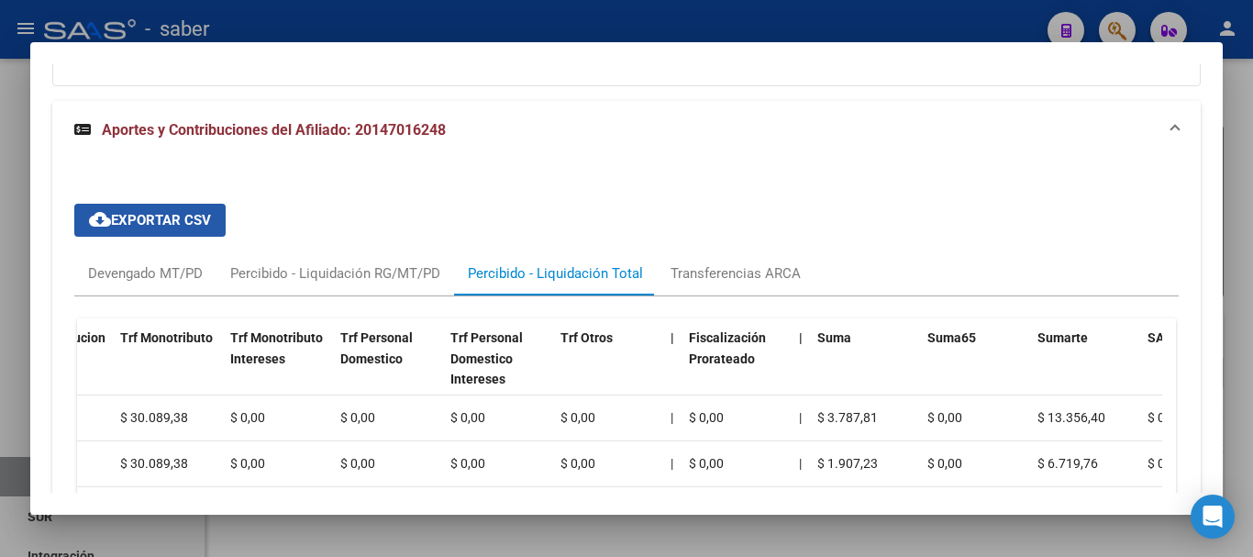
click at [193, 224] on span "cloud_download Exportar CSV" at bounding box center [150, 220] width 122 height 17
click at [612, 540] on div at bounding box center [626, 278] width 1253 height 557
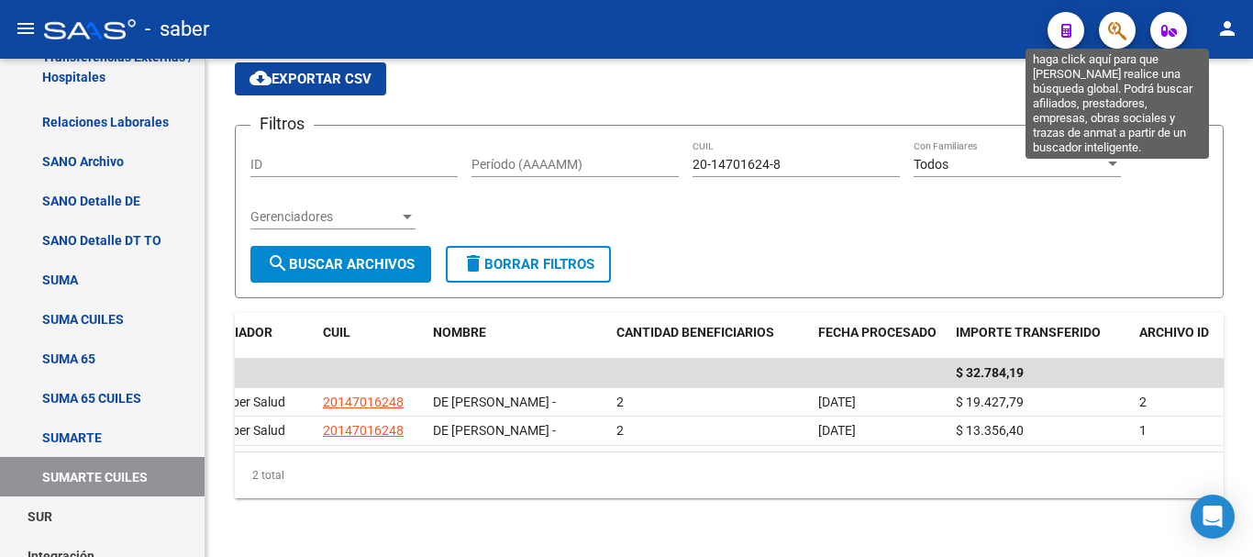
click at [1118, 22] on icon "button" at bounding box center [1117, 30] width 18 height 21
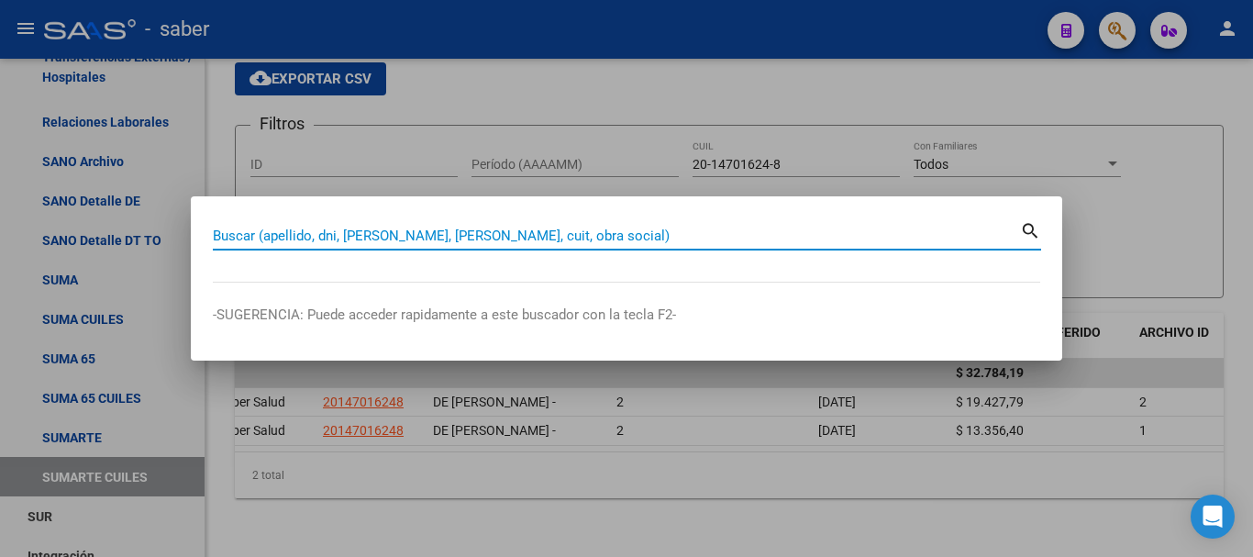
click at [670, 239] on input "Buscar (apellido, dni, cuil, nro traspaso, cuit, obra social)" at bounding box center [616, 235] width 807 height 17
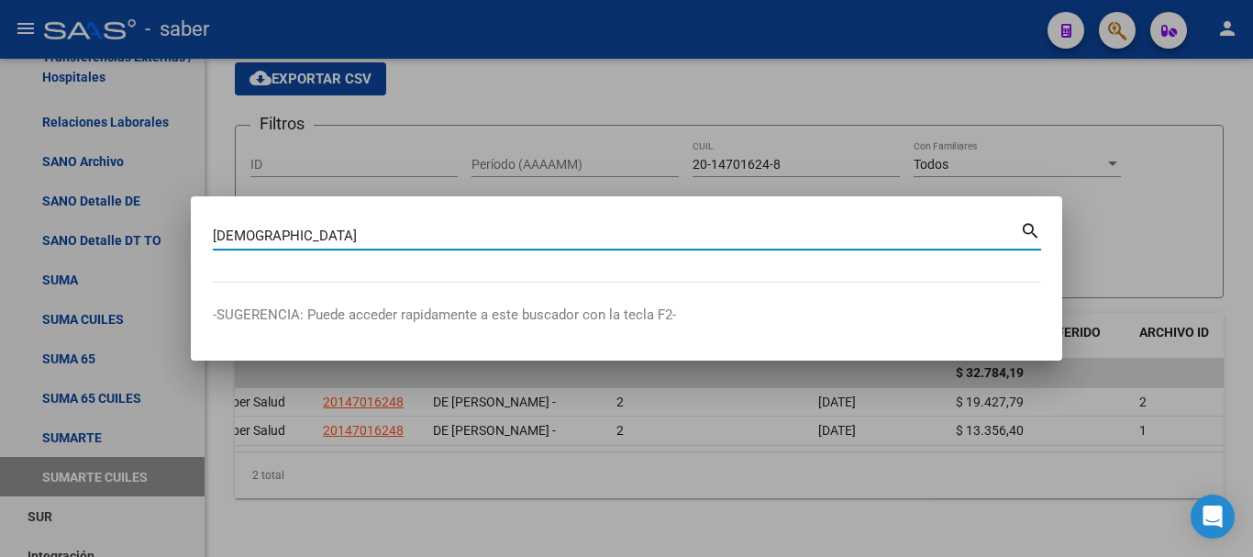
type input "pastore"
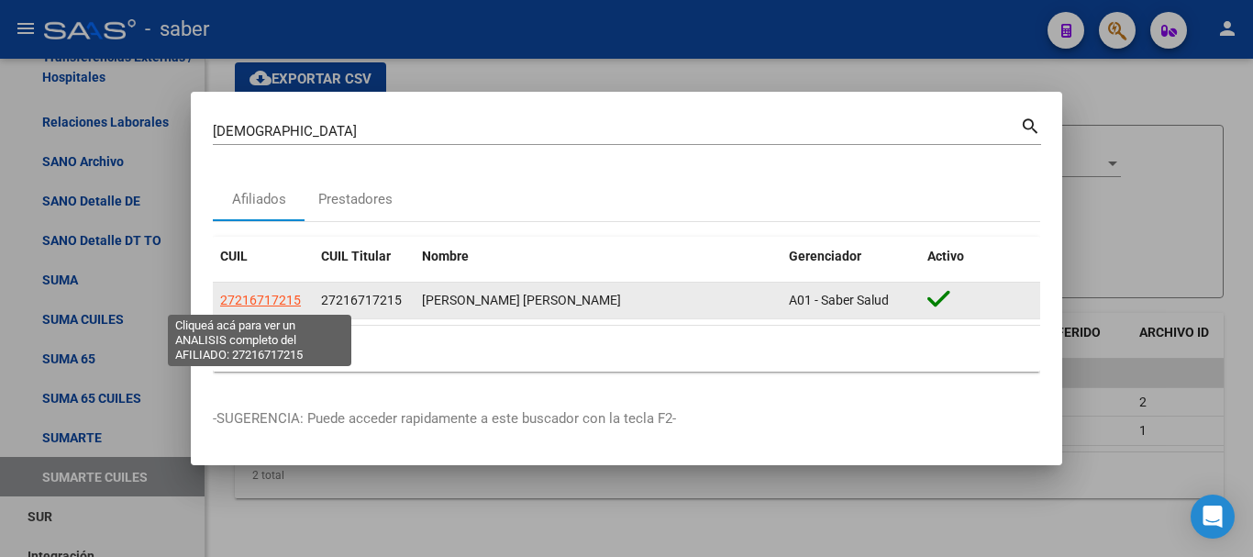
click at [245, 304] on span "27216717215" at bounding box center [260, 300] width 81 height 15
type textarea "27216717215"
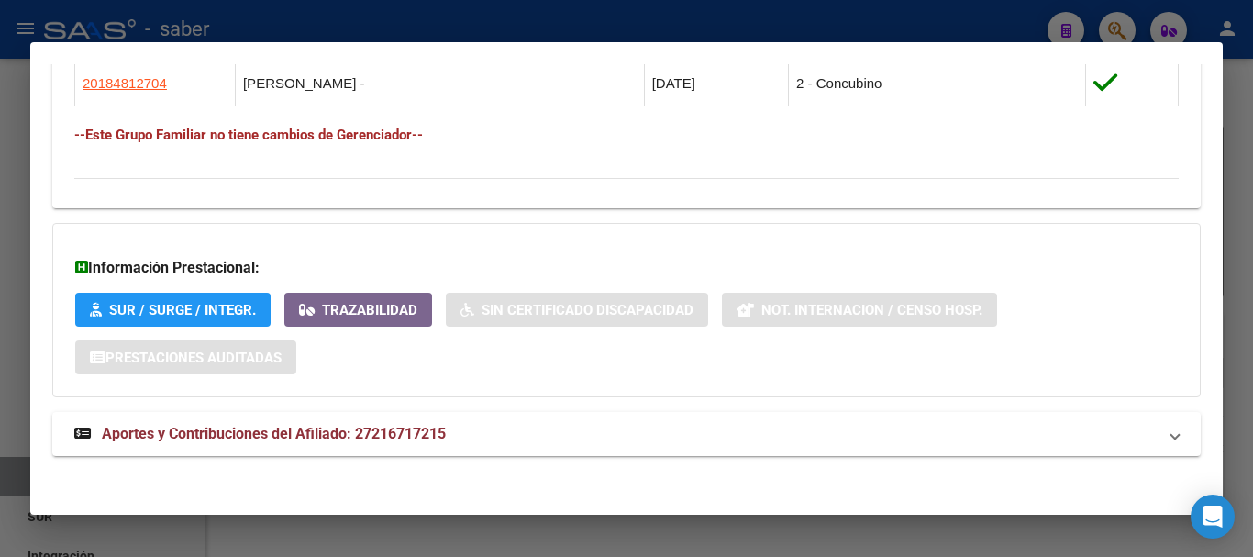
scroll to position [1122, 0]
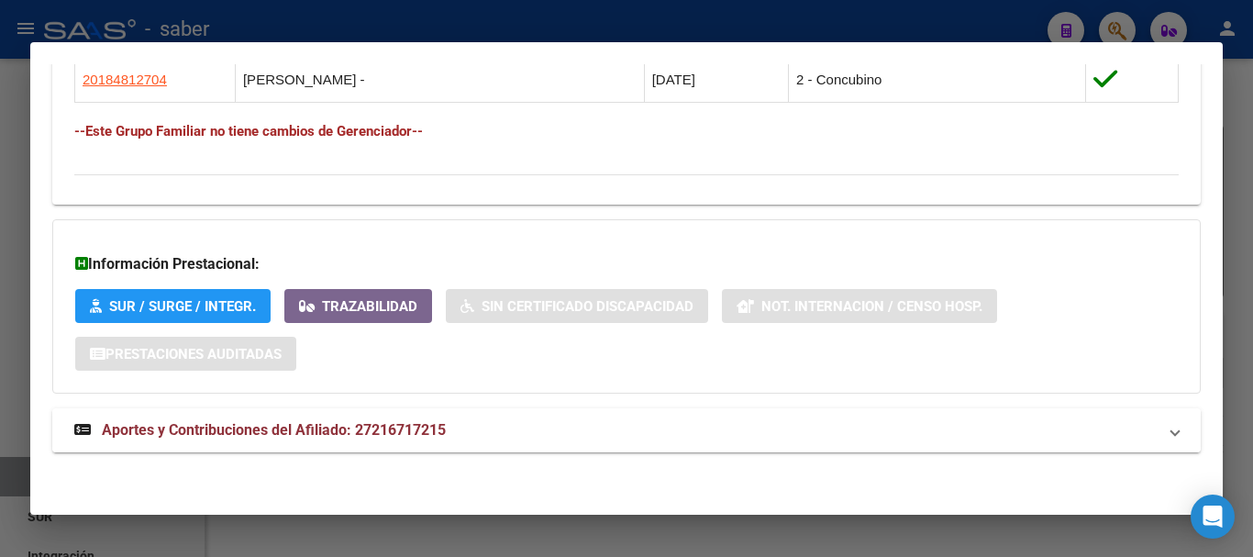
click at [423, 425] on span "Aportes y Contribuciones del Afiliado: 27216717215" at bounding box center [274, 429] width 344 height 17
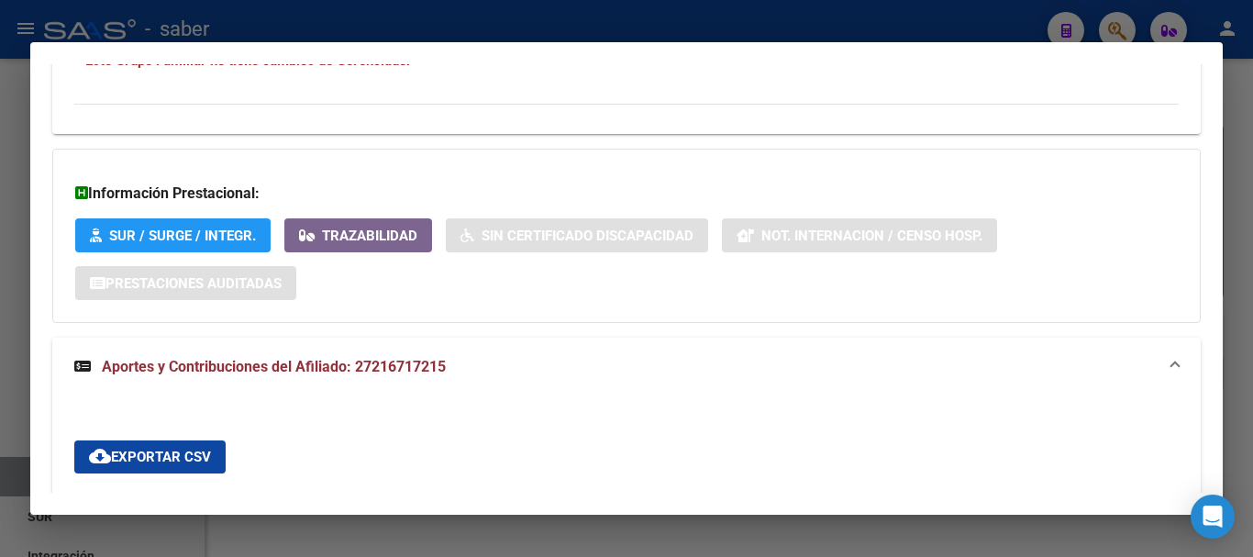
scroll to position [1397, 0]
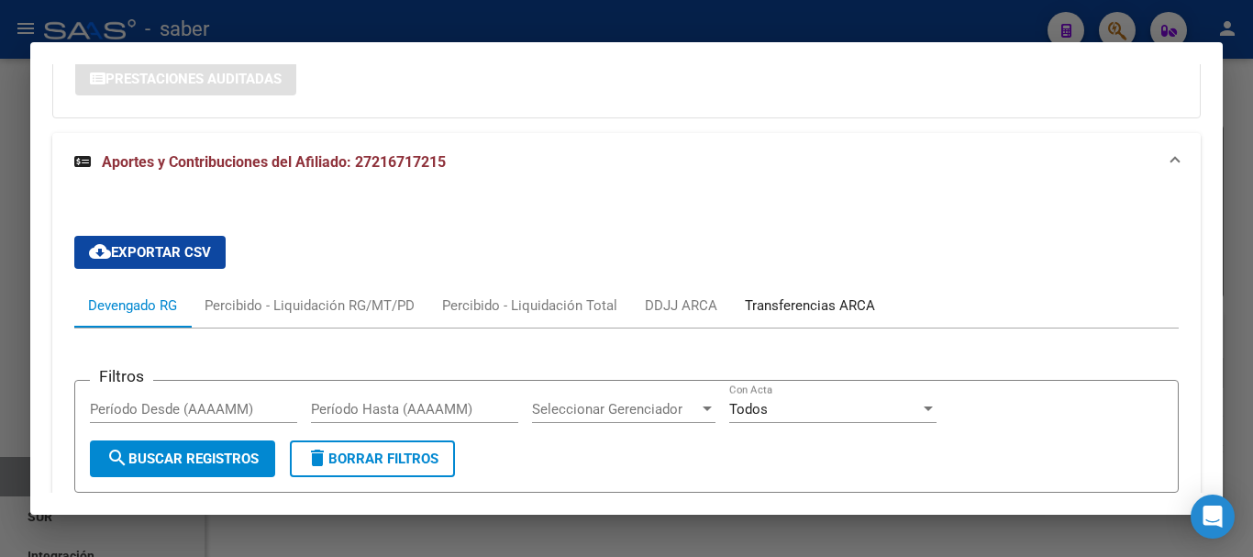
click at [788, 301] on div "Transferencias ARCA" at bounding box center [810, 305] width 130 height 20
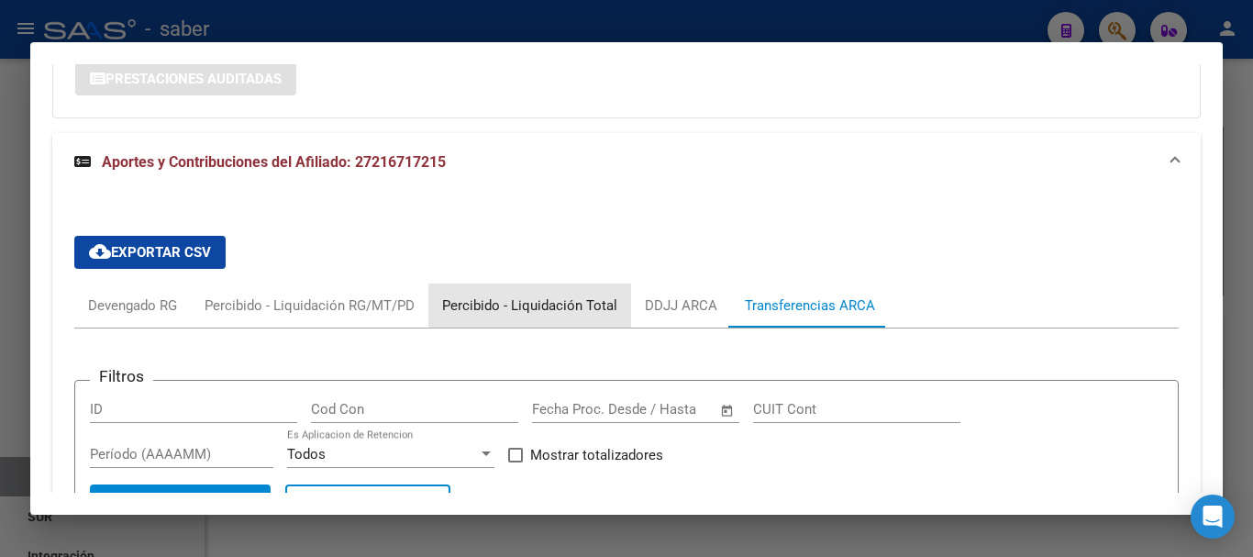
drag, startPoint x: 543, startPoint y: 305, endPoint x: 571, endPoint y: 315, distance: 29.9
click at [543, 305] on div "Percibido - Liquidación Total" at bounding box center [529, 305] width 175 height 20
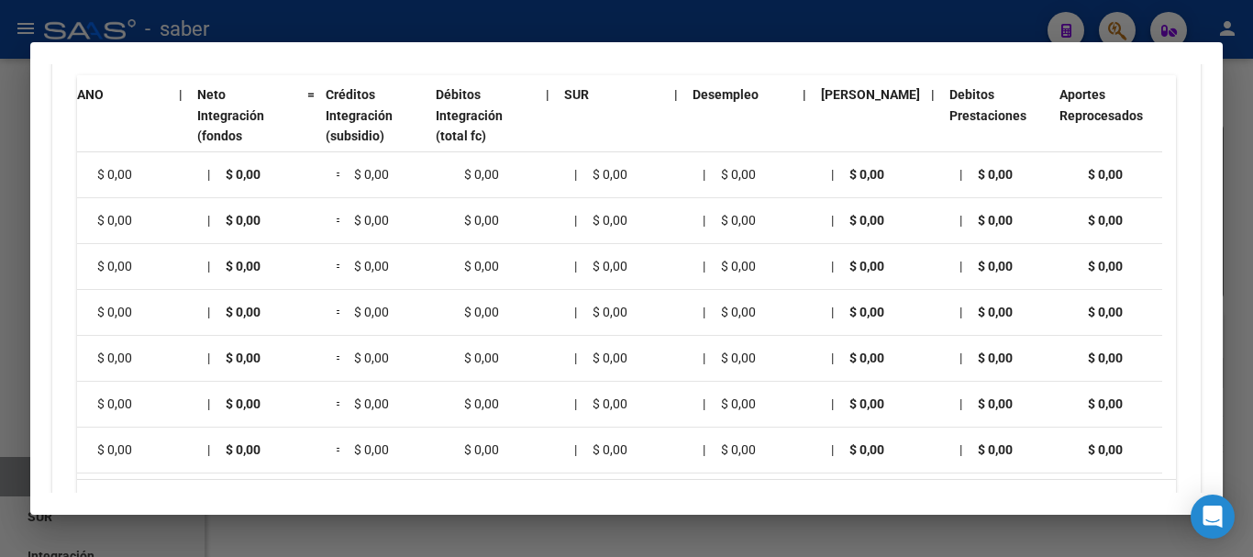
scroll to position [0, 1923]
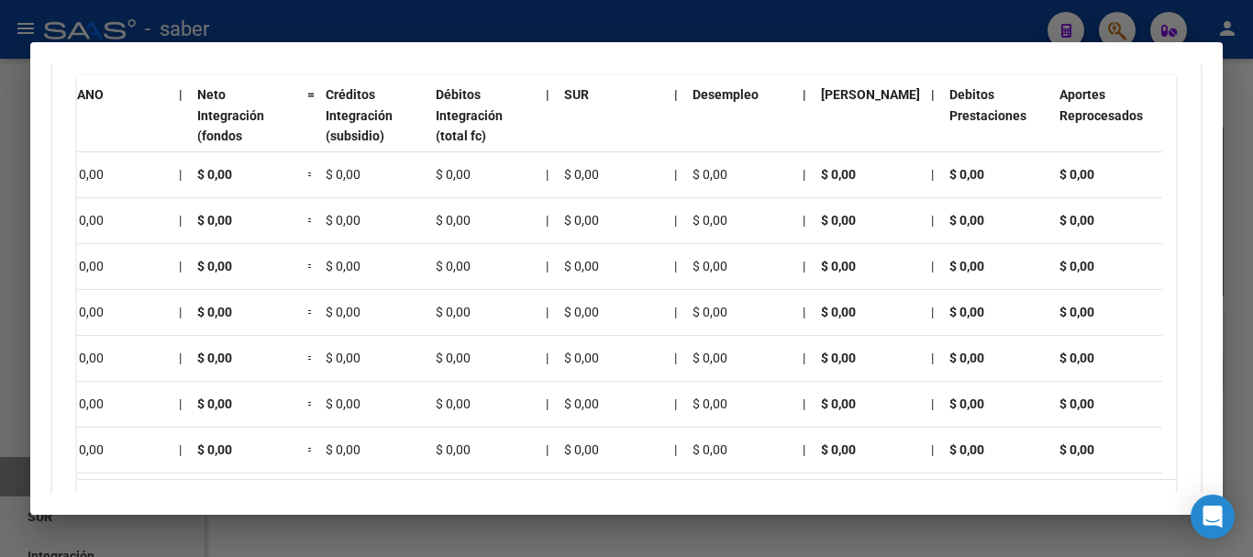
drag, startPoint x: 799, startPoint y: 543, endPoint x: 802, endPoint y: 502, distance: 41.4
click at [801, 537] on div at bounding box center [626, 278] width 1253 height 557
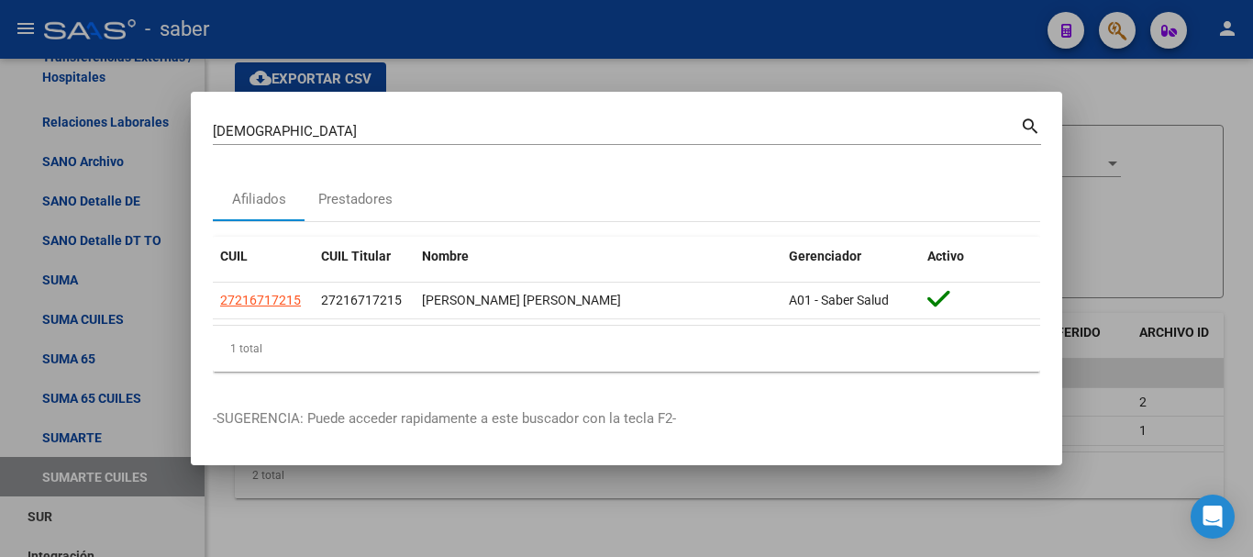
click at [254, 137] on input "pastore" at bounding box center [616, 131] width 807 height 17
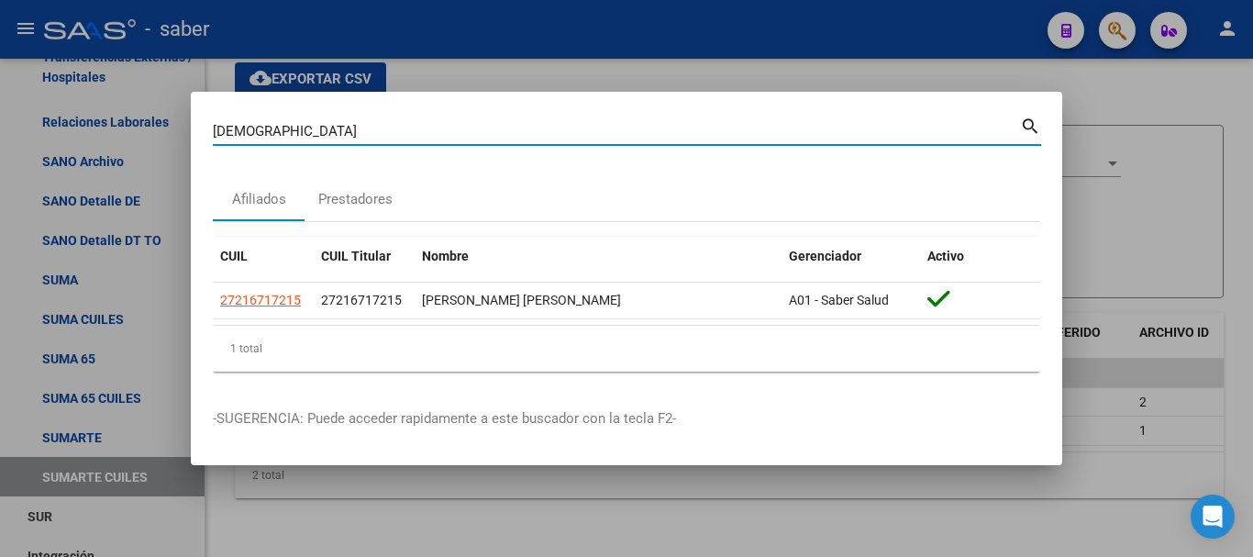
click at [254, 137] on input "pastore" at bounding box center [616, 131] width 807 height 17
type input "farias jo"
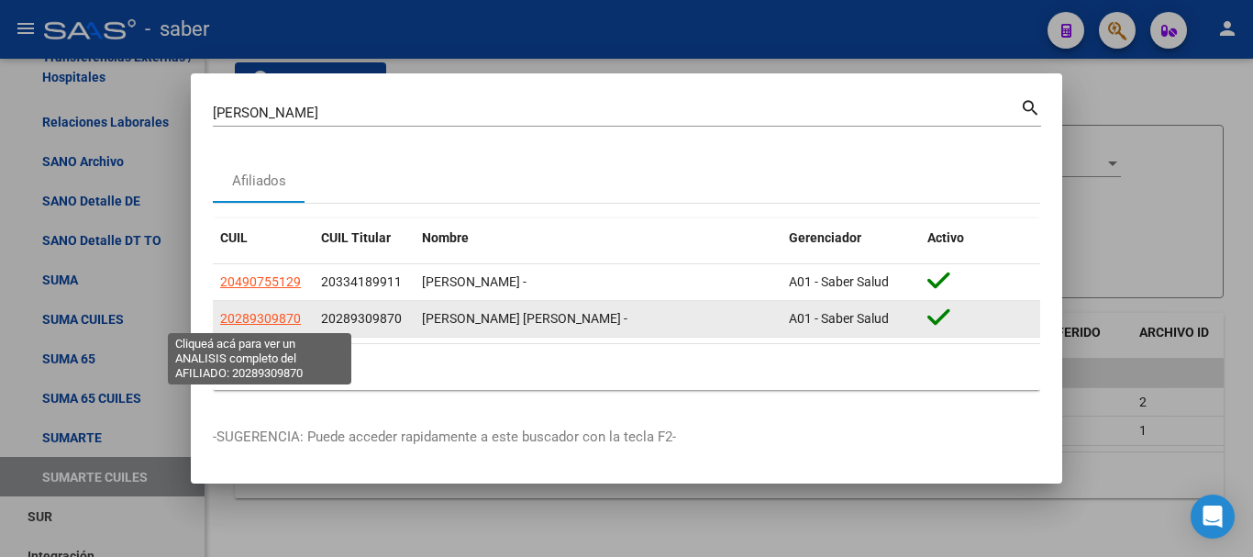
click at [252, 318] on span "20289309870" at bounding box center [260, 318] width 81 height 15
type textarea "20289309870"
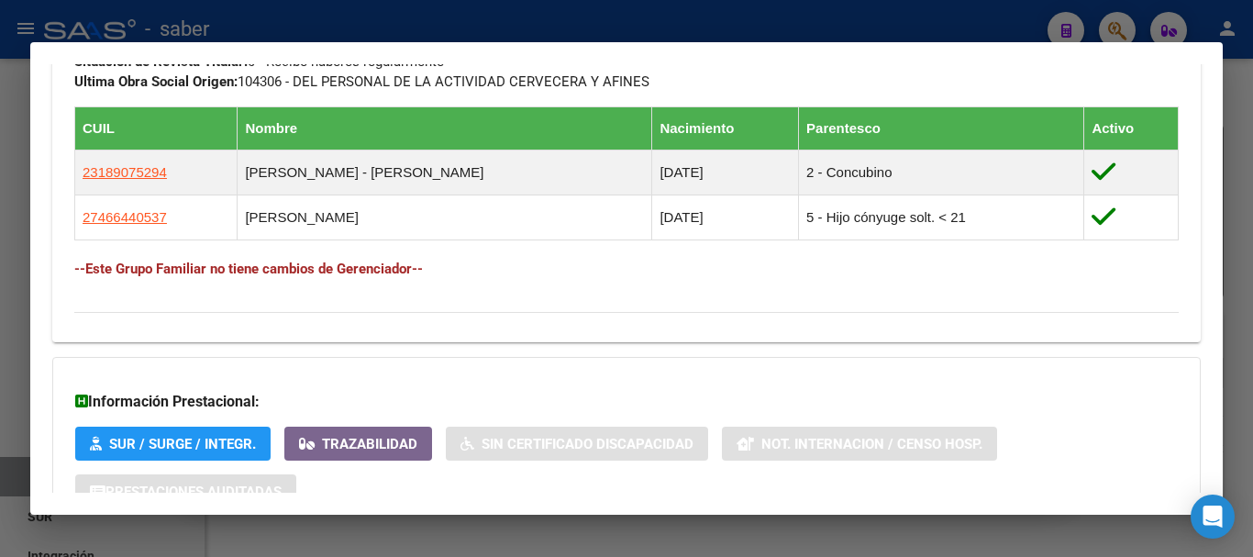
scroll to position [1142, 0]
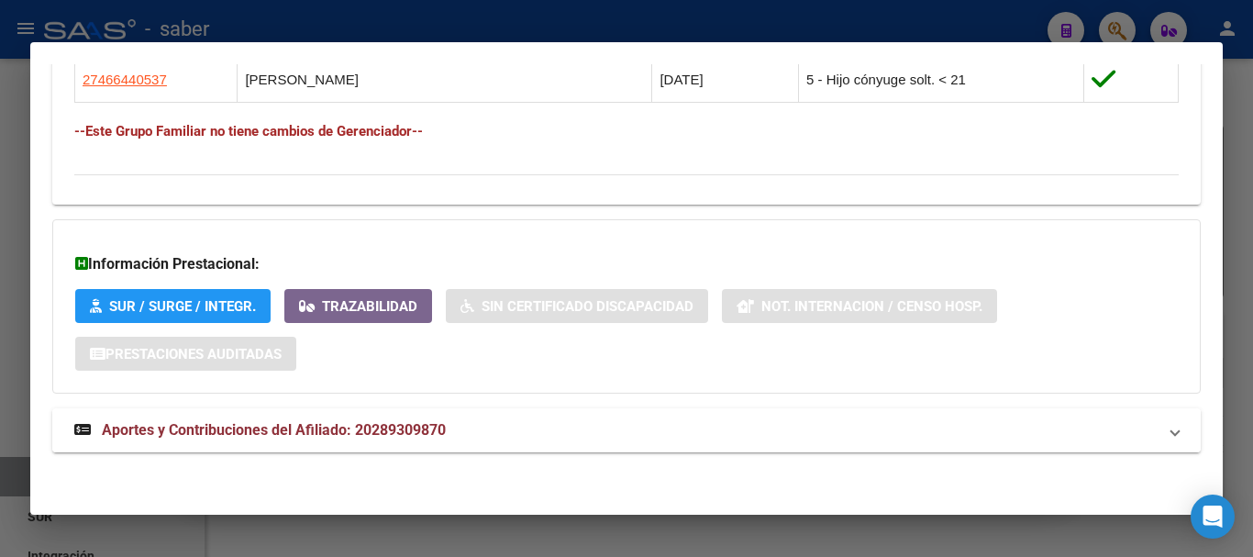
click at [527, 424] on mat-panel-title "Aportes y Contribuciones del Afiliado: 20289309870" at bounding box center [615, 430] width 1082 height 22
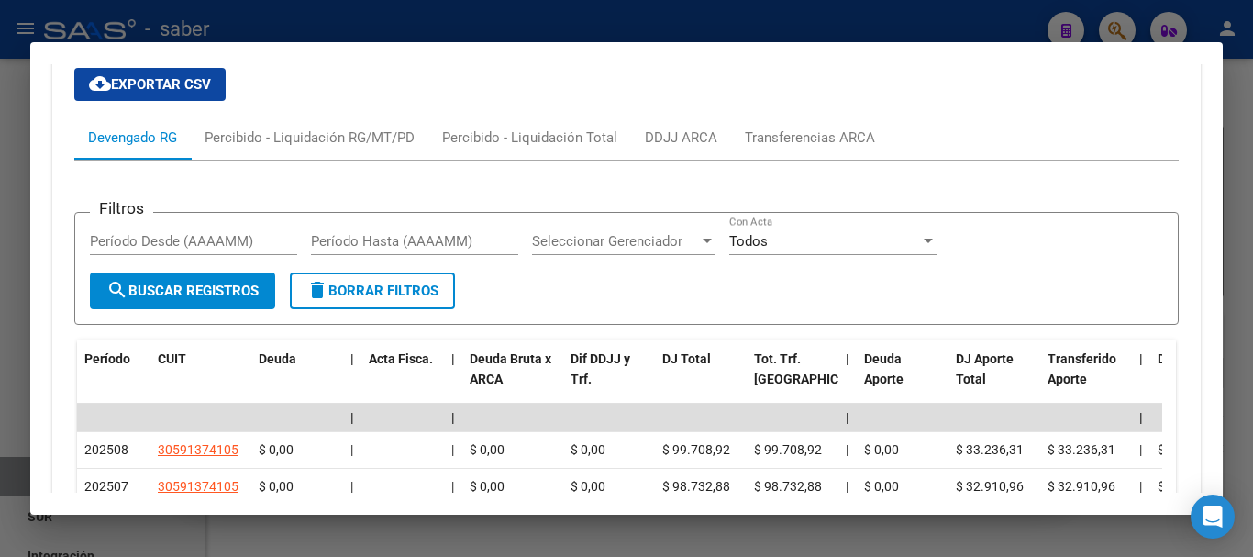
scroll to position [1617, 0]
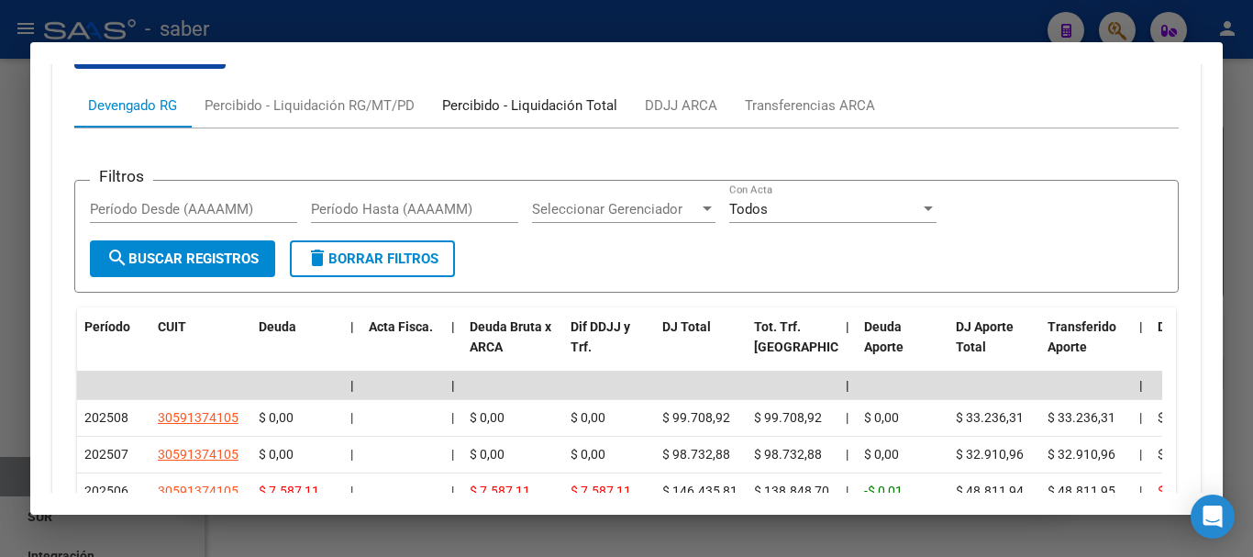
click at [552, 108] on div "Percibido - Liquidación Total" at bounding box center [529, 105] width 175 height 20
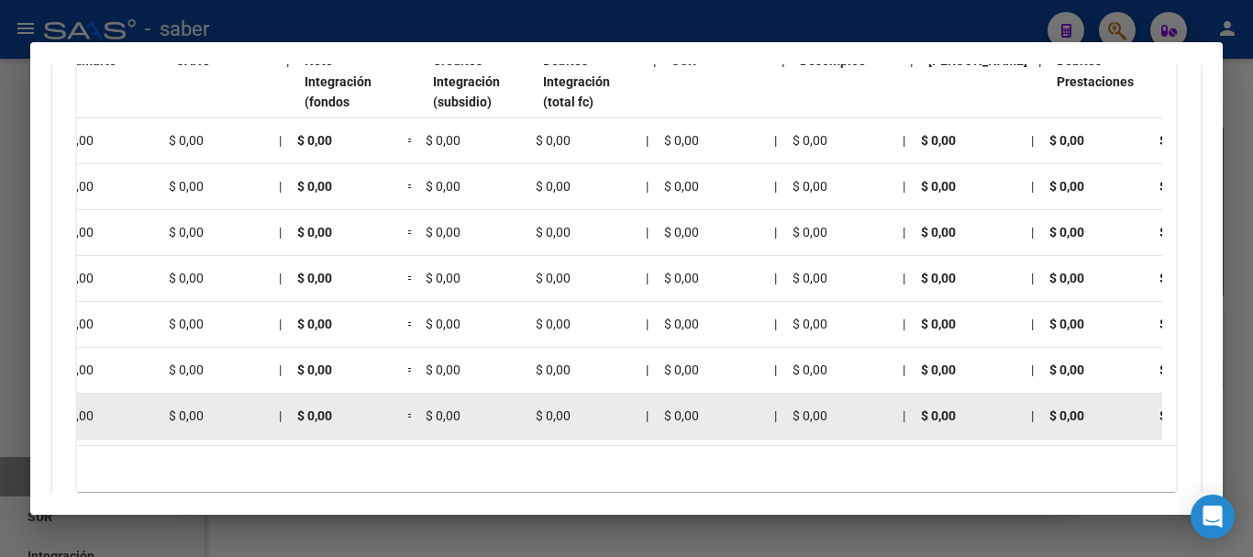
scroll to position [0, 1816]
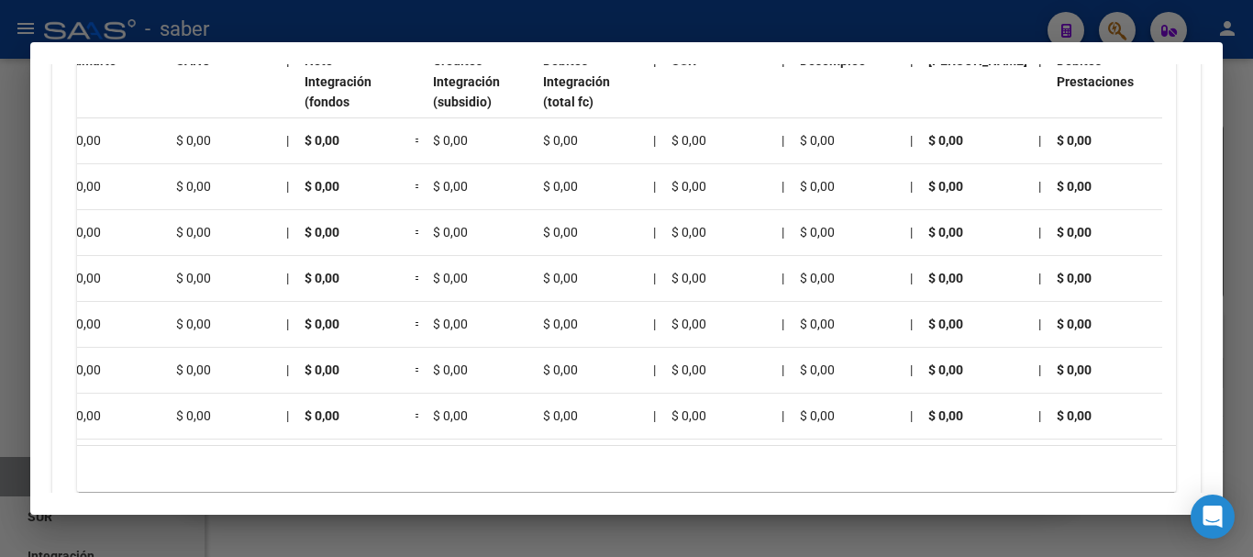
click at [547, 534] on div at bounding box center [626, 278] width 1253 height 557
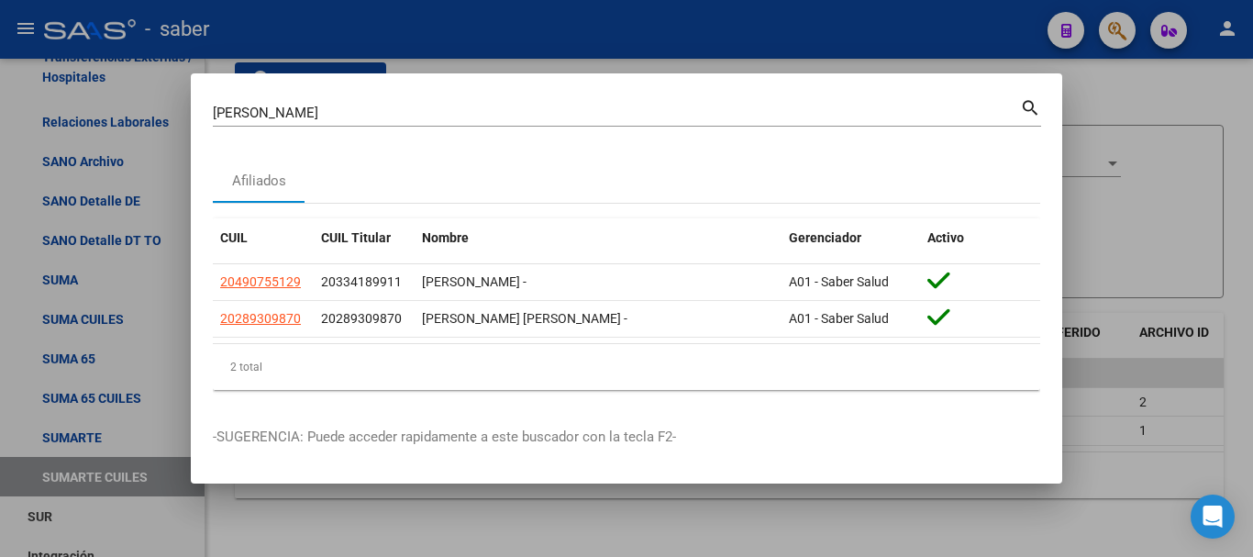
click at [228, 108] on input "farias jo" at bounding box center [616, 113] width 807 height 17
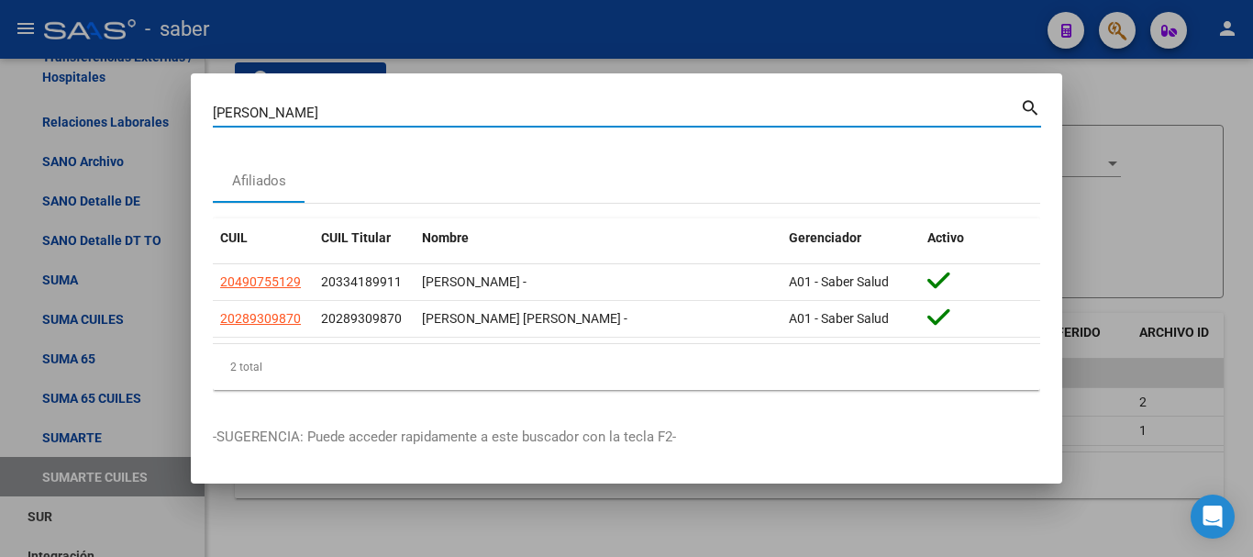
click at [228, 108] on input "farias jo" at bounding box center [616, 113] width 807 height 17
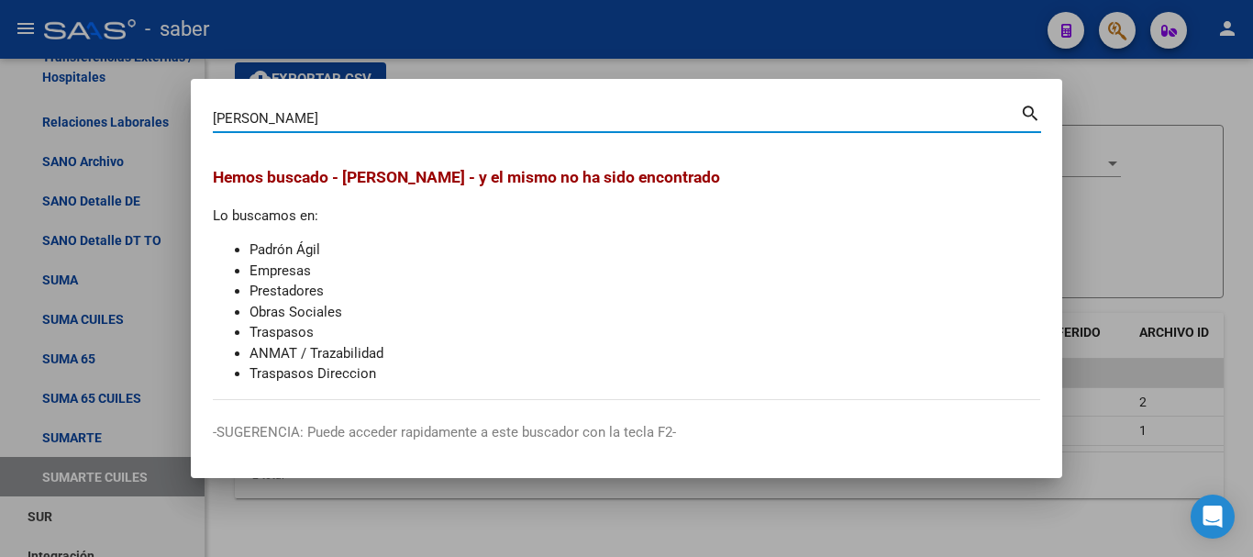
drag, startPoint x: 277, startPoint y: 116, endPoint x: 144, endPoint y: 127, distance: 133.5
click at [144, 127] on div "maria paz Buscar (apellido, dni, cuil, nro traspaso, cuit, obra social) search …" at bounding box center [626, 278] width 1253 height 557
type input "molinero"
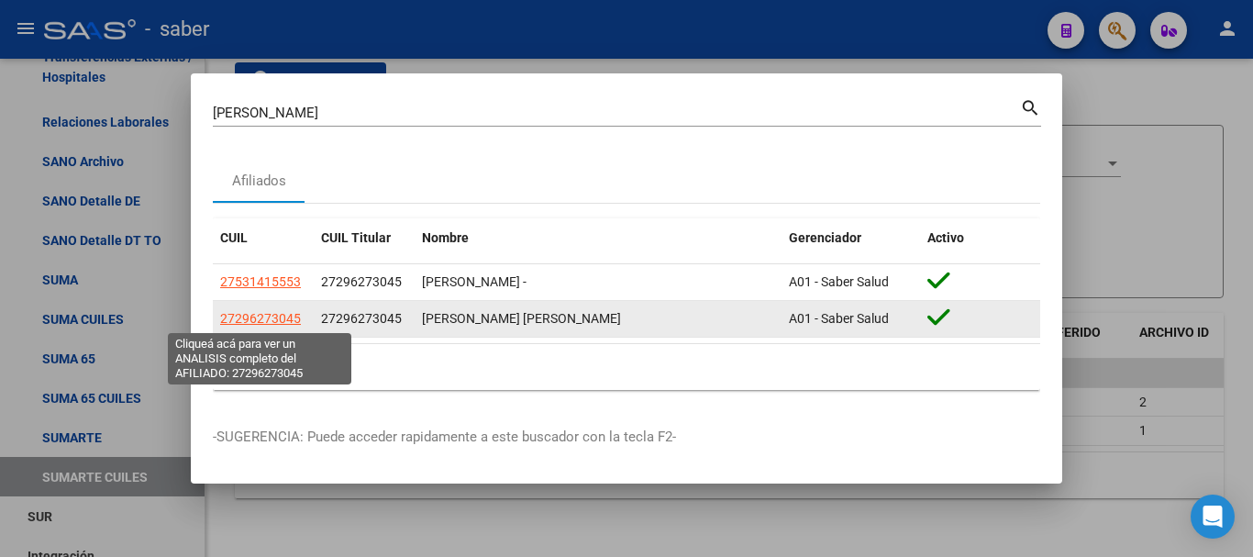
click at [257, 318] on span "27296273045" at bounding box center [260, 318] width 81 height 15
type textarea "27296273045"
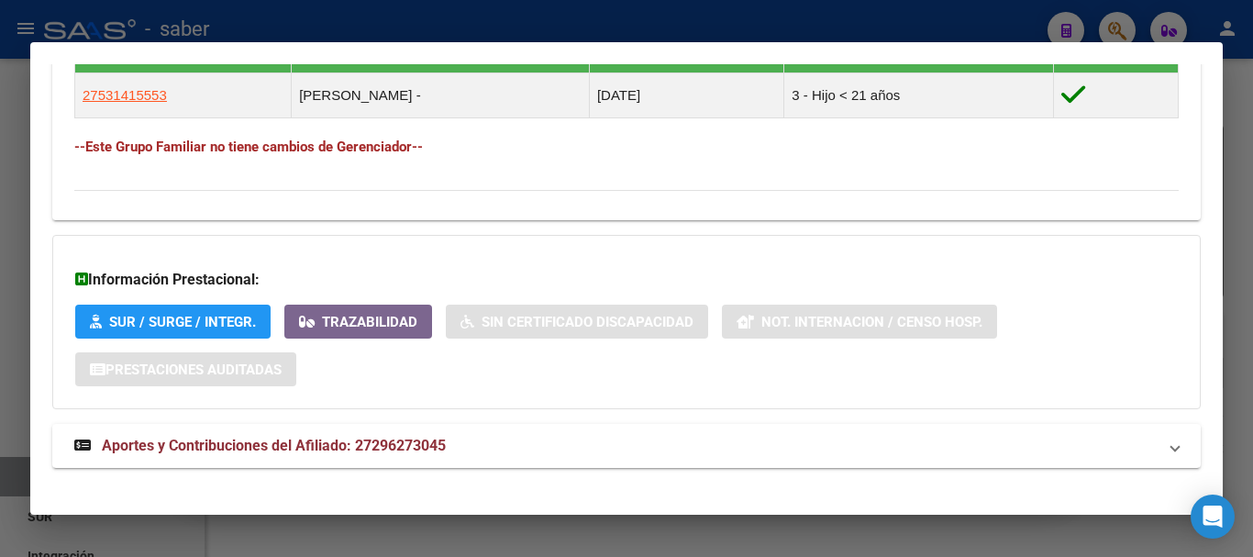
scroll to position [1057, 0]
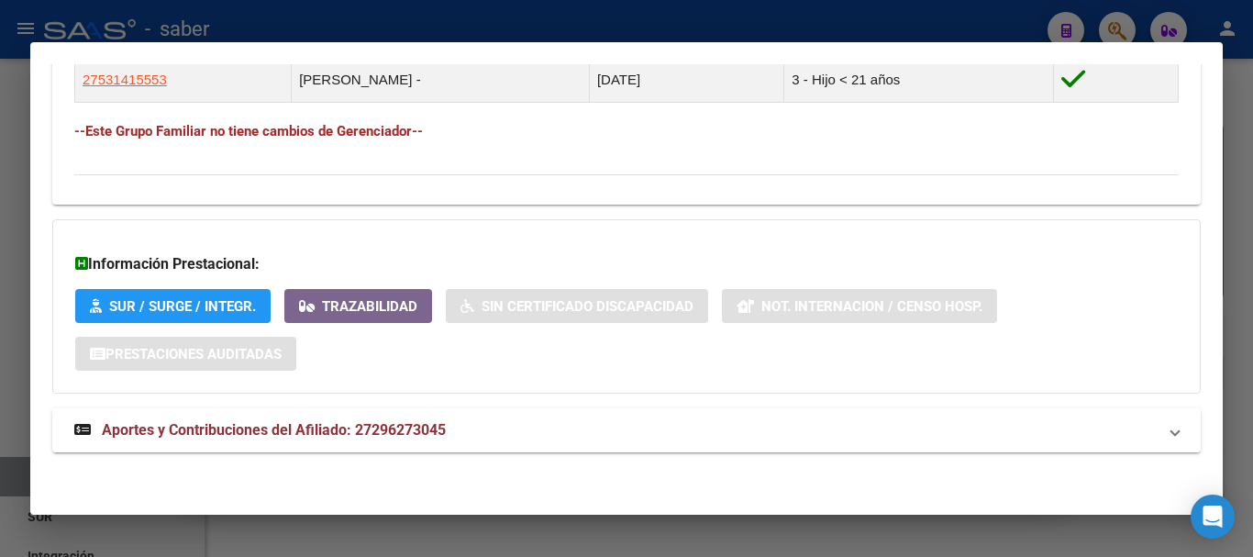
click at [363, 425] on span "Aportes y Contribuciones del Afiliado: 27296273045" at bounding box center [274, 429] width 344 height 17
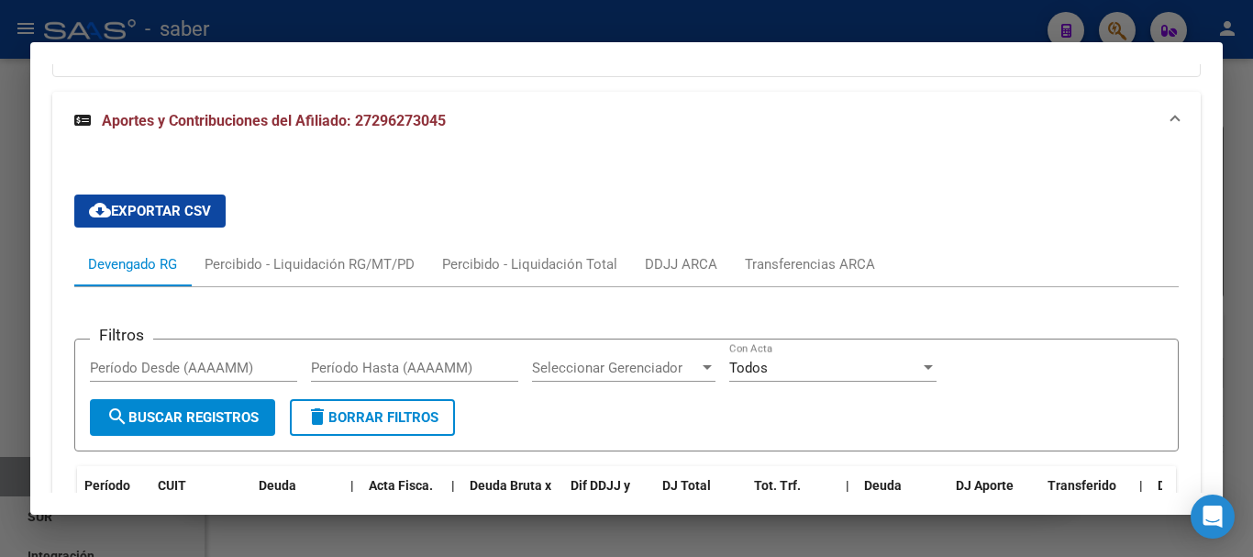
scroll to position [1440, 0]
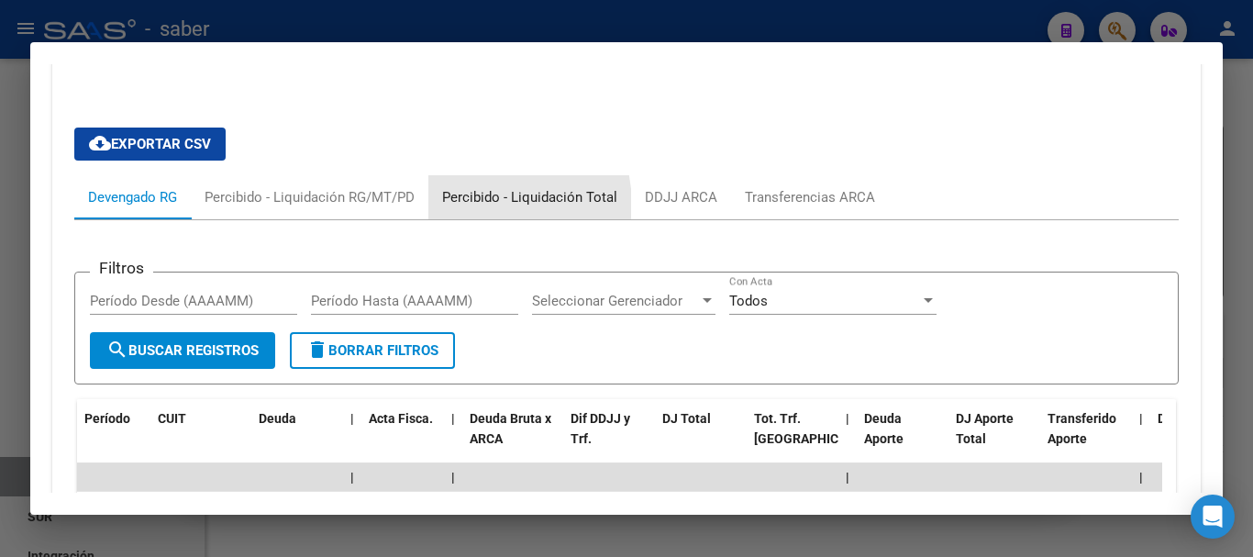
click at [483, 205] on div "Percibido - Liquidación Total" at bounding box center [529, 197] width 175 height 20
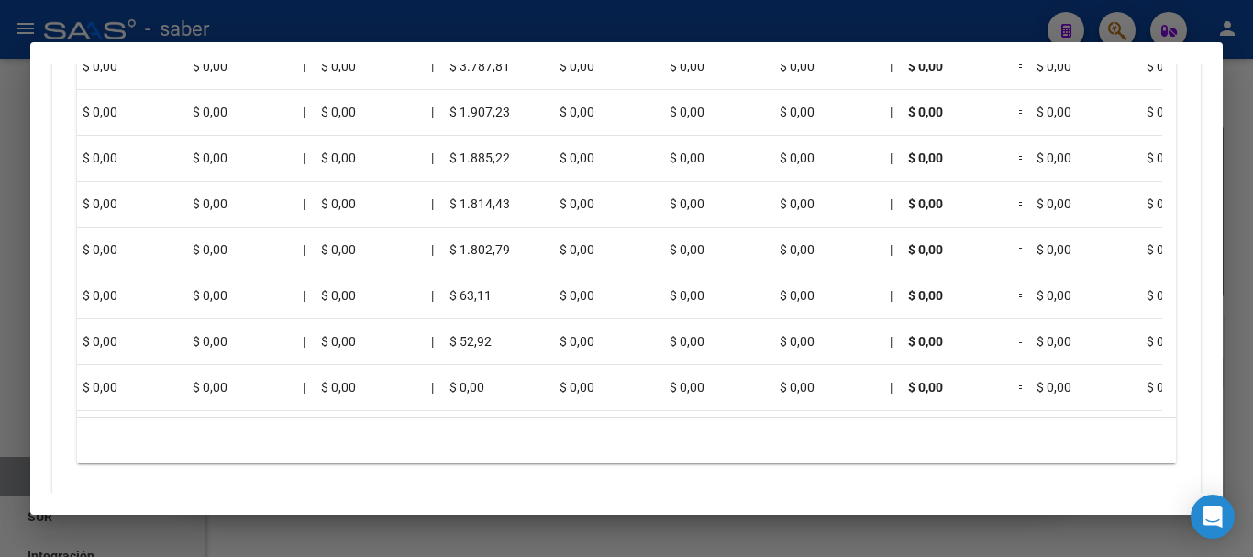
scroll to position [1623, 0]
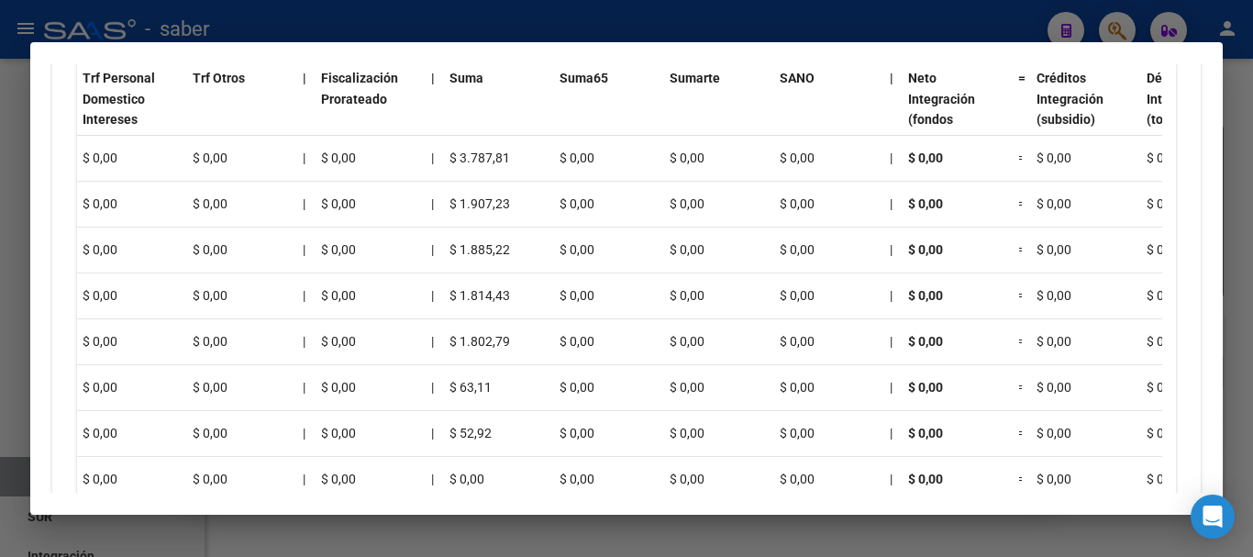
click at [7, 241] on div at bounding box center [626, 278] width 1253 height 557
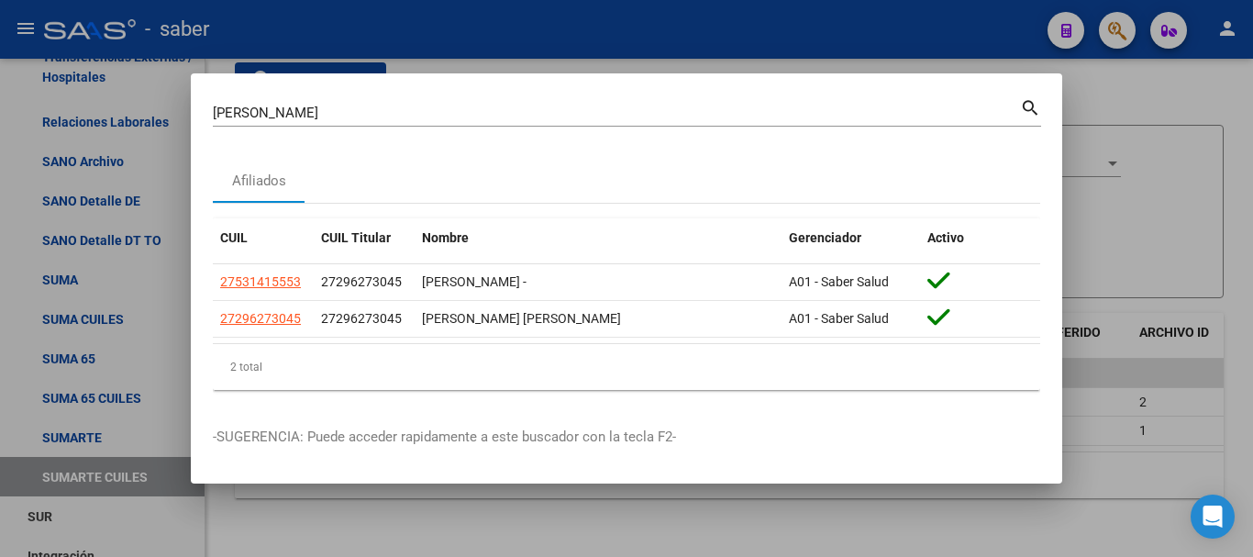
click at [8, 249] on div at bounding box center [626, 278] width 1253 height 557
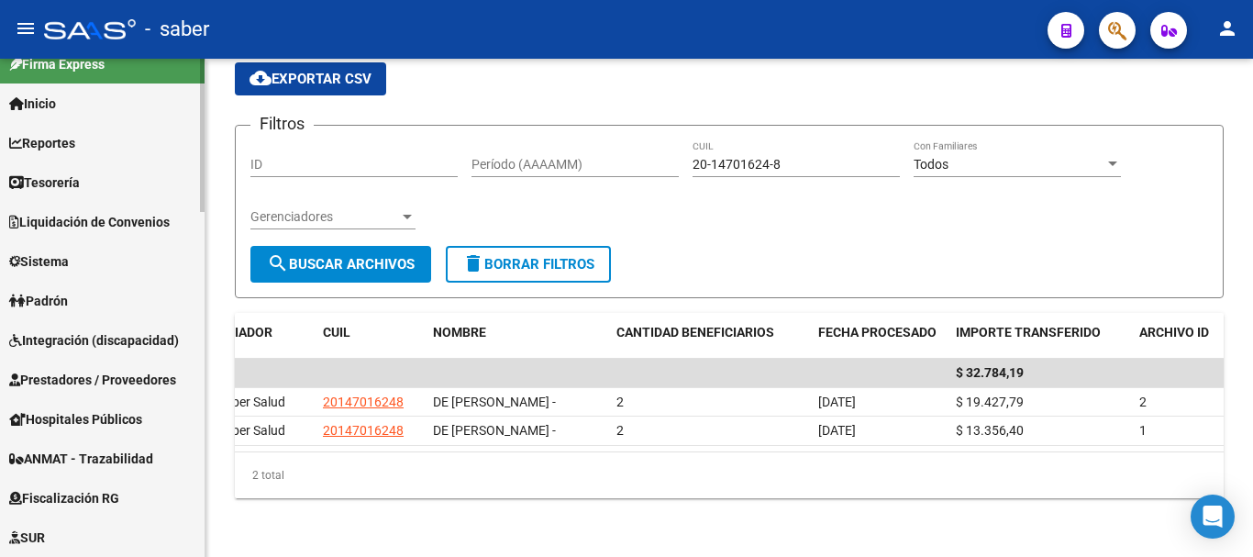
scroll to position [0, 0]
